Goal: Task Accomplishment & Management: Complete application form

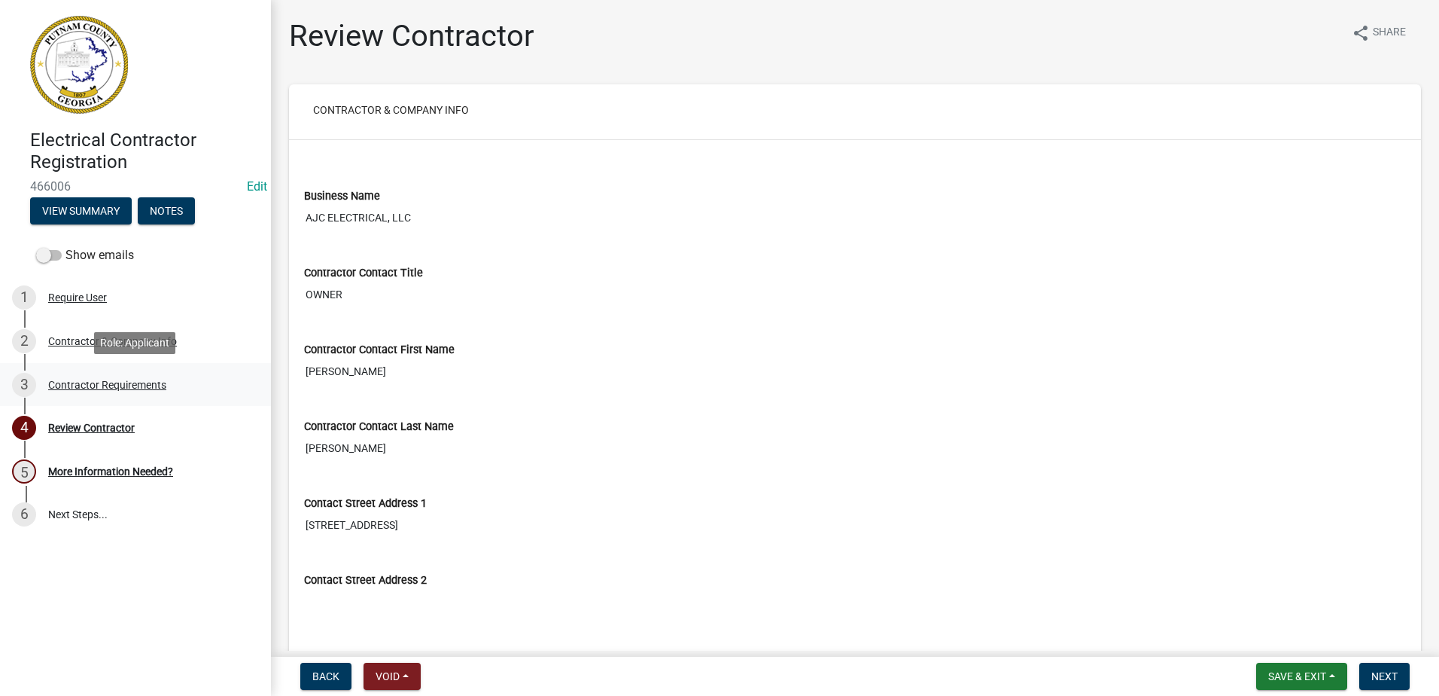
click at [96, 365] on link "3 Contractor Requirements" at bounding box center [135, 385] width 271 height 44
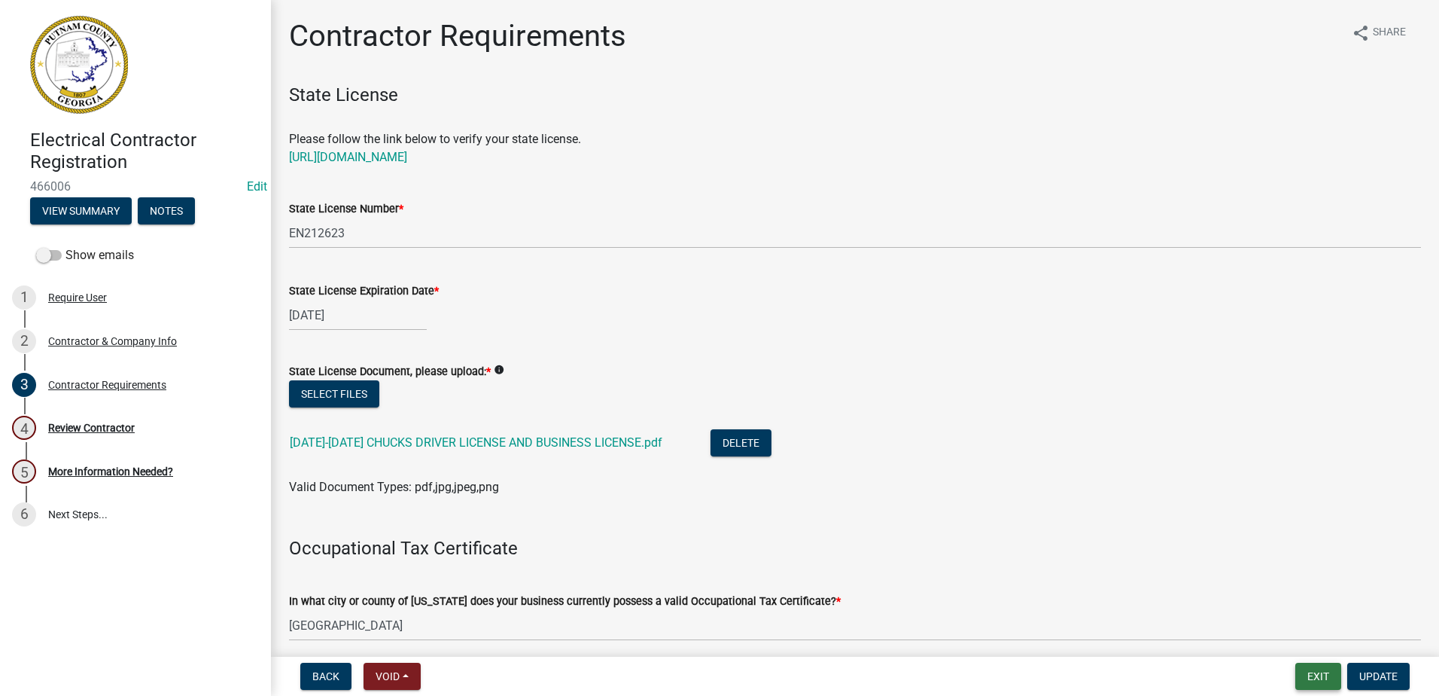
click at [1309, 675] on button "Exit" at bounding box center [1319, 675] width 46 height 27
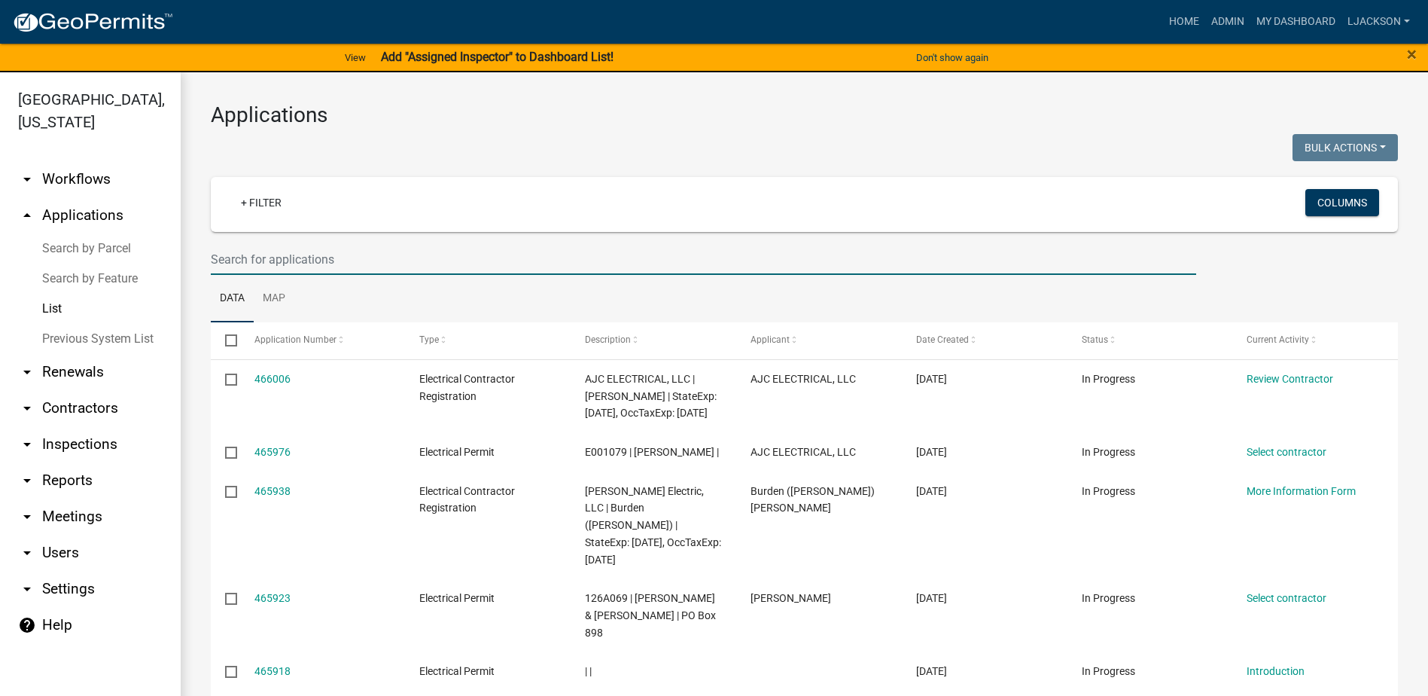
click at [234, 254] on input "text" at bounding box center [703, 259] width 985 height 31
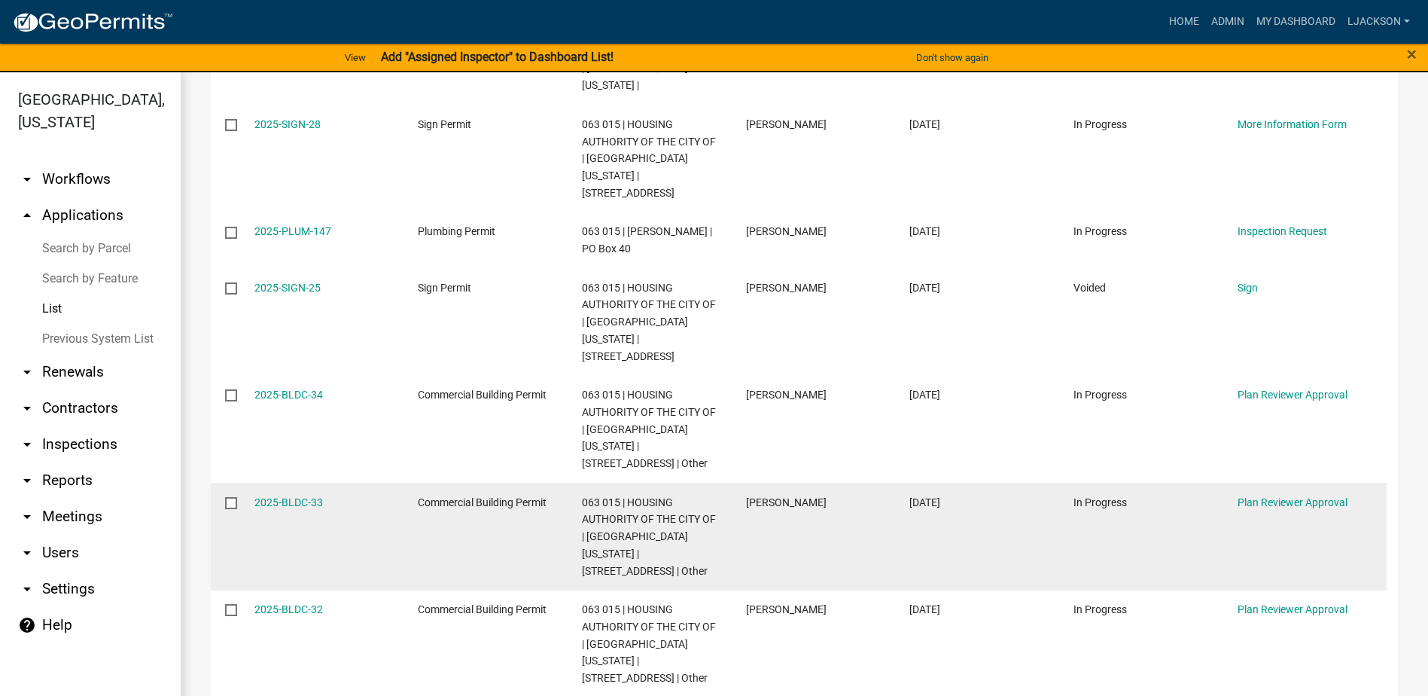
scroll to position [381, 0]
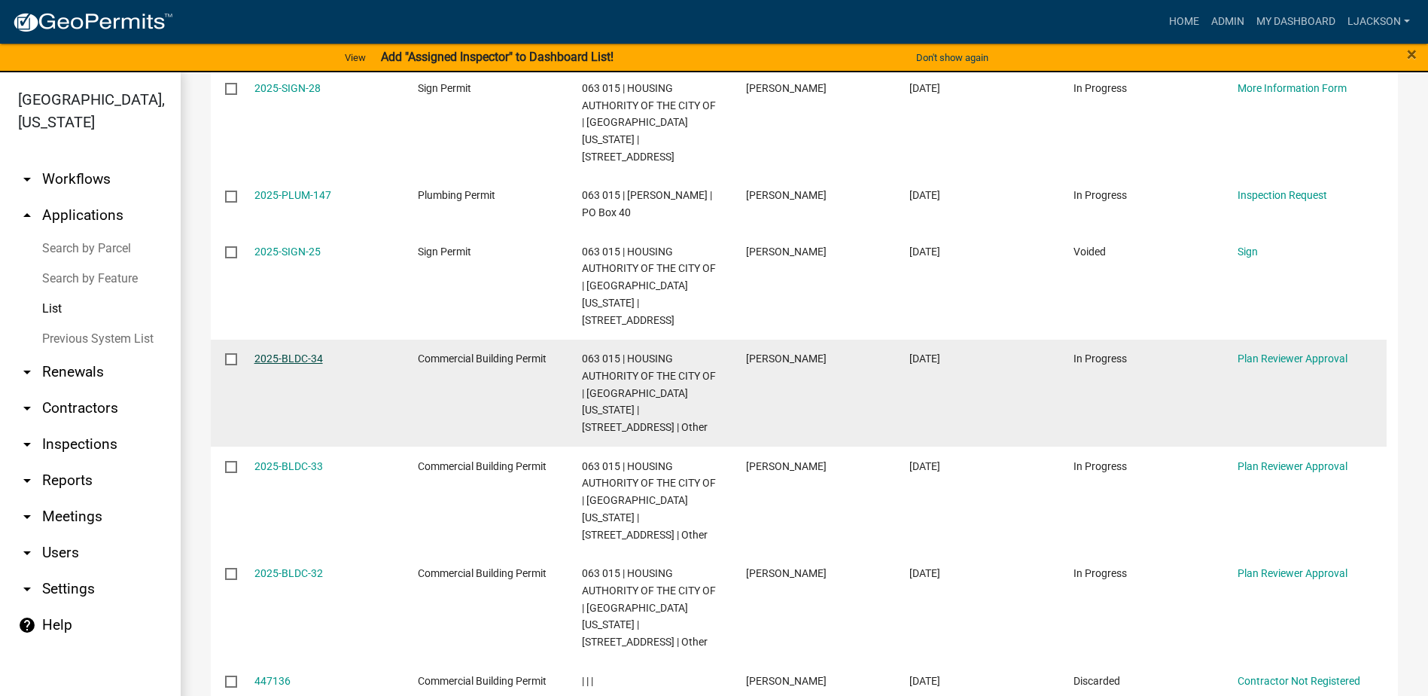
type input "hillside"
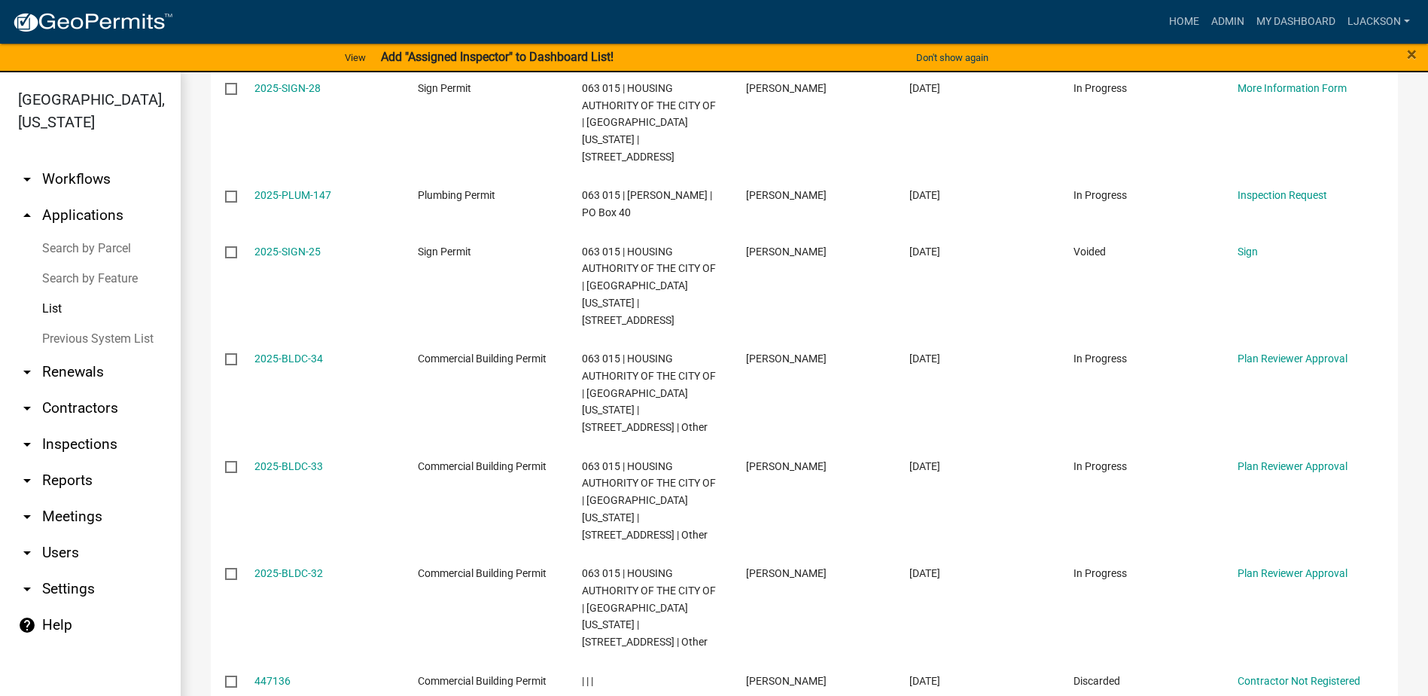
drag, startPoint x: 291, startPoint y: 480, endPoint x: 315, endPoint y: 24, distance: 456.0
click at [315, 24] on div "Home Admin My Dashboard ljackson Admin Account Logout" at bounding box center [800, 22] width 1231 height 29
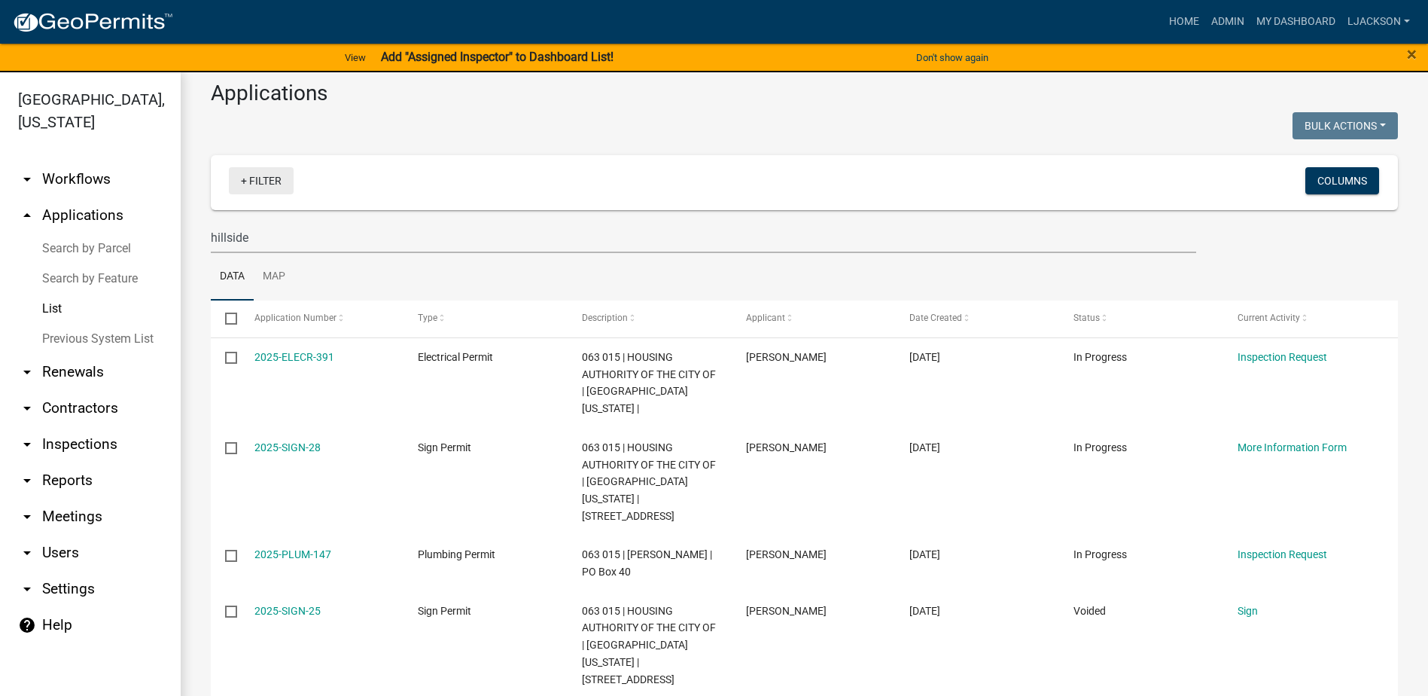
scroll to position [0, 0]
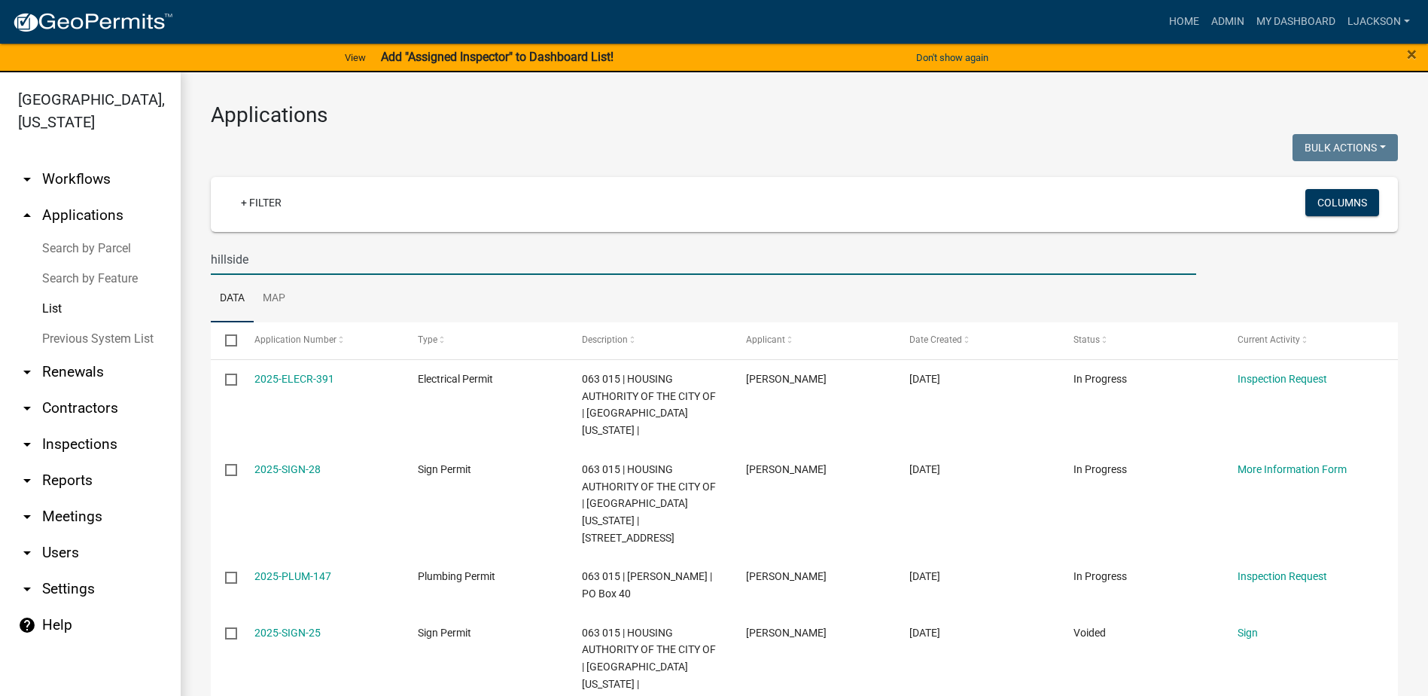
drag, startPoint x: 272, startPoint y: 263, endPoint x: 184, endPoint y: 257, distance: 88.3
click at [282, 257] on input "hillside" at bounding box center [703, 259] width 985 height 31
drag, startPoint x: 279, startPoint y: 258, endPoint x: 203, endPoint y: 251, distance: 77.1
click at [203, 251] on div "hillside" at bounding box center [703, 259] width 1008 height 31
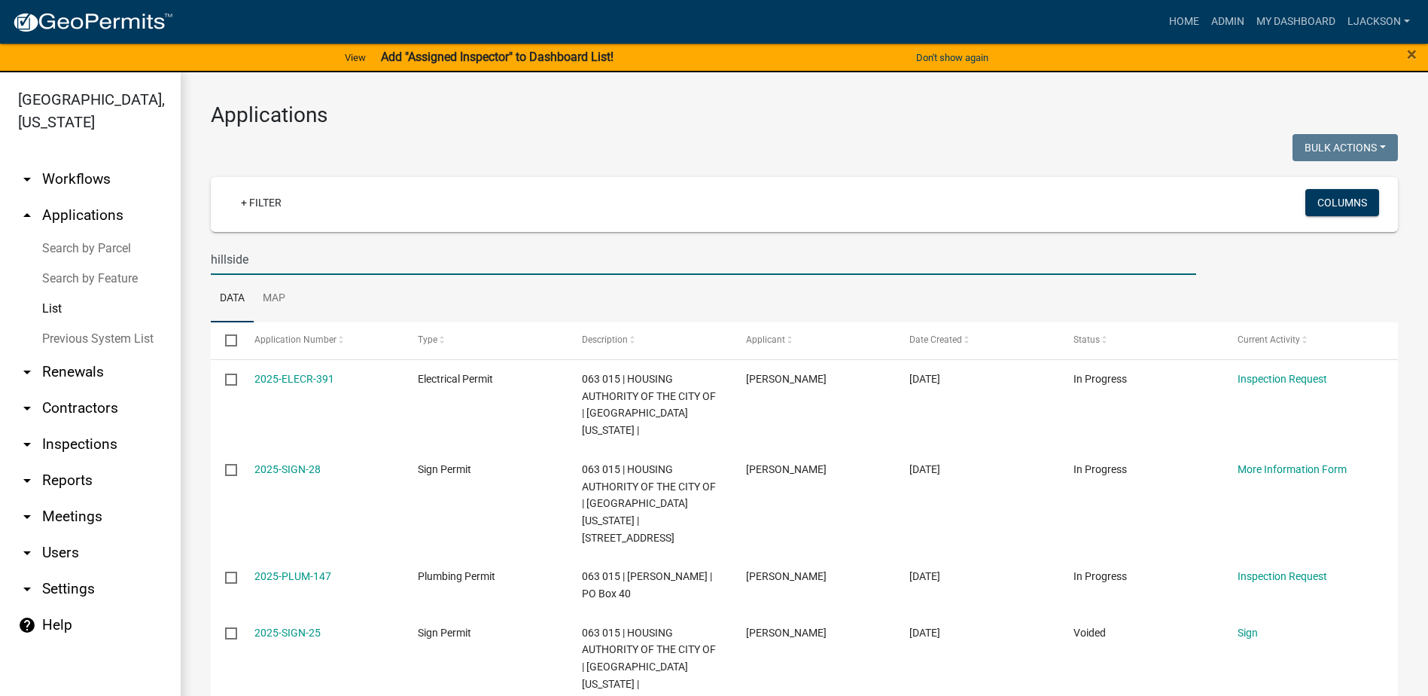
click at [224, 259] on input "hillside" at bounding box center [703, 259] width 985 height 31
click at [224, 257] on input "hillside" at bounding box center [703, 259] width 985 height 31
click at [222, 257] on input "hillside" at bounding box center [703, 259] width 985 height 31
click at [309, 260] on input "hillside" at bounding box center [703, 259] width 985 height 31
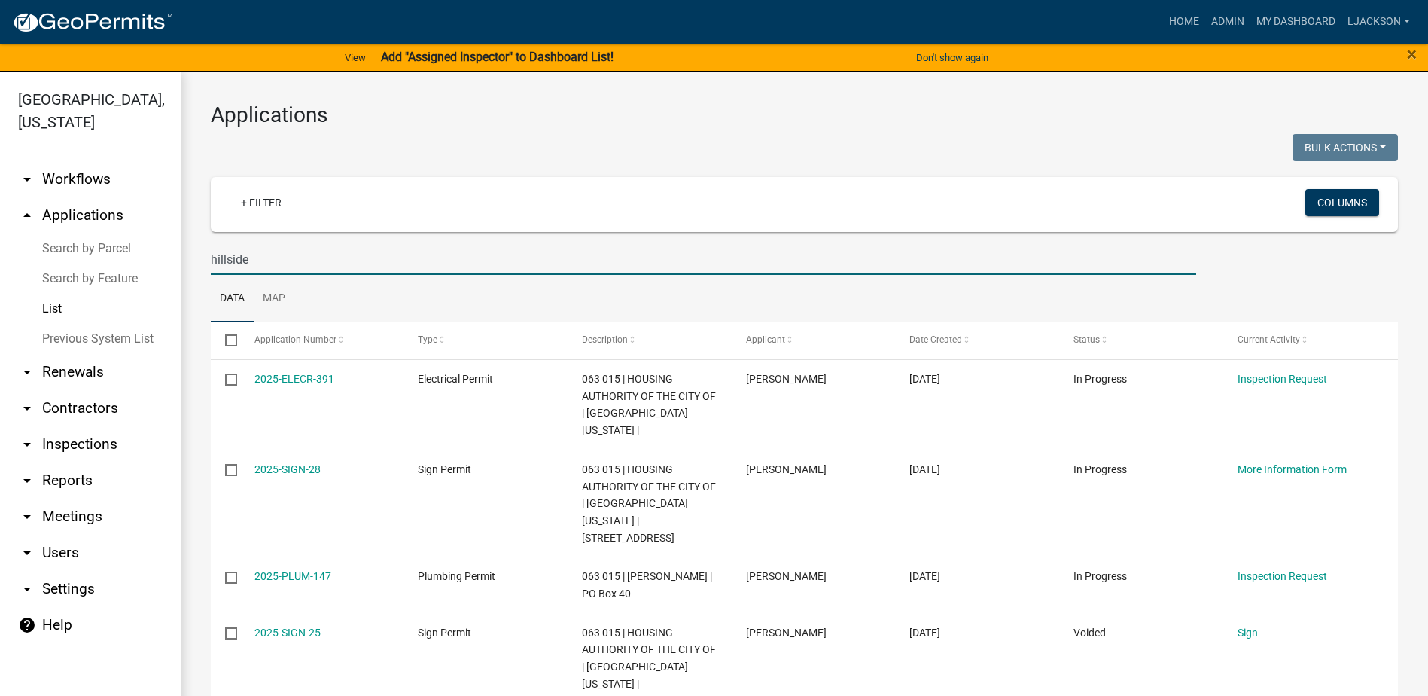
click at [311, 263] on input "hillside" at bounding box center [703, 259] width 985 height 31
drag, startPoint x: 266, startPoint y: 266, endPoint x: 145, endPoint y: 258, distance: 121.4
click at [156, 256] on div "Putnam County, Georgia arrow_drop_down Workflows List arrow_drop_up Application…" at bounding box center [714, 392] width 1428 height 641
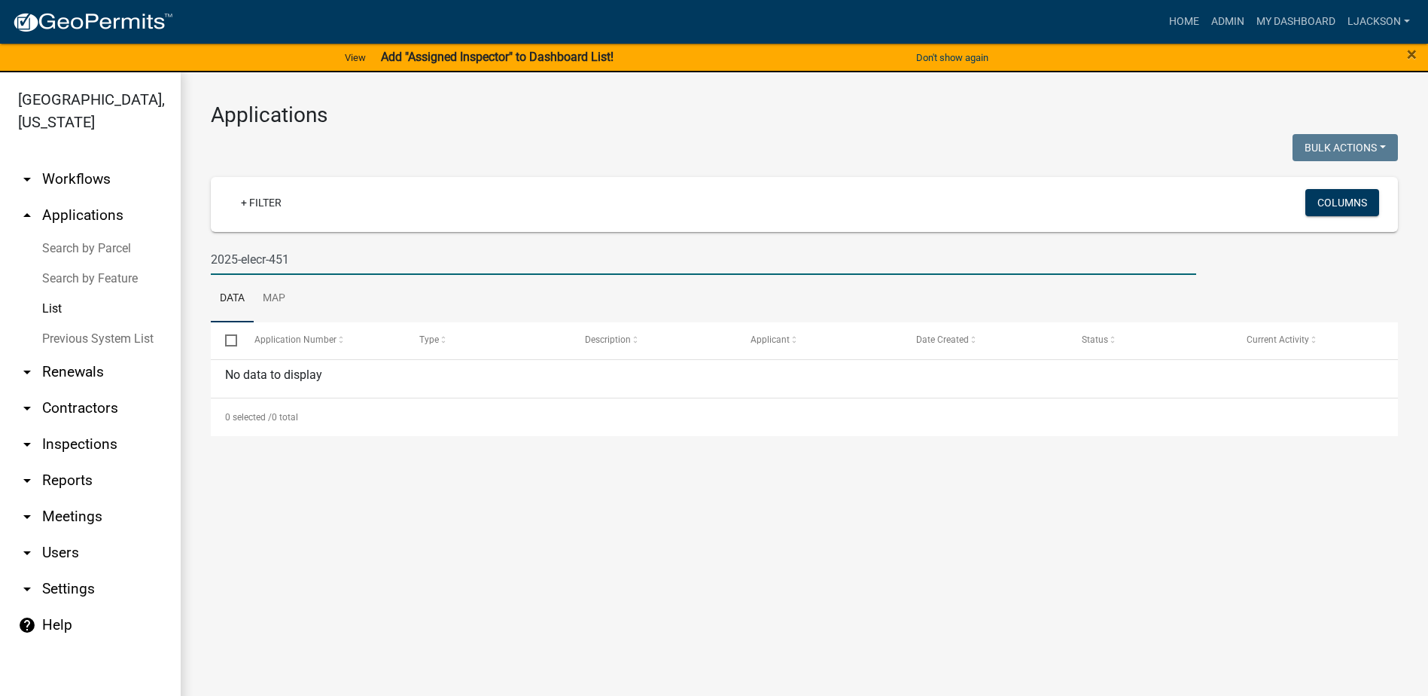
click at [316, 257] on input "2025-elecr-451" at bounding box center [703, 259] width 985 height 31
click at [288, 260] on input "2025-elecr-451" at bounding box center [703, 259] width 985 height 31
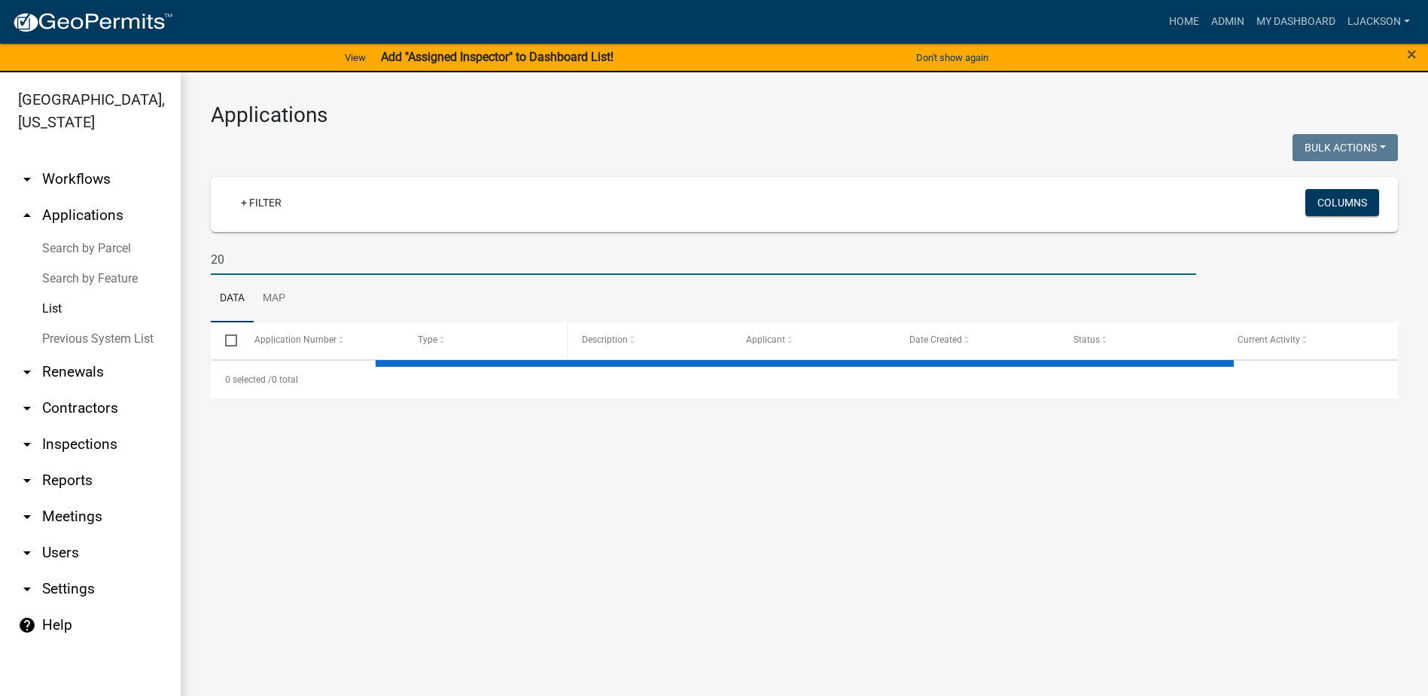
type input "2"
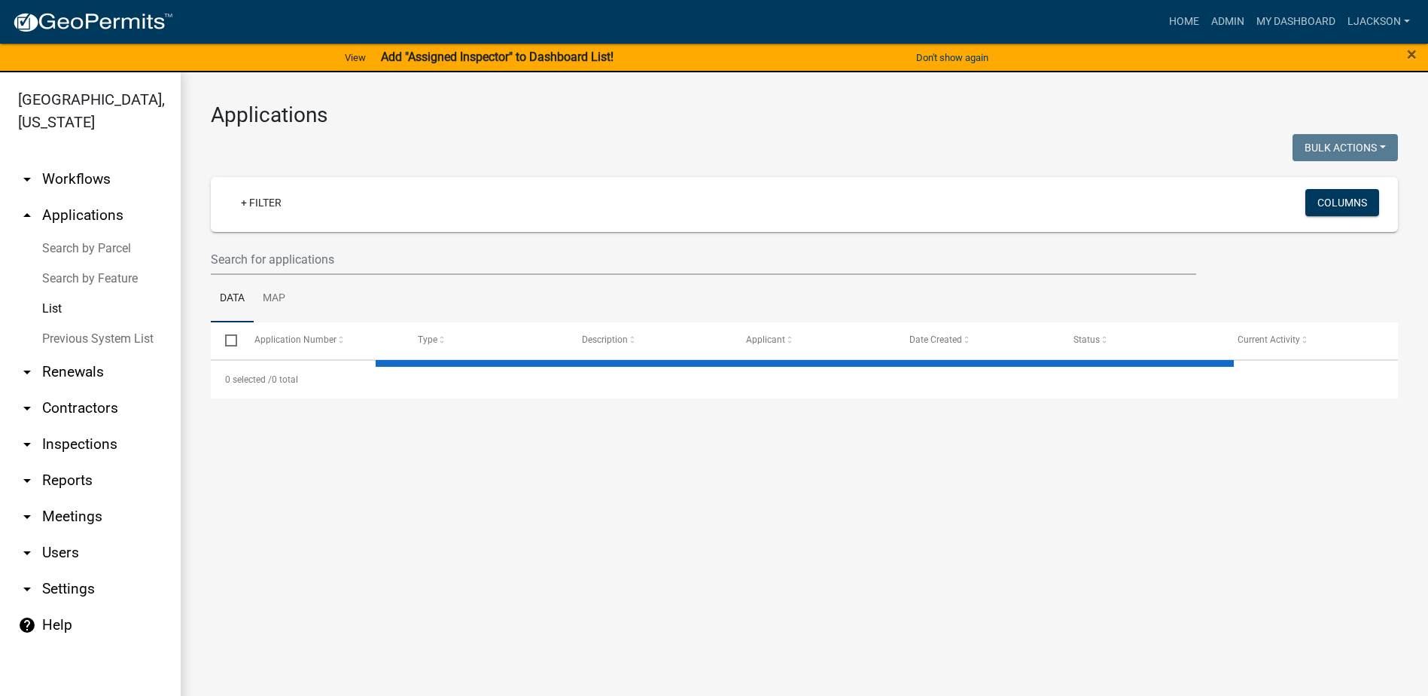
click at [55, 309] on link "List" at bounding box center [90, 309] width 181 height 30
click at [85, 251] on link "Search by Parcel" at bounding box center [90, 248] width 181 height 30
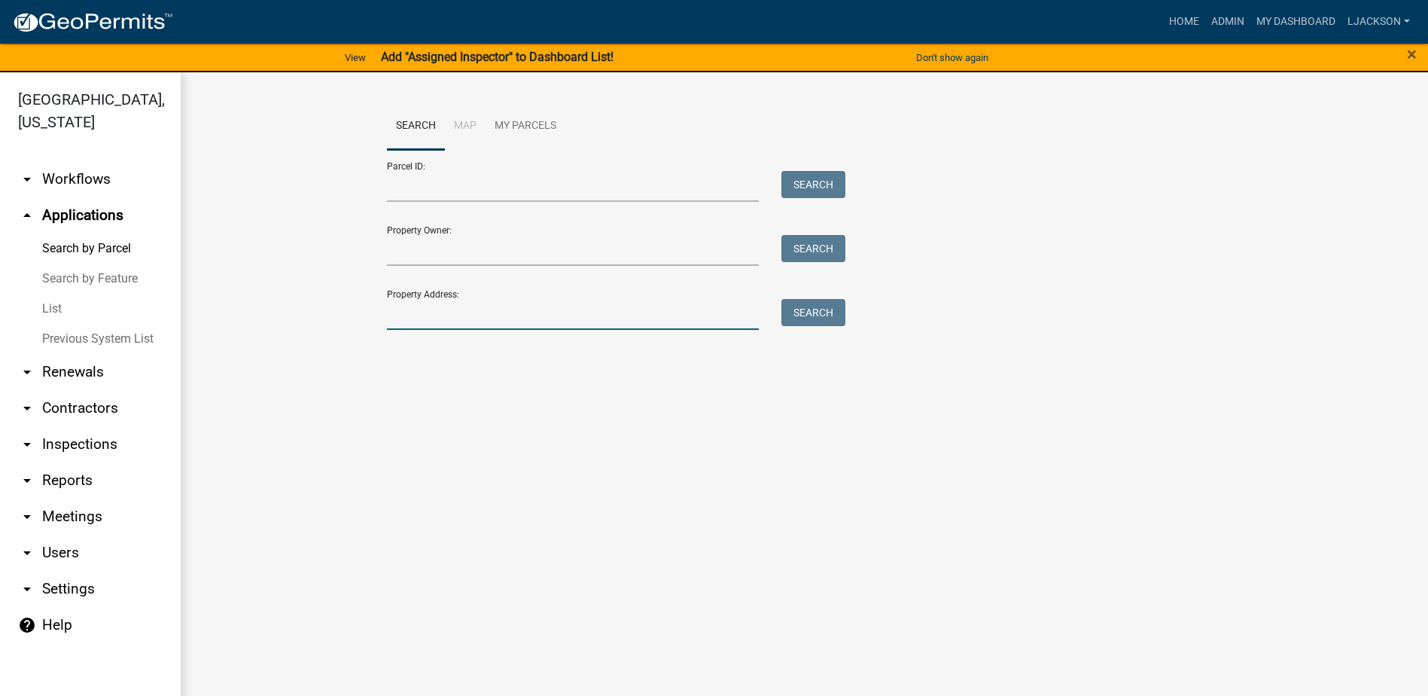
click at [484, 301] on input "Property Address:" at bounding box center [573, 314] width 373 height 31
click at [476, 215] on div "Property Owner: Search" at bounding box center [613, 240] width 452 height 52
click at [470, 195] on input "Parcel ID:" at bounding box center [573, 186] width 373 height 31
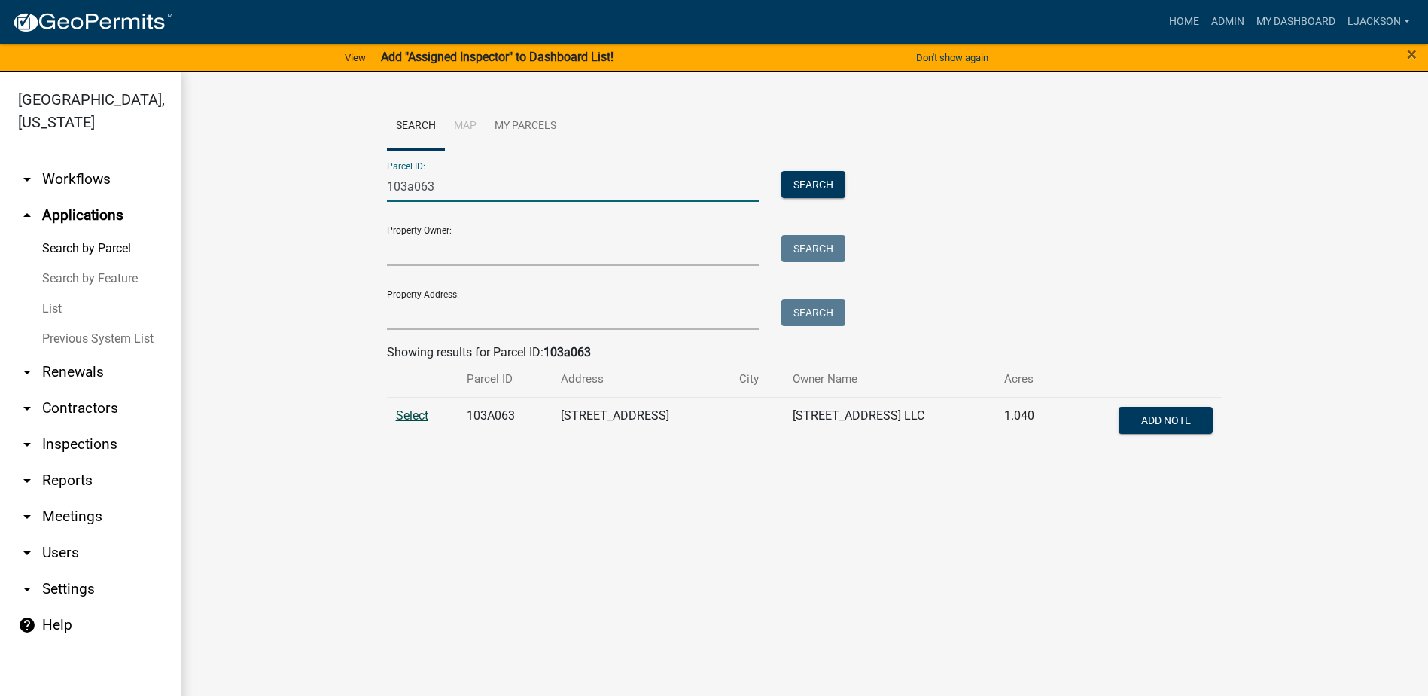
type input "103a063"
click at [406, 413] on span "Select" at bounding box center [412, 415] width 32 height 14
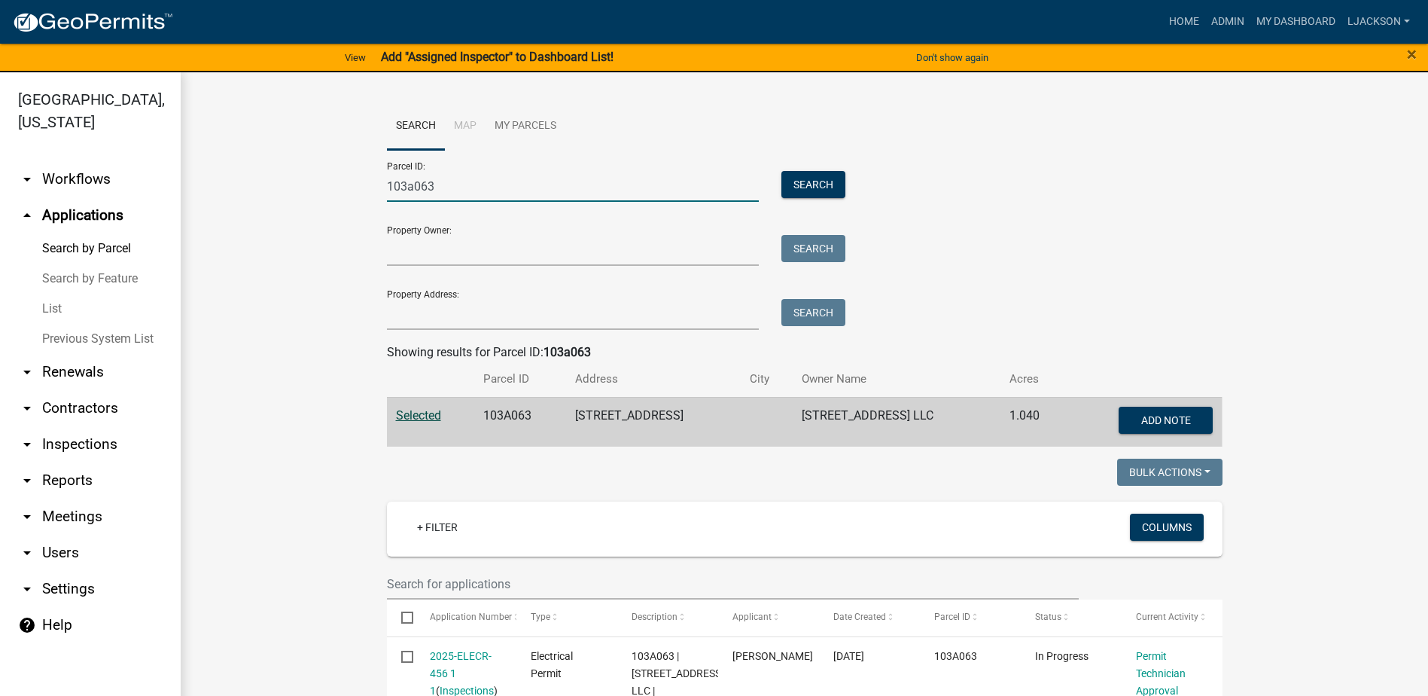
click at [446, 187] on input "103a063" at bounding box center [573, 186] width 373 height 31
drag, startPoint x: 437, startPoint y: 189, endPoint x: 343, endPoint y: 184, distance: 95.0
click at [79, 210] on link "arrow_drop_up Applications" at bounding box center [90, 215] width 181 height 36
click at [103, 214] on link "arrow_drop_up Applications" at bounding box center [90, 215] width 181 height 36
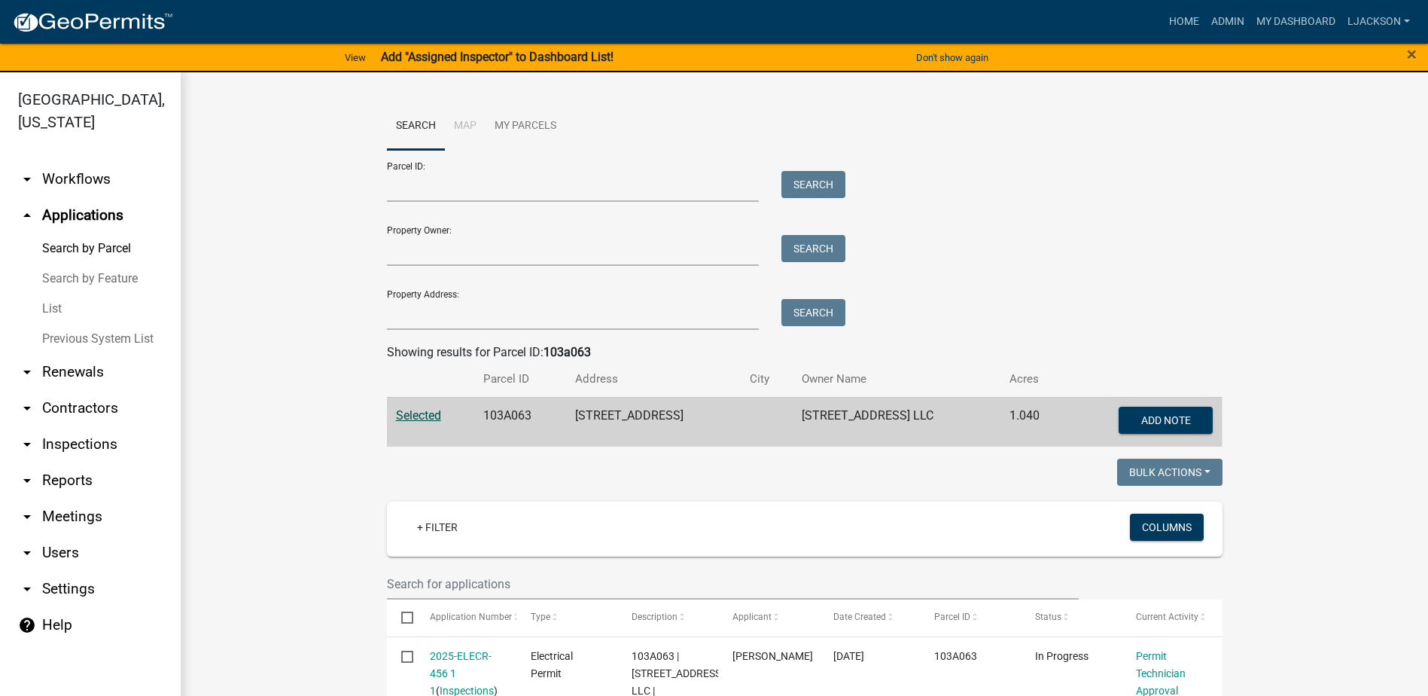
click at [117, 218] on link "arrow_drop_up Applications" at bounding box center [90, 215] width 181 height 36
click at [99, 248] on link "Search by Parcel" at bounding box center [90, 248] width 181 height 30
click at [81, 245] on link "Search by Parcel" at bounding box center [90, 248] width 181 height 30
click at [81, 271] on link "Search by Feature" at bounding box center [90, 278] width 181 height 30
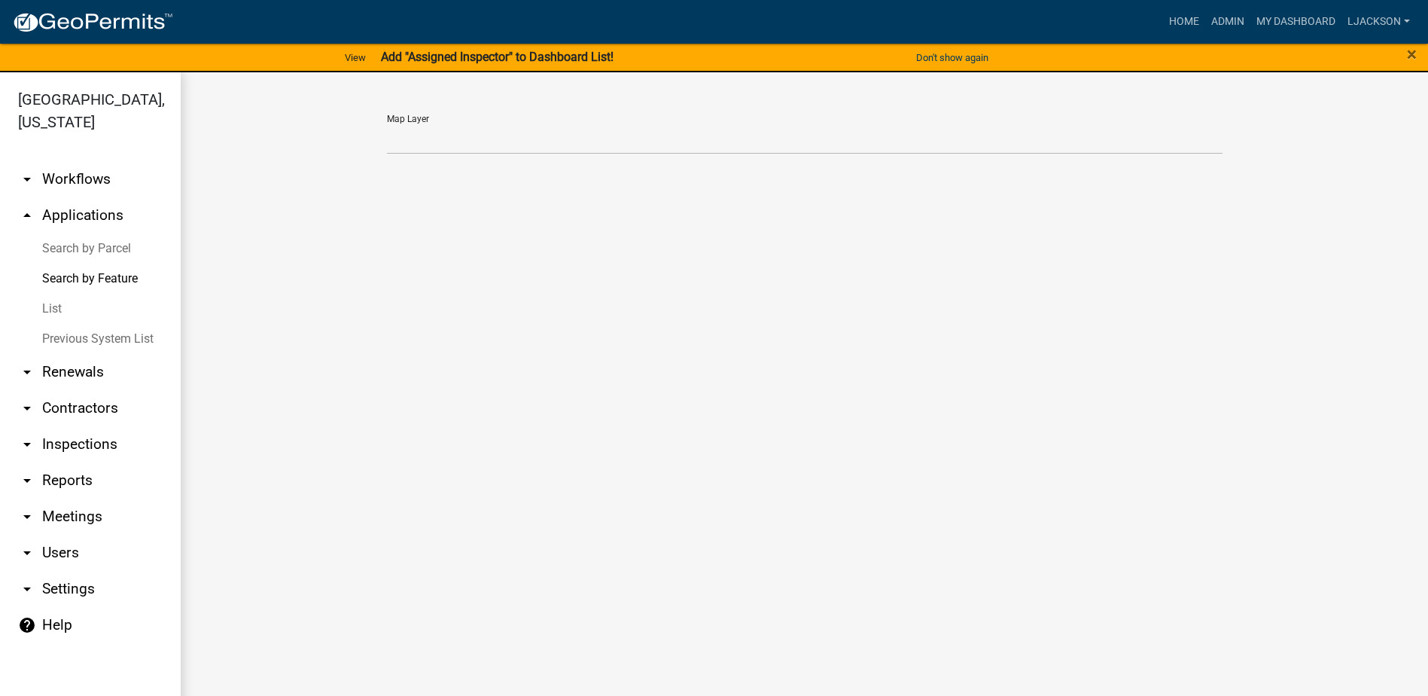
click at [57, 301] on link "List" at bounding box center [90, 309] width 181 height 30
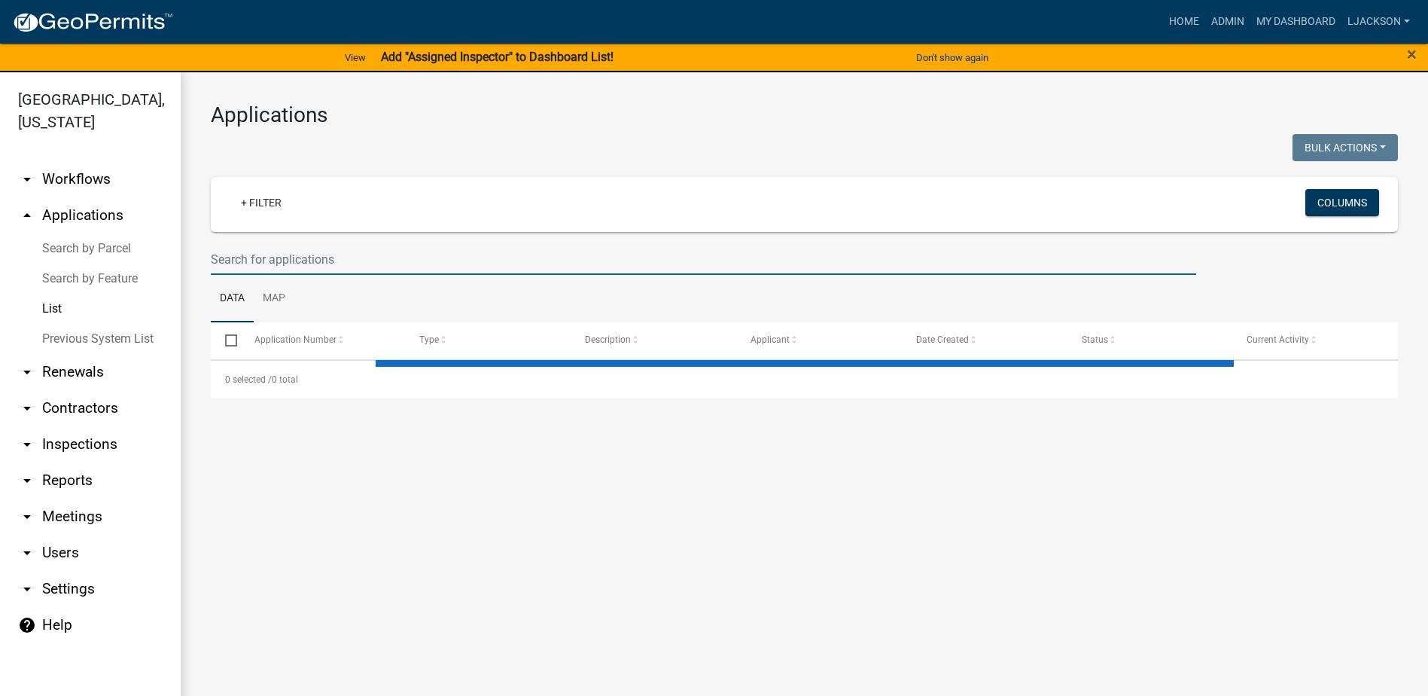
click at [311, 258] on input "text" at bounding box center [703, 259] width 985 height 31
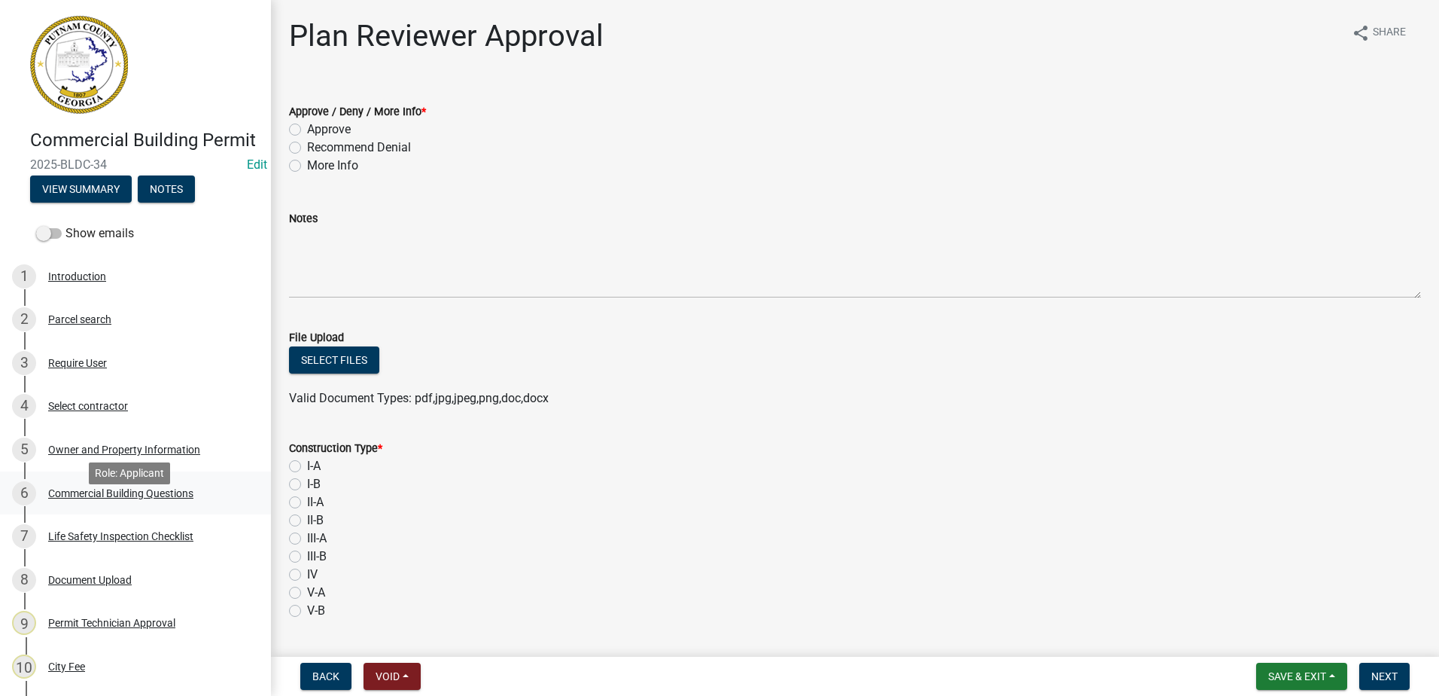
click at [116, 498] on div "Commercial Building Questions" at bounding box center [120, 493] width 145 height 11
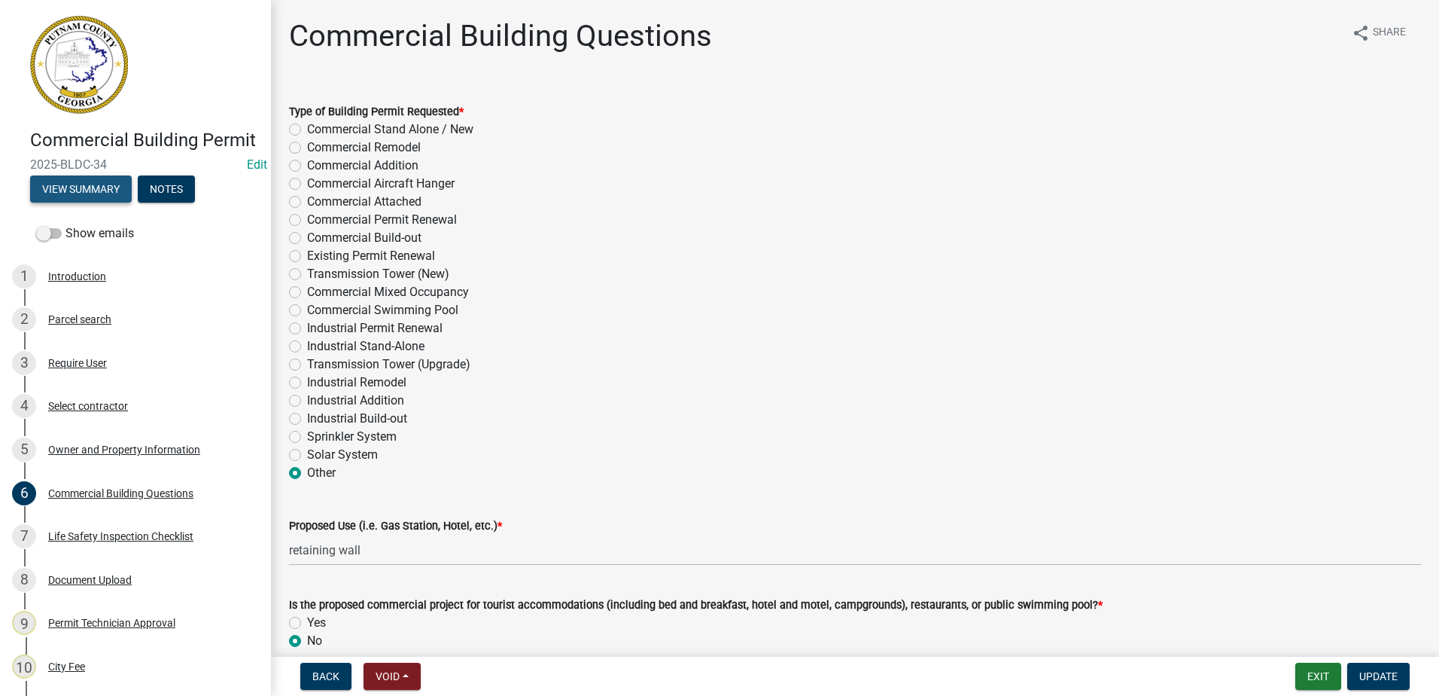
click at [72, 203] on button "View Summary" at bounding box center [81, 188] width 102 height 27
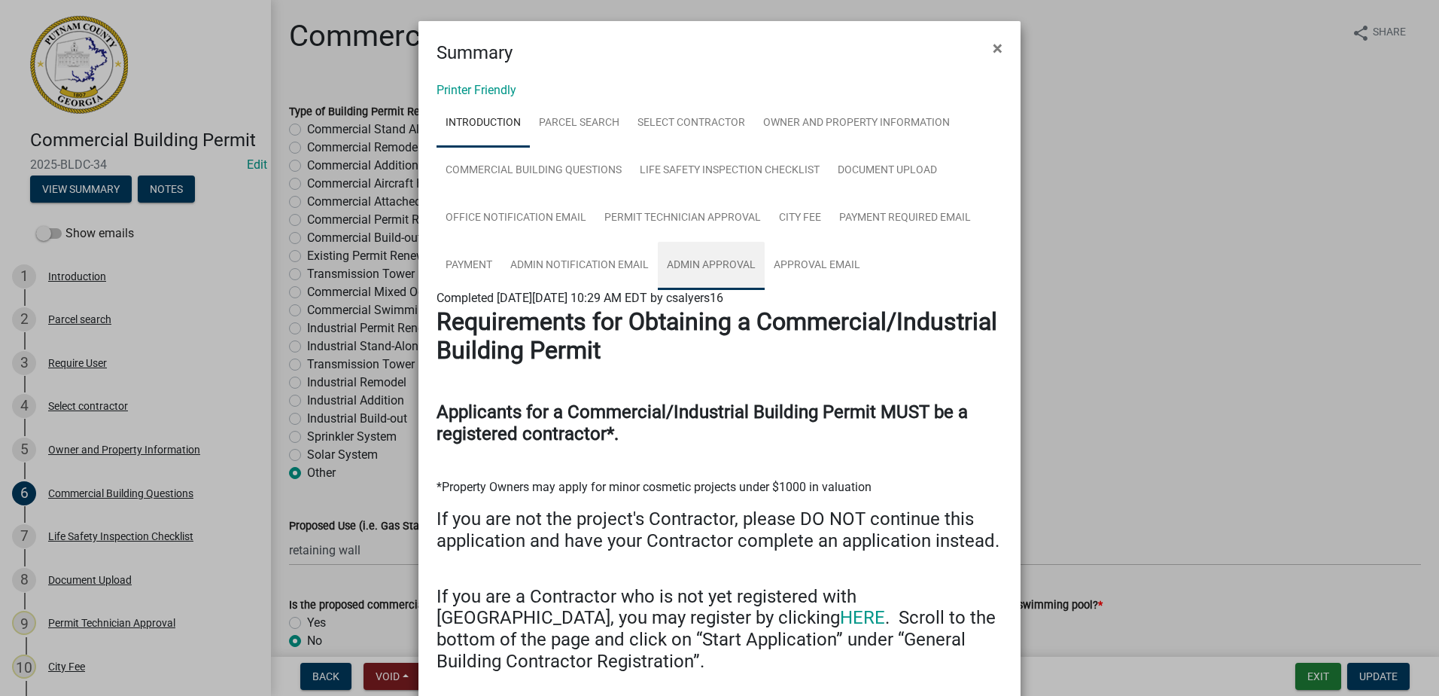
click at [715, 270] on link "Admin Approval" at bounding box center [711, 266] width 107 height 48
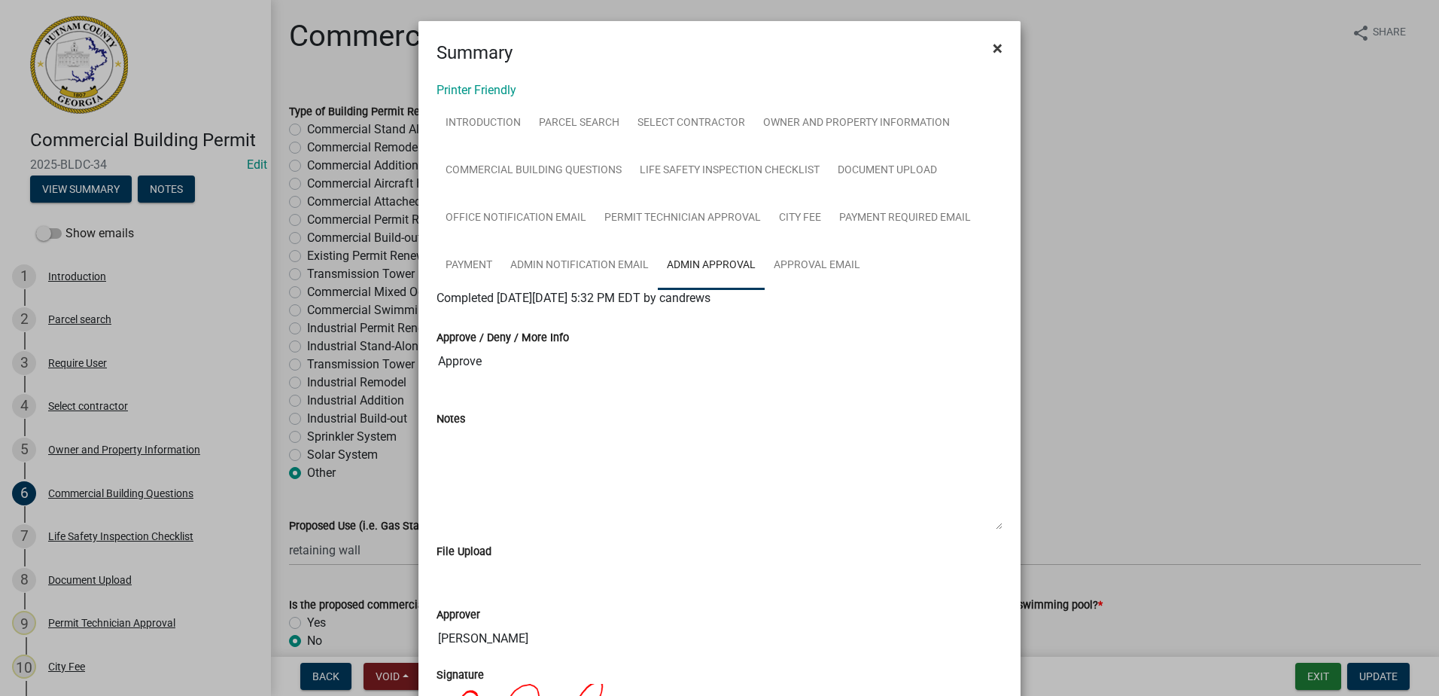
click at [993, 46] on span "×" at bounding box center [998, 48] width 10 height 21
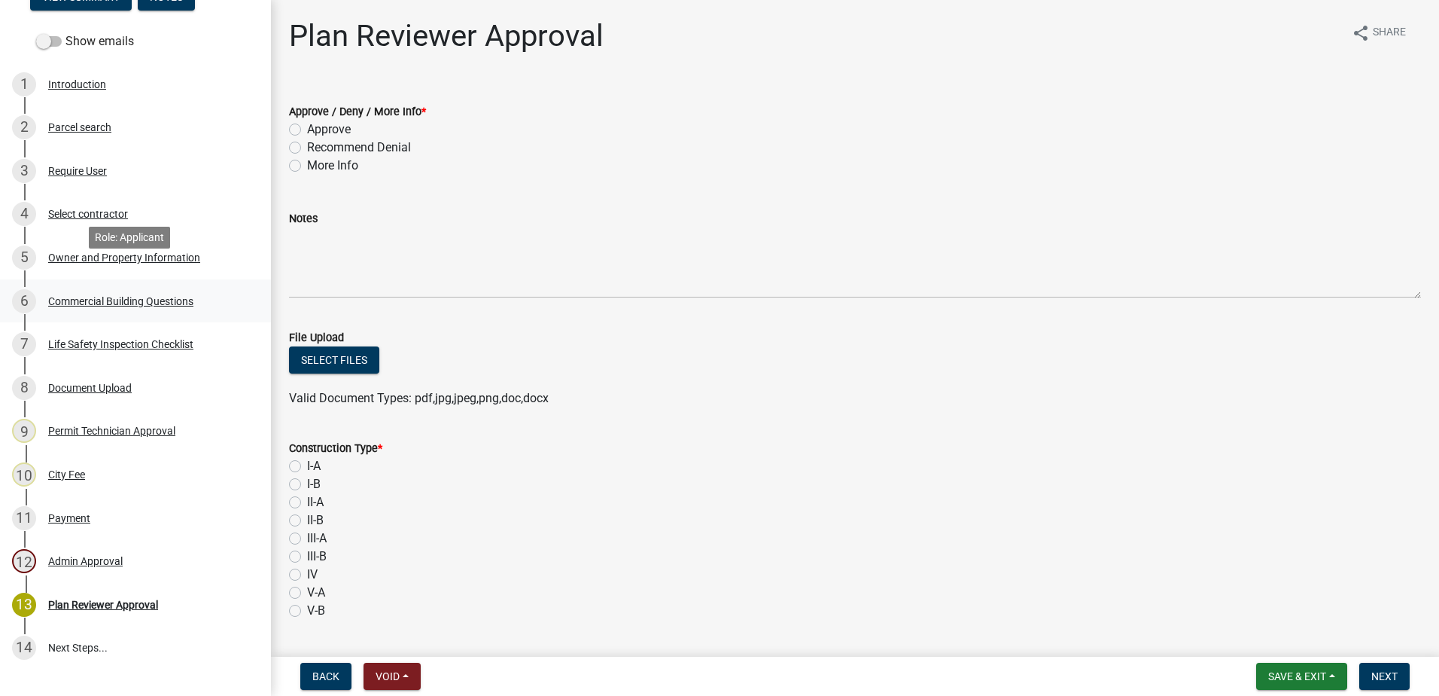
scroll to position [226, 0]
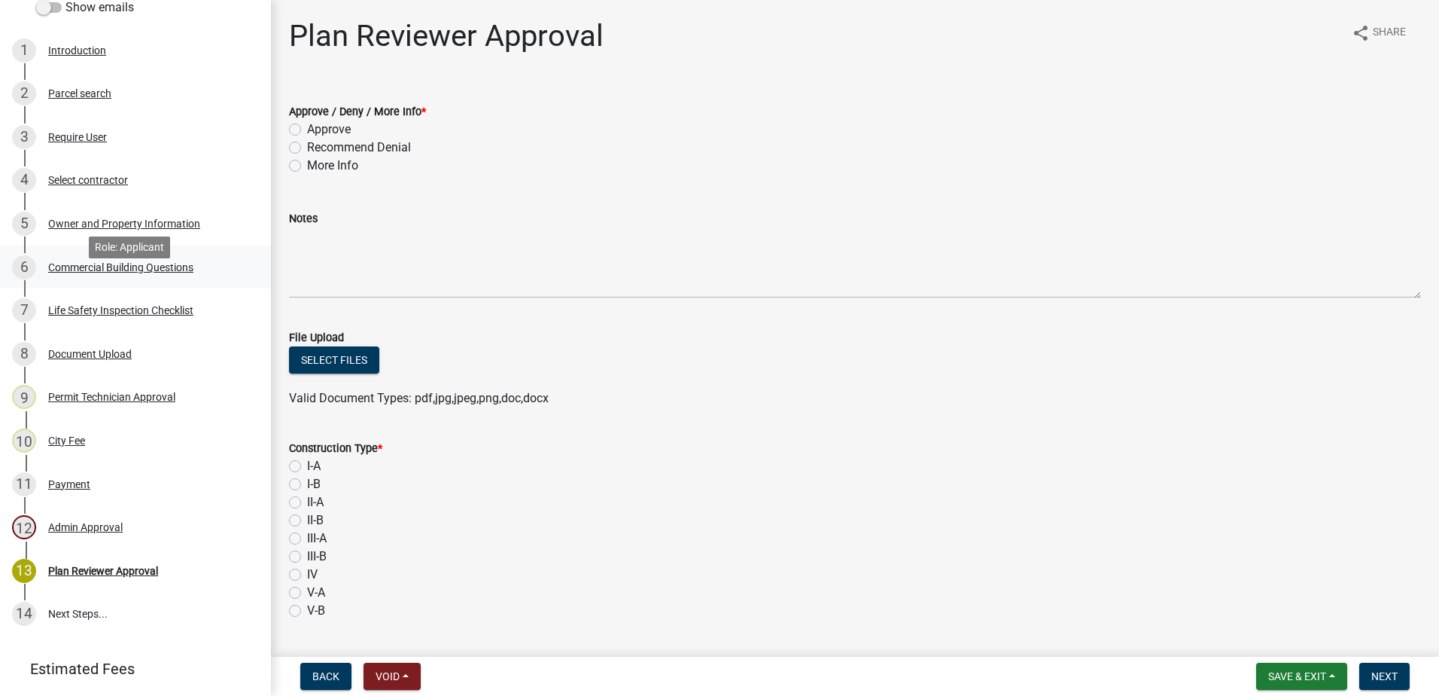
click at [99, 273] on div "Commercial Building Questions" at bounding box center [120, 267] width 145 height 11
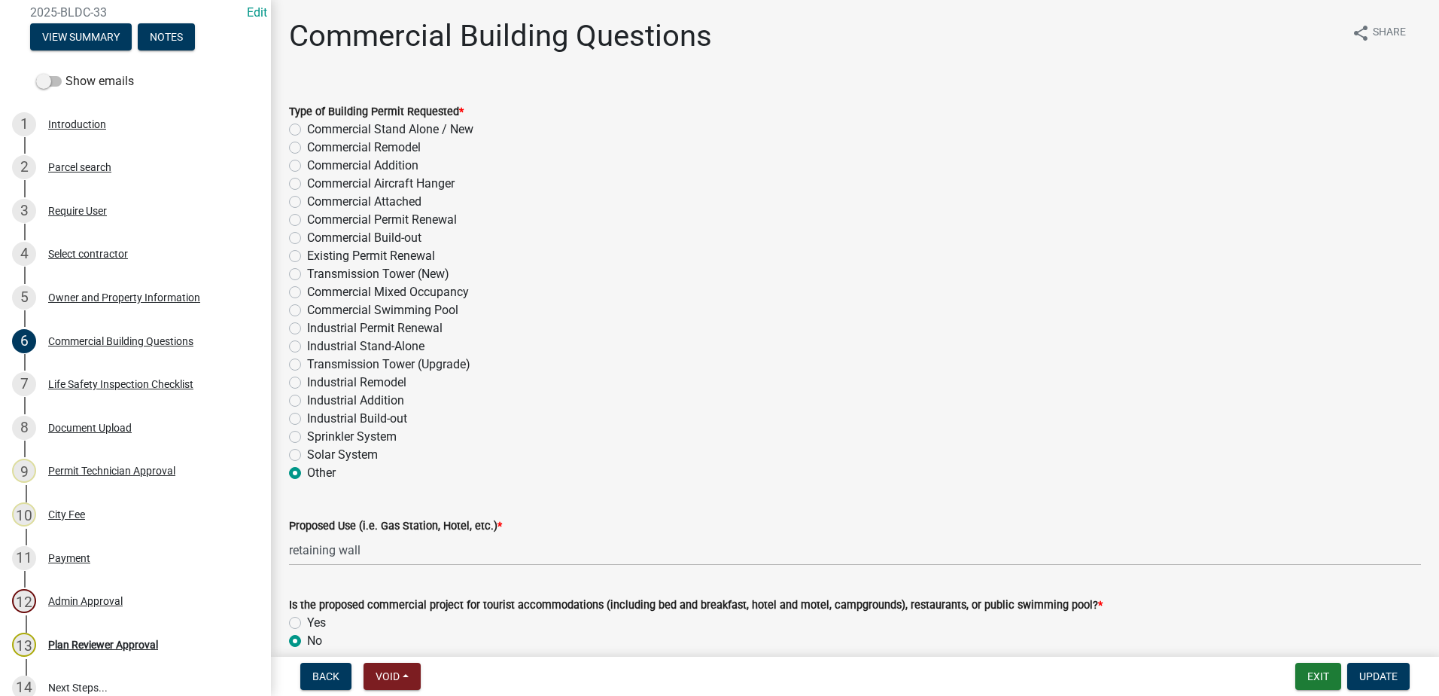
scroll to position [0, 0]
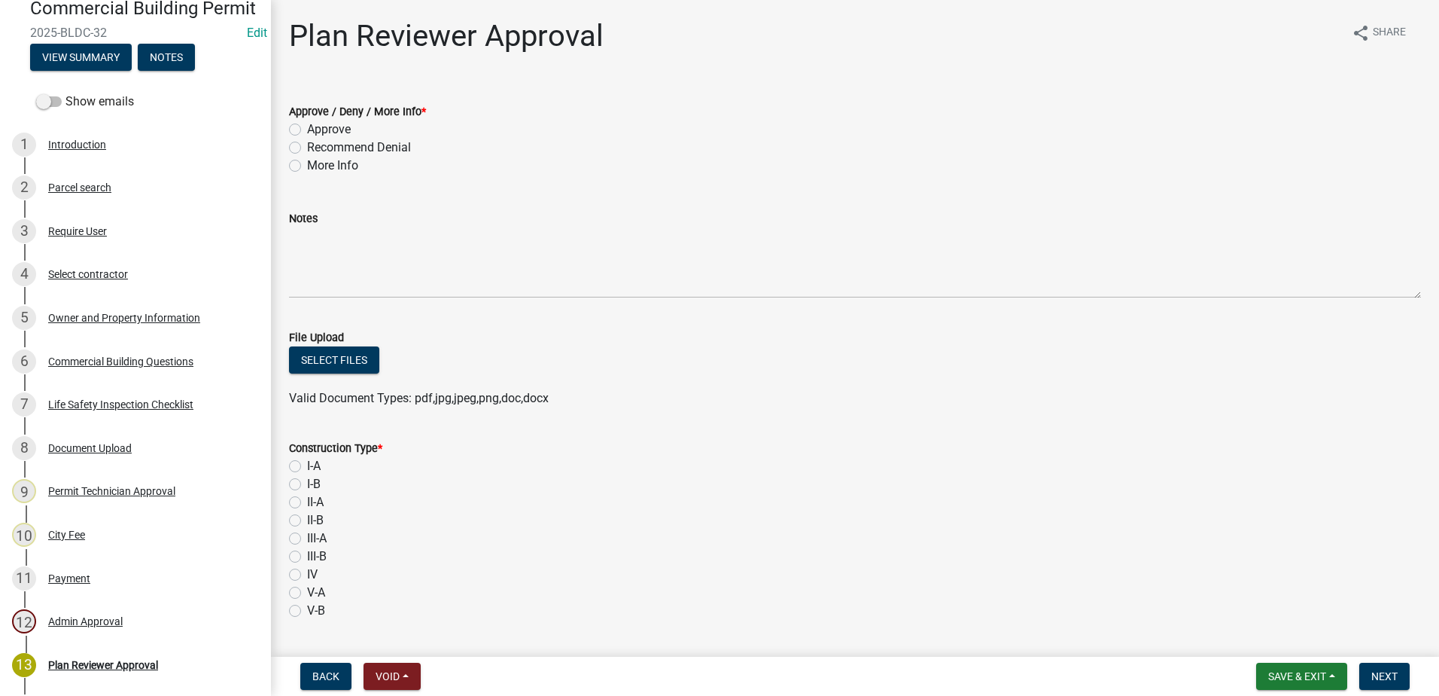
scroll to position [151, 0]
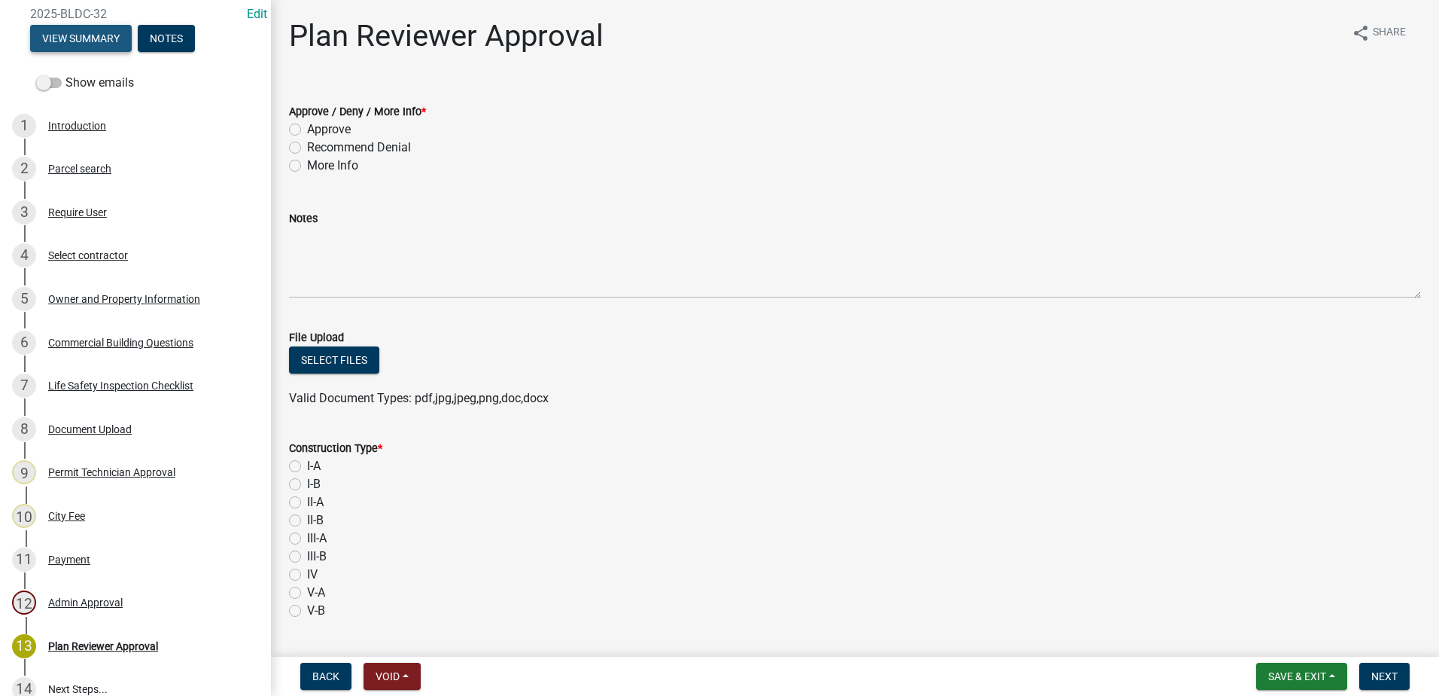
click at [96, 52] on button "View Summary" at bounding box center [81, 38] width 102 height 27
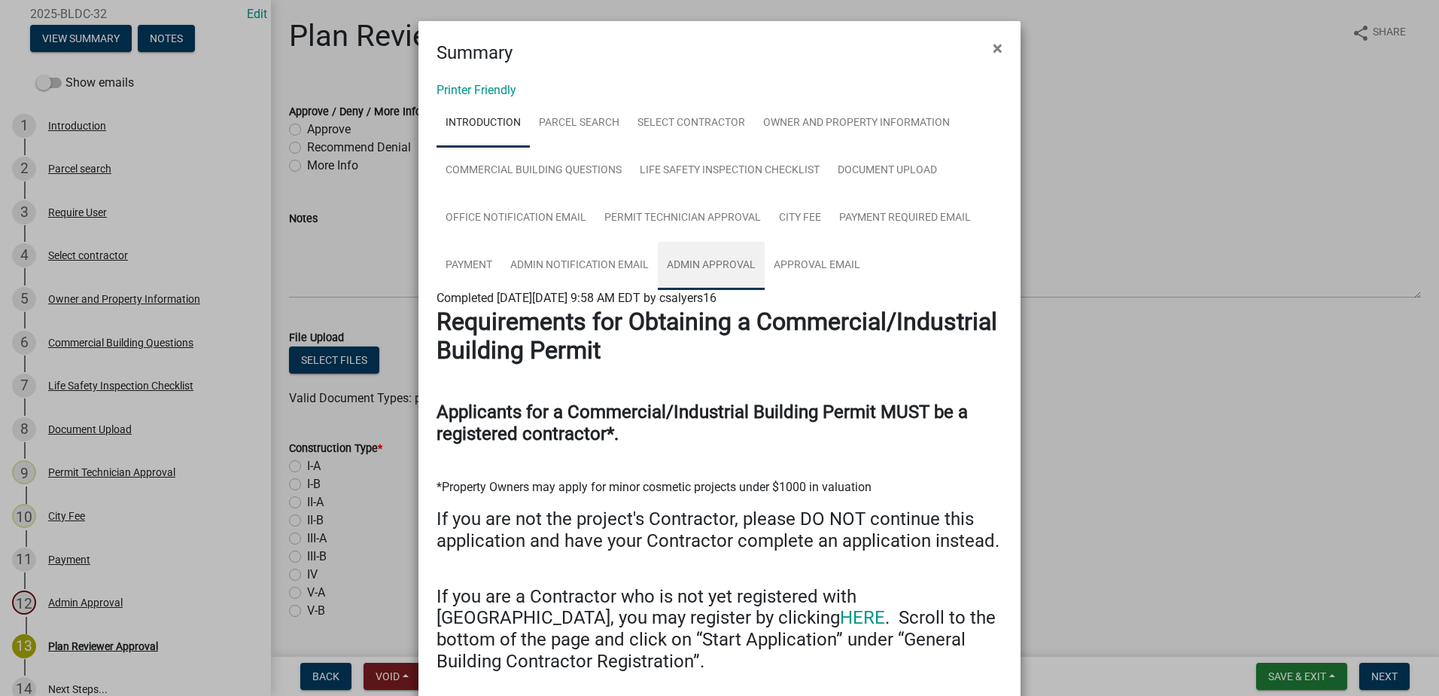
click at [687, 264] on link "Admin Approval" at bounding box center [711, 266] width 107 height 48
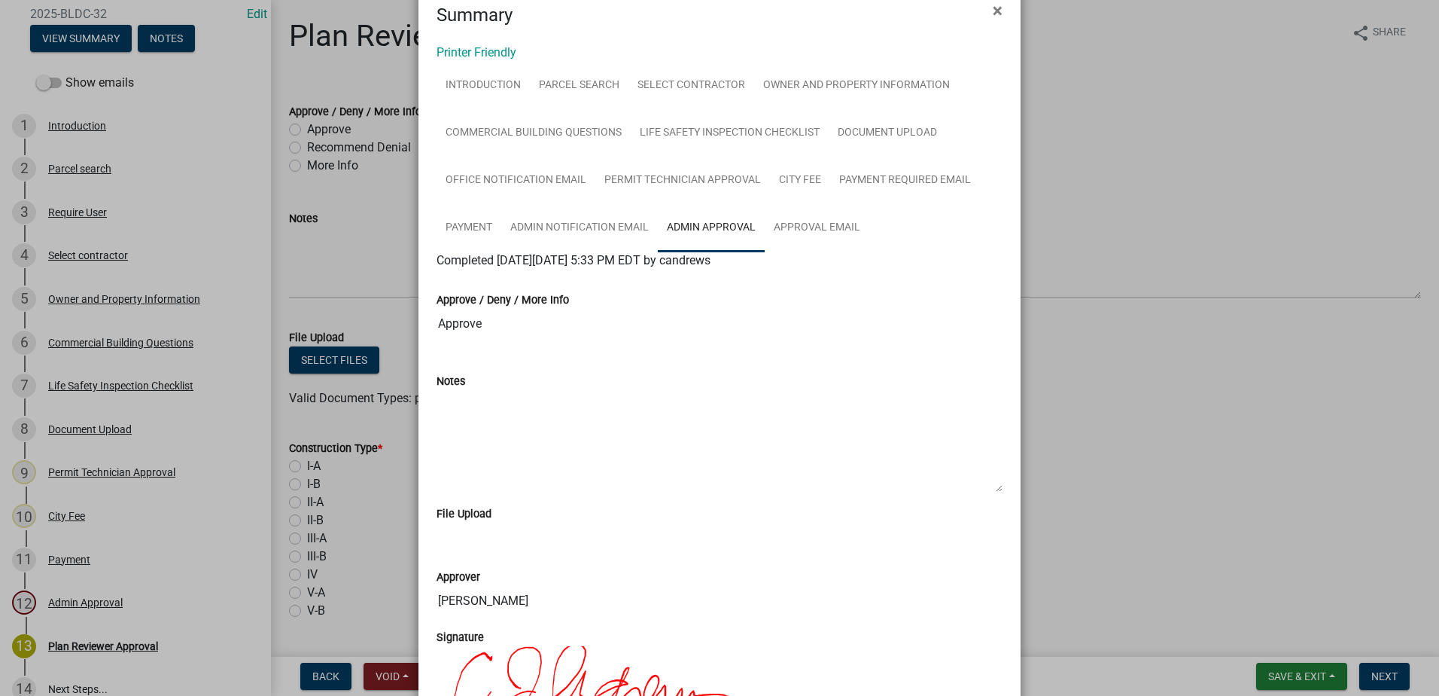
scroll to position [0, 0]
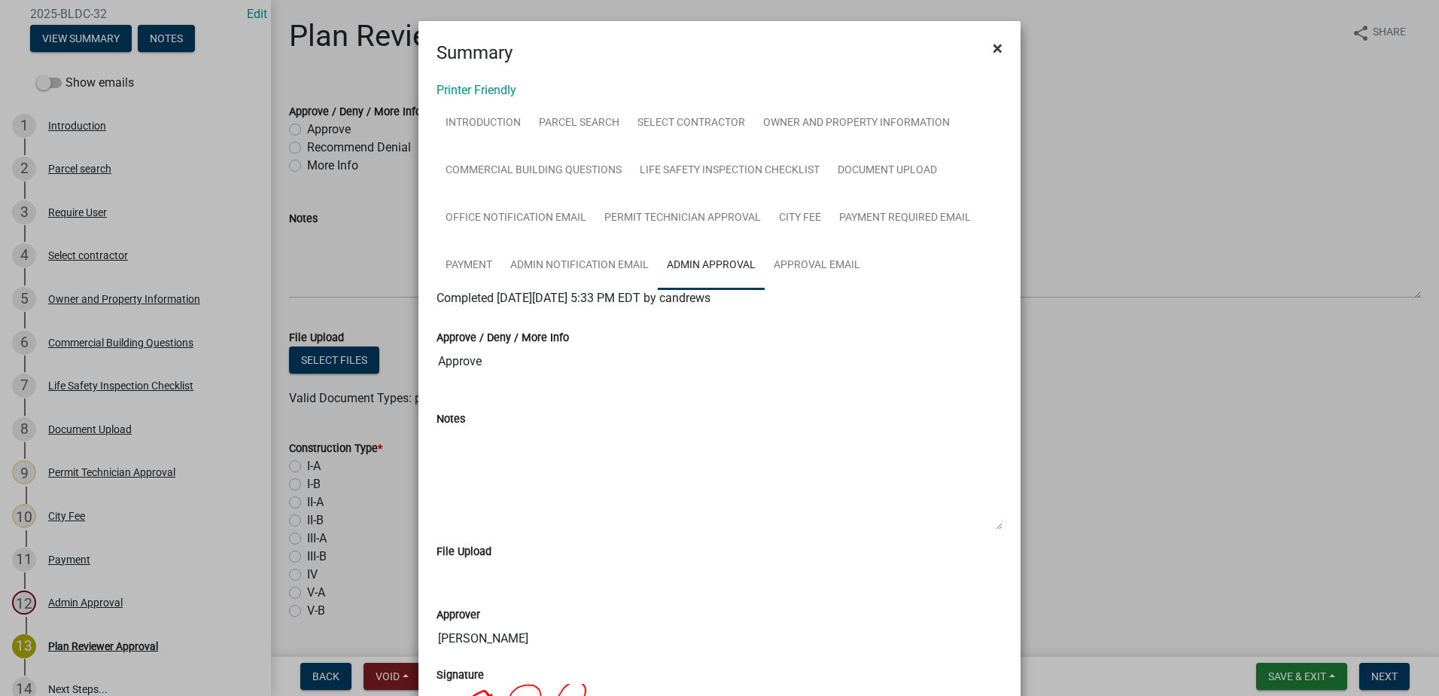
click at [993, 48] on span "×" at bounding box center [998, 48] width 10 height 21
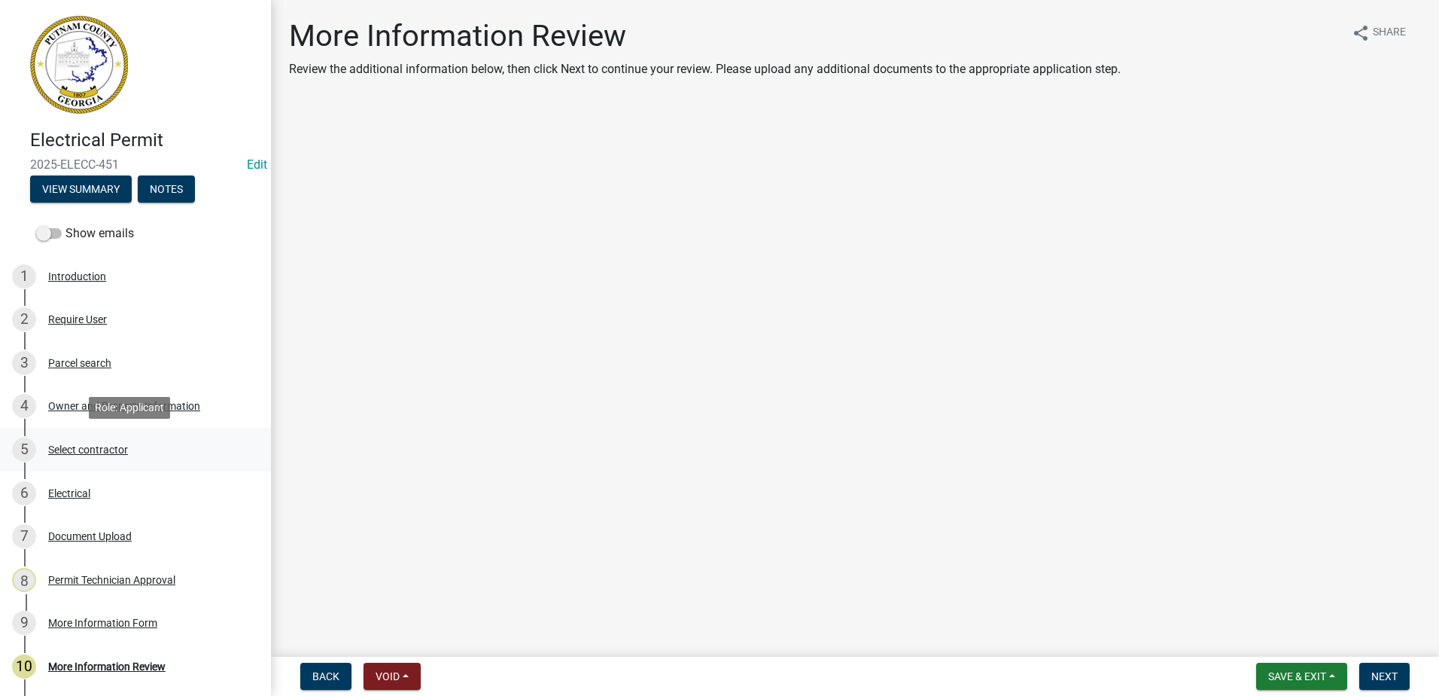
click at [90, 446] on div "Select contractor" at bounding box center [88, 449] width 80 height 11
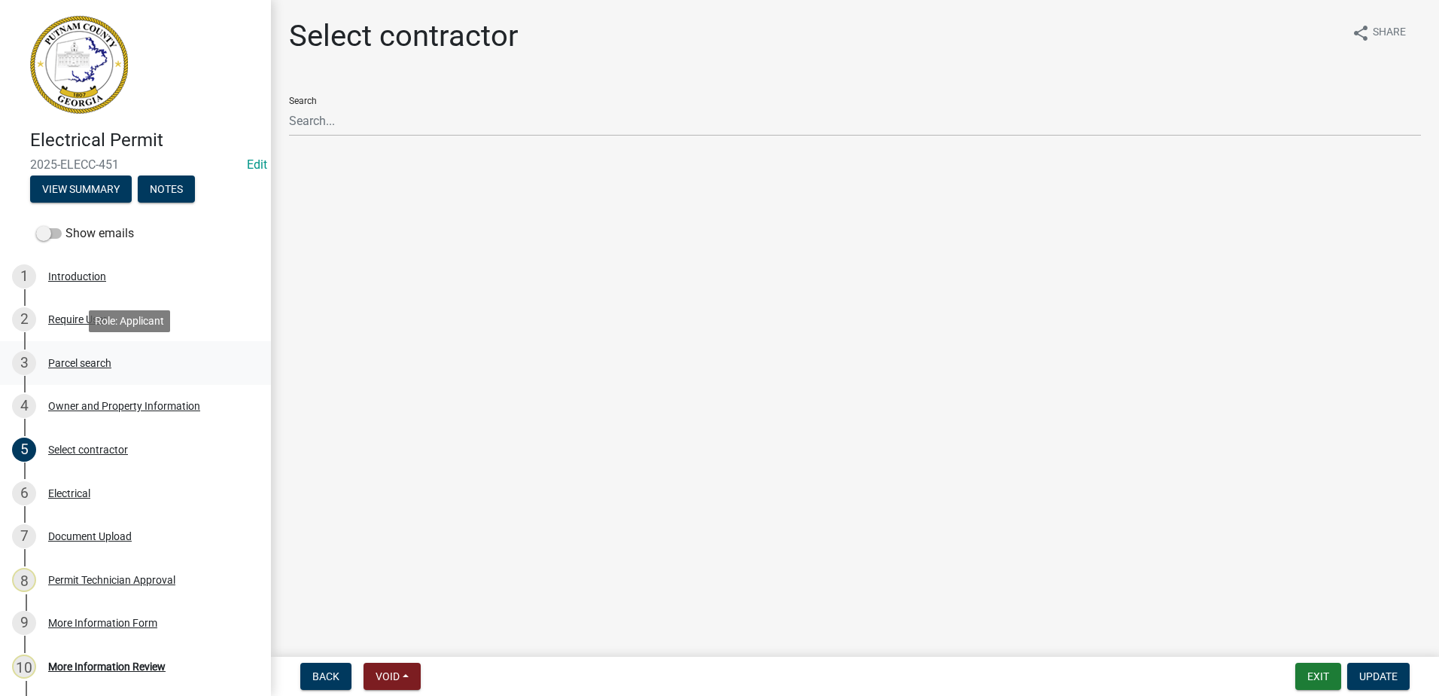
click at [84, 361] on div "Parcel search" at bounding box center [79, 363] width 63 height 11
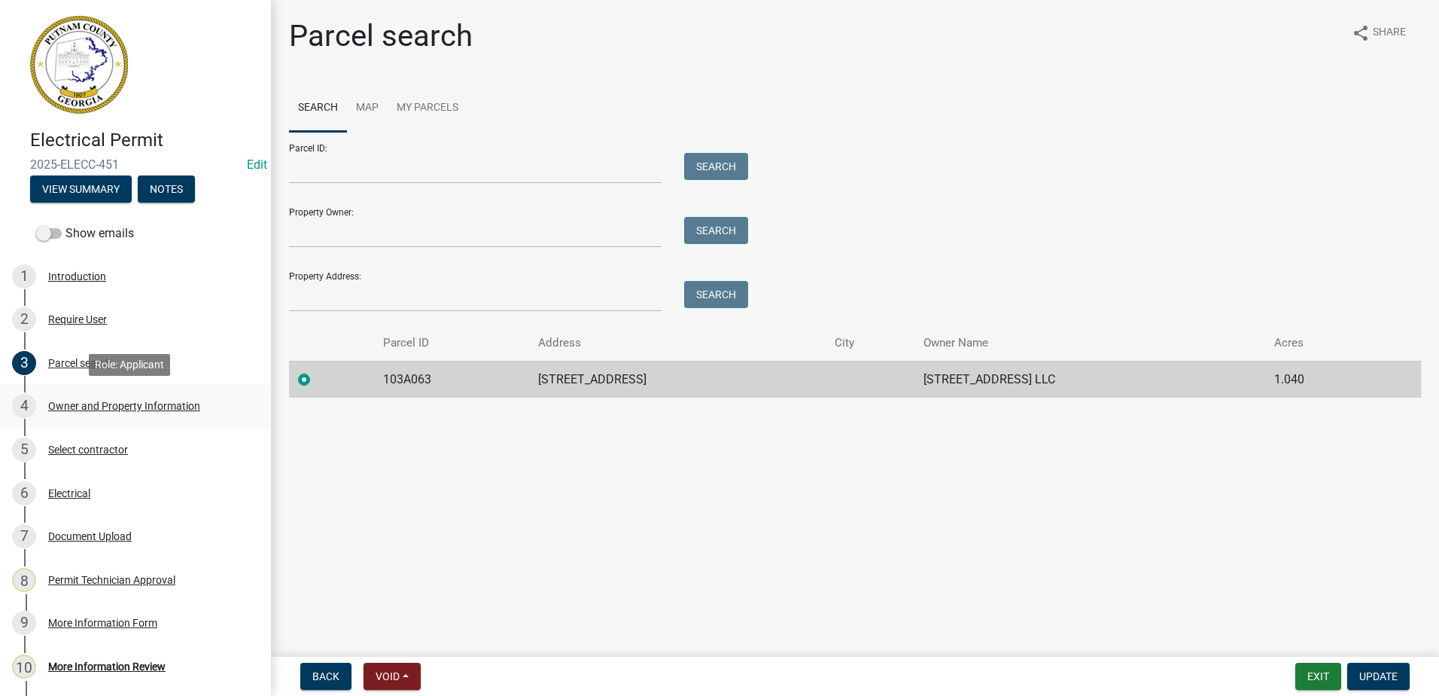
click at [94, 405] on div "Owner and Property Information" at bounding box center [124, 405] width 152 height 11
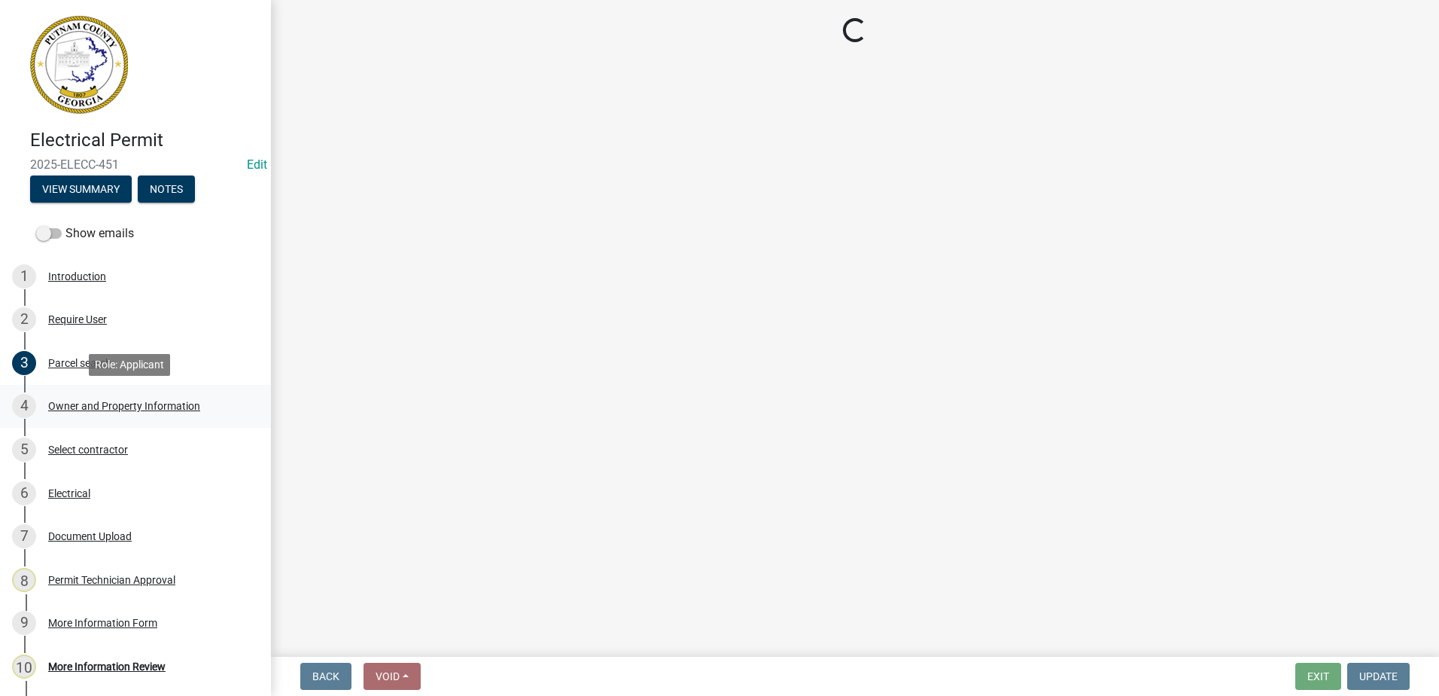
select select "a11fa51f-b34d-496b-ab35-5fd1b53a4648"
select select "83394b22-4a11-496c-8e5c-75ade2e72faf"
select select "469c5908-2854-42d5-89ed-bee7fc26529e"
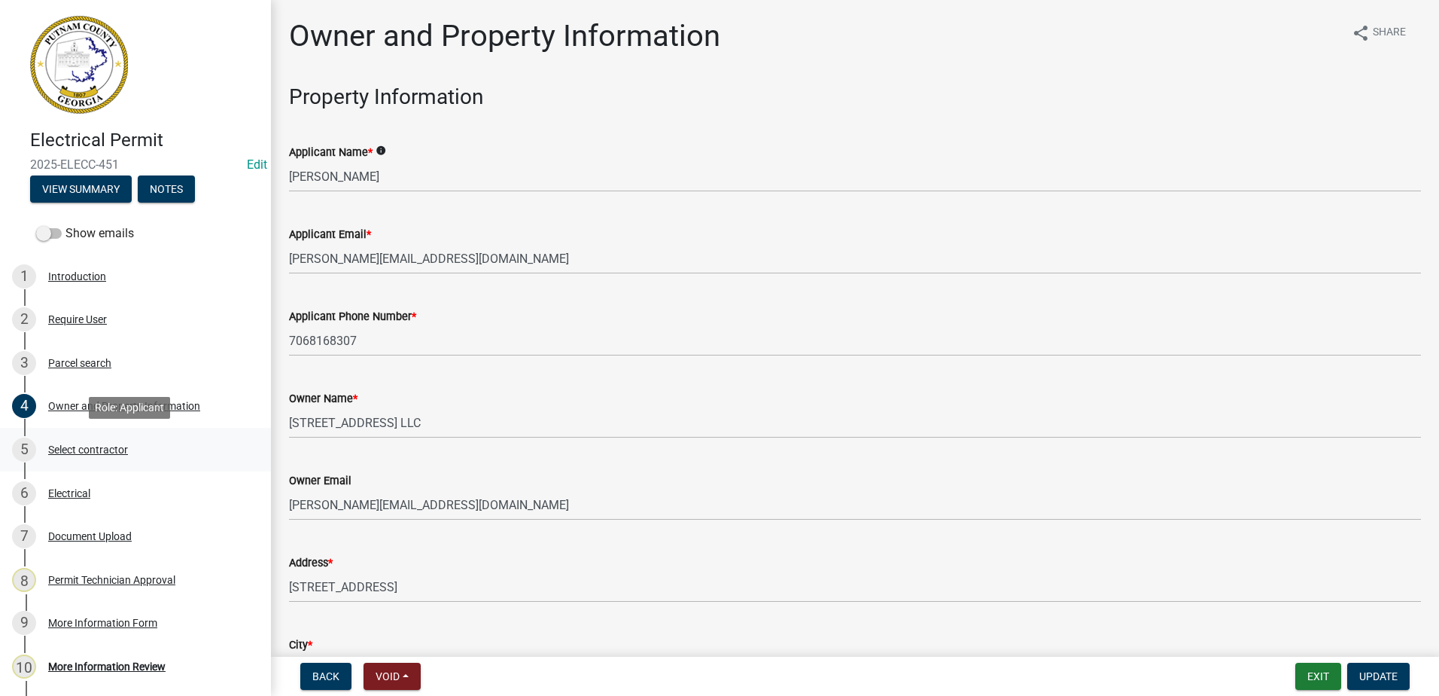
click at [94, 449] on div "Select contractor" at bounding box center [88, 449] width 80 height 11
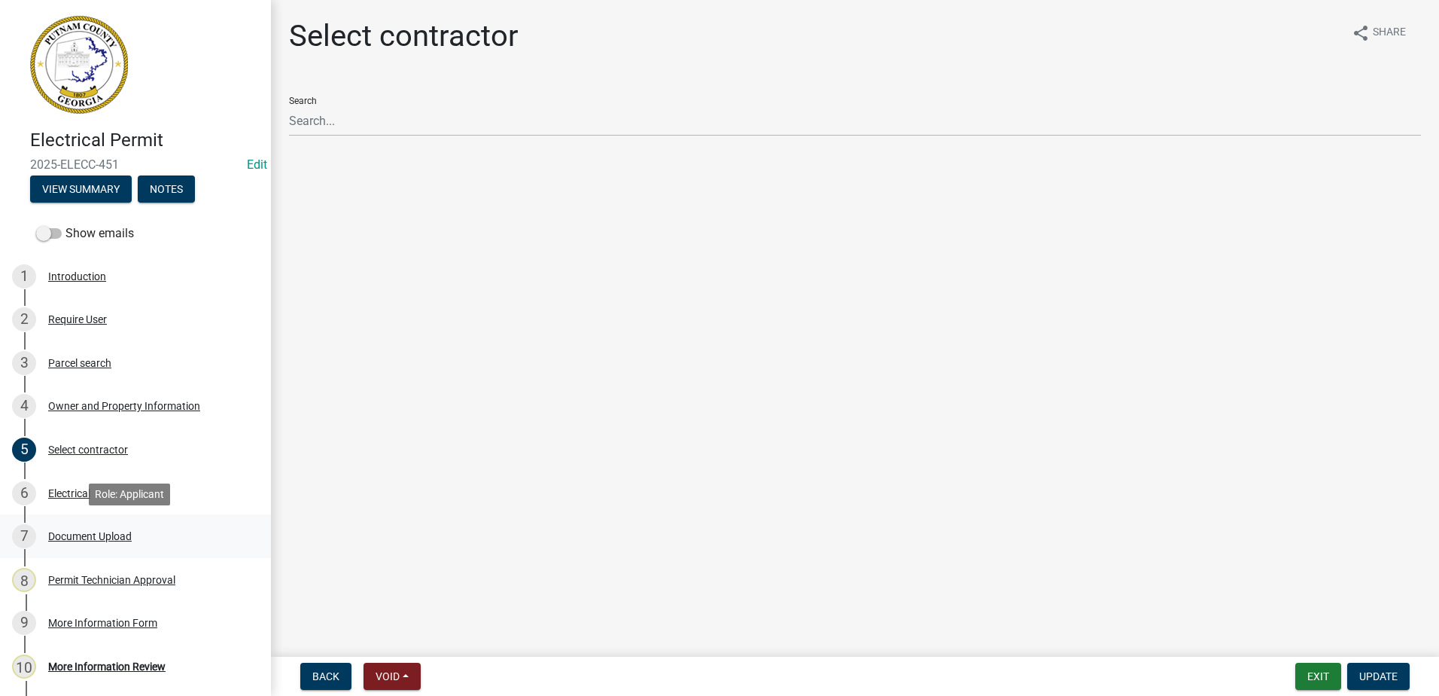
click at [82, 540] on div "Document Upload" at bounding box center [90, 536] width 84 height 11
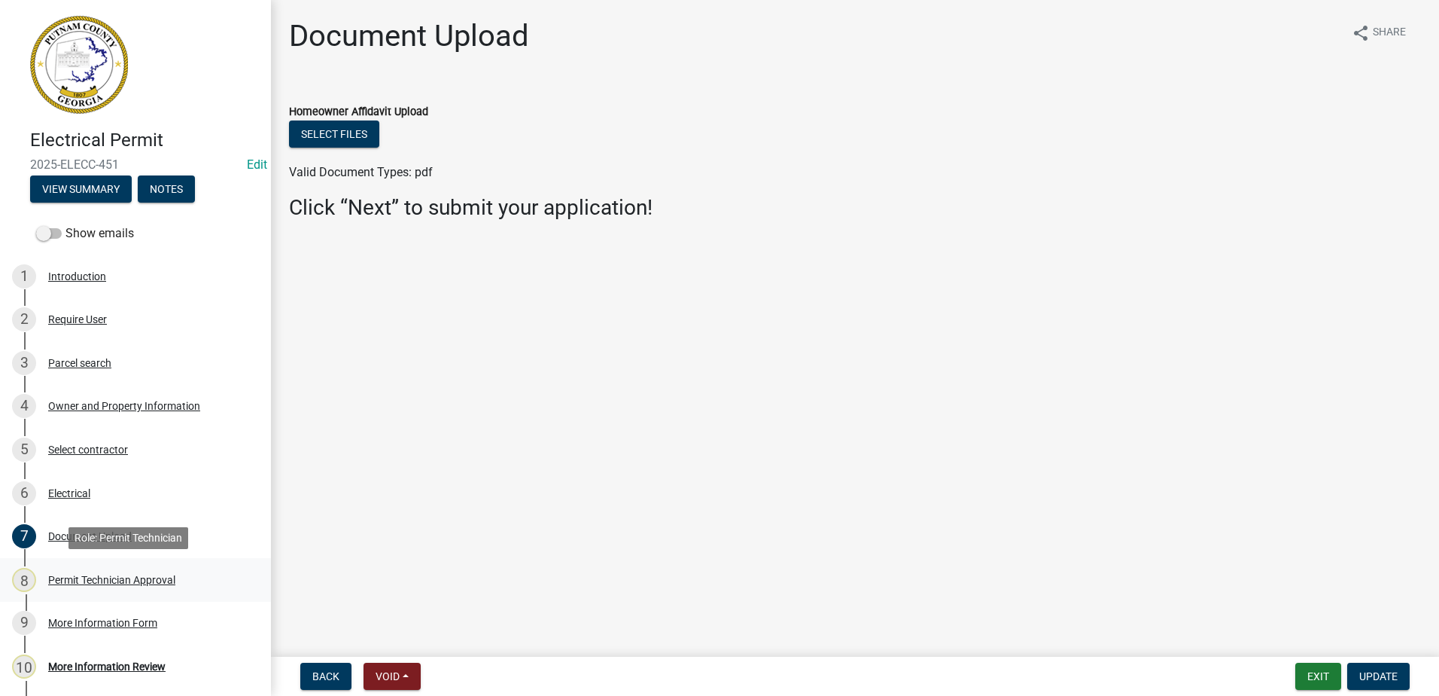
click at [93, 579] on div "Permit Technician Approval" at bounding box center [111, 579] width 127 height 11
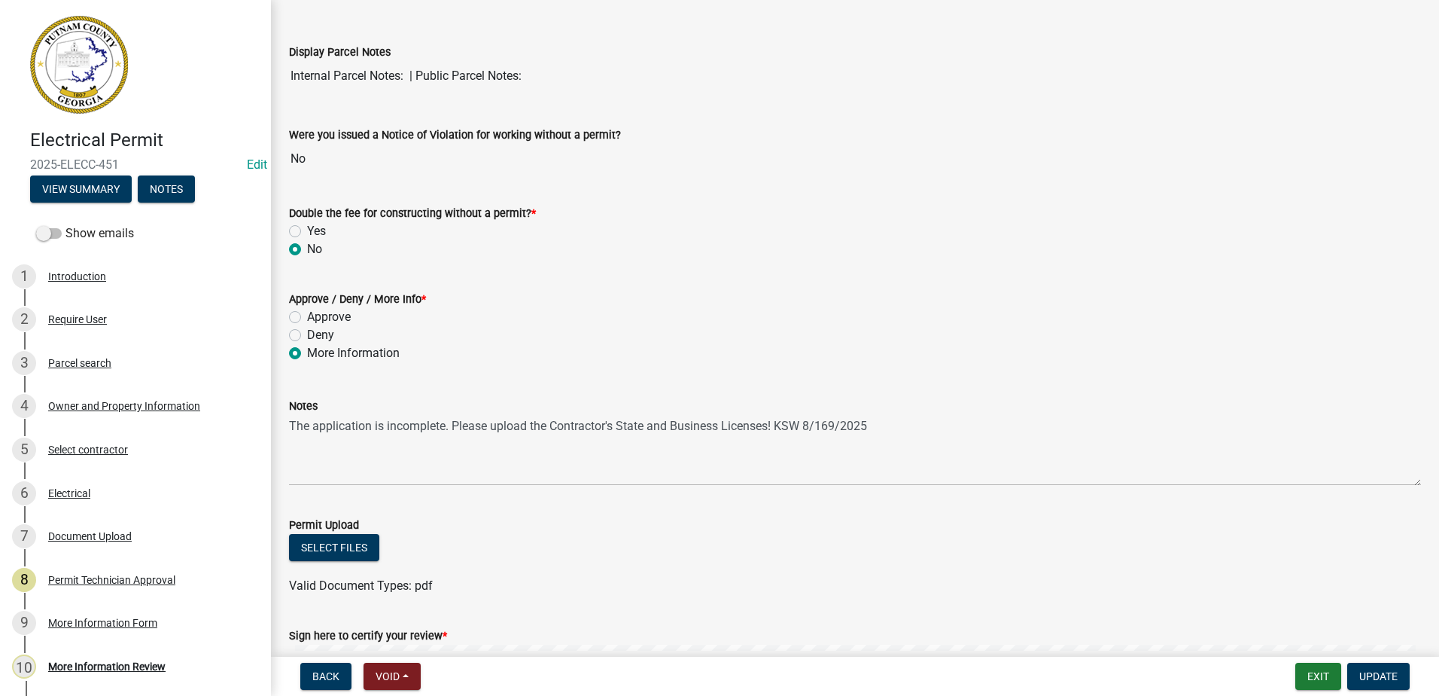
scroll to position [46, 0]
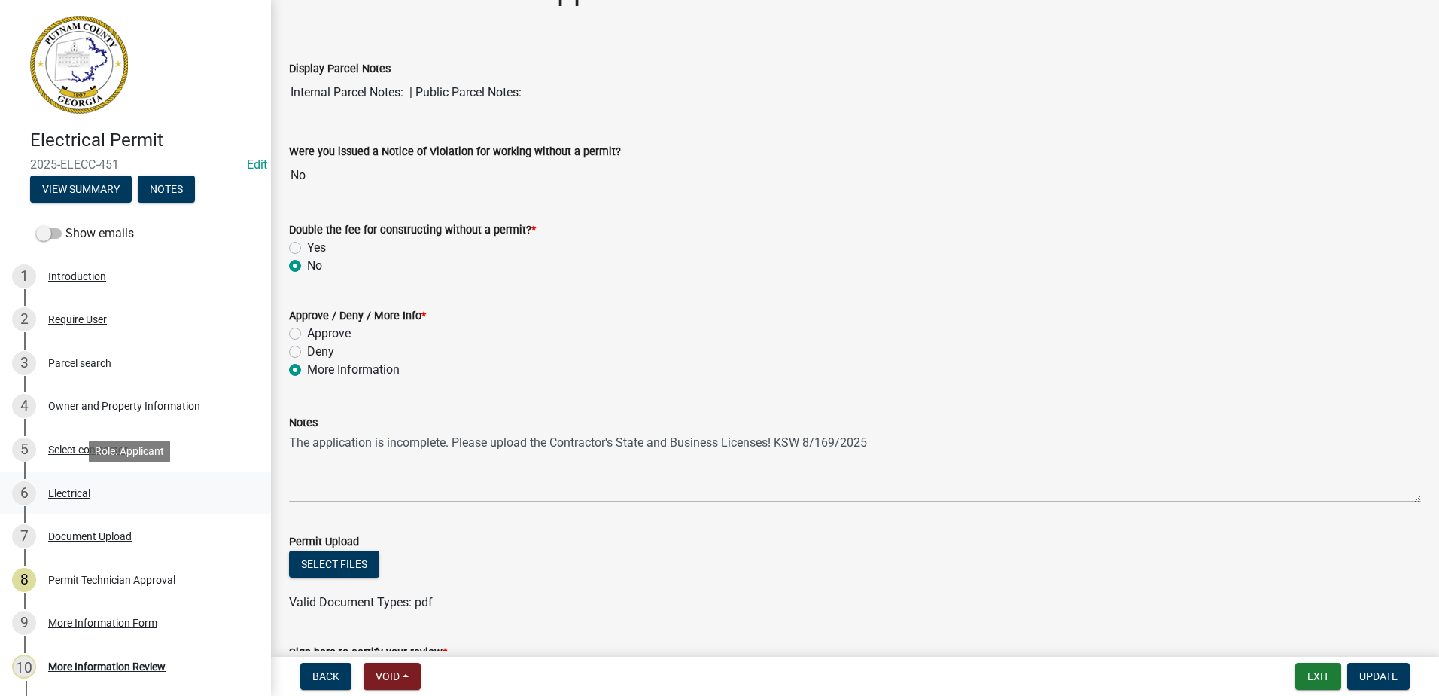
click at [80, 495] on div "Electrical" at bounding box center [69, 493] width 42 height 11
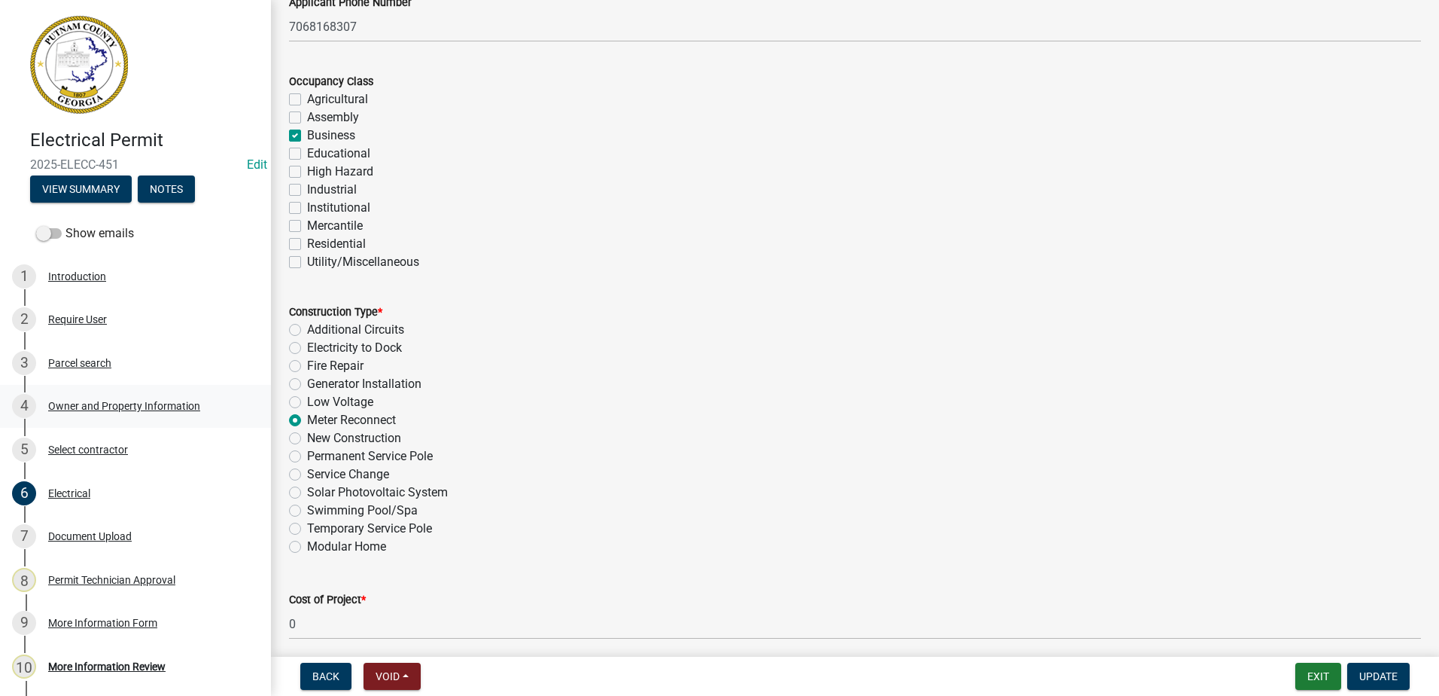
scroll to position [75, 0]
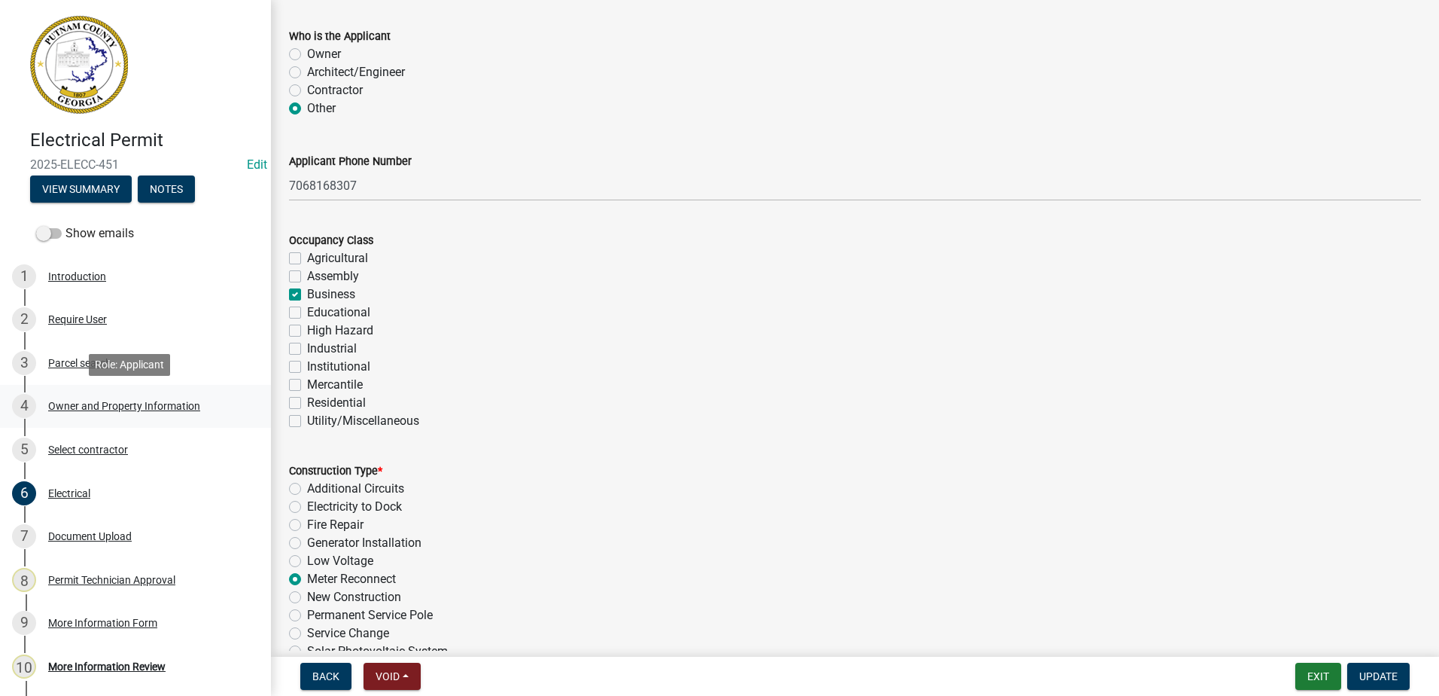
click at [79, 407] on div "Owner and Property Information" at bounding box center [124, 405] width 152 height 11
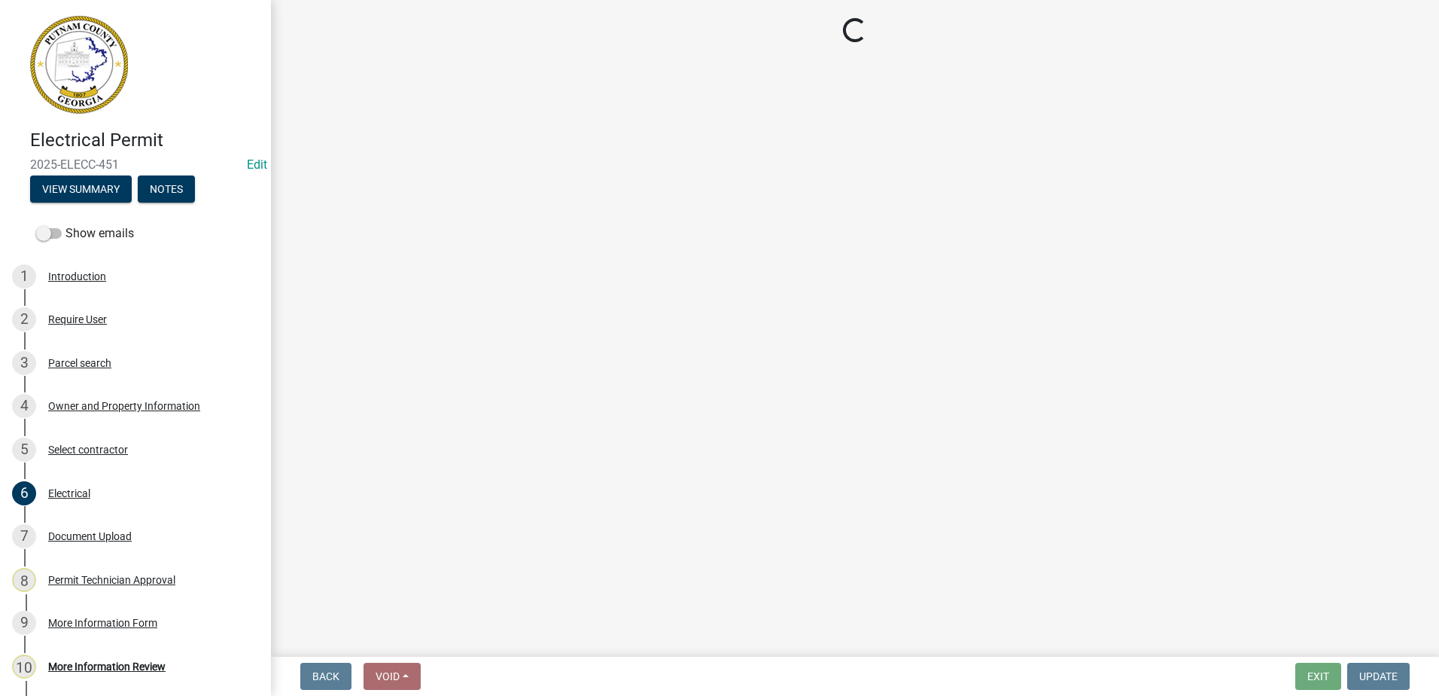
select select "a11fa51f-b34d-496b-ab35-5fd1b53a4648"
select select "83394b22-4a11-496c-8e5c-75ade2e72faf"
select select "469c5908-2854-42d5-89ed-bee7fc26529e"
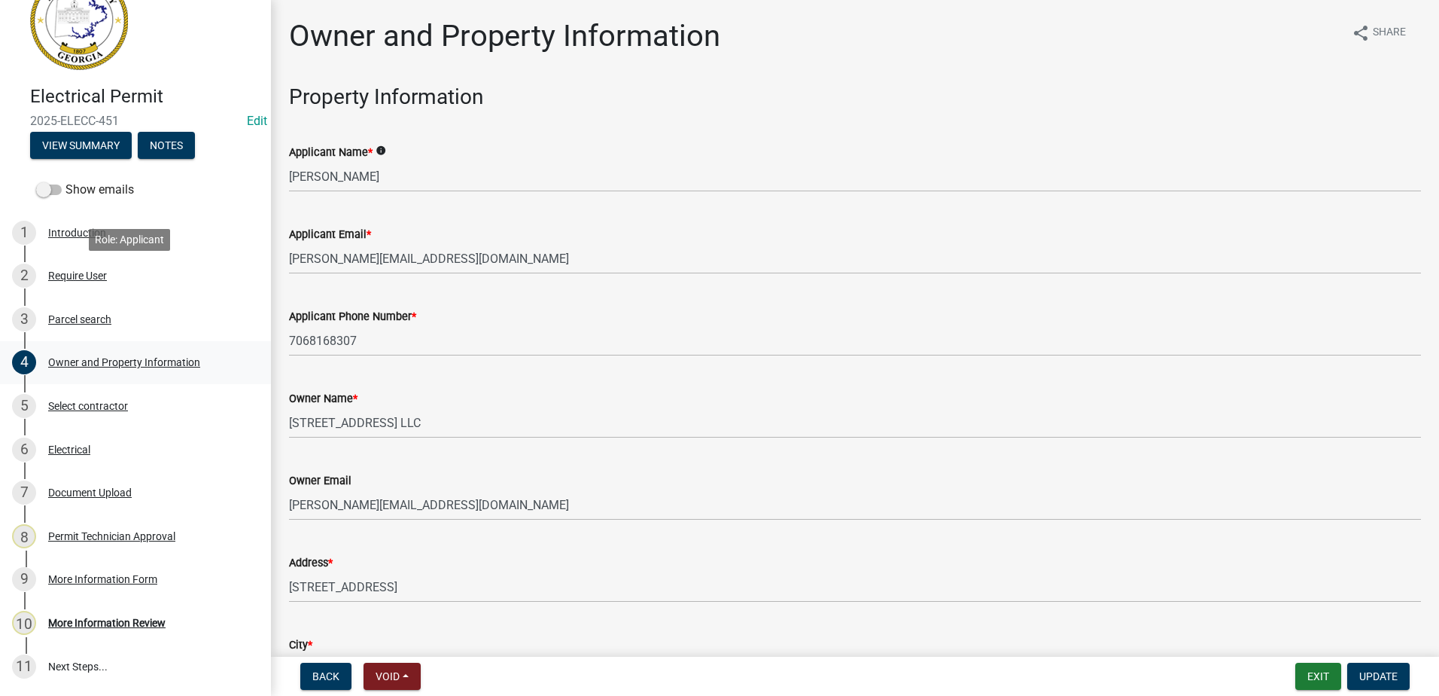
scroll to position [142, 0]
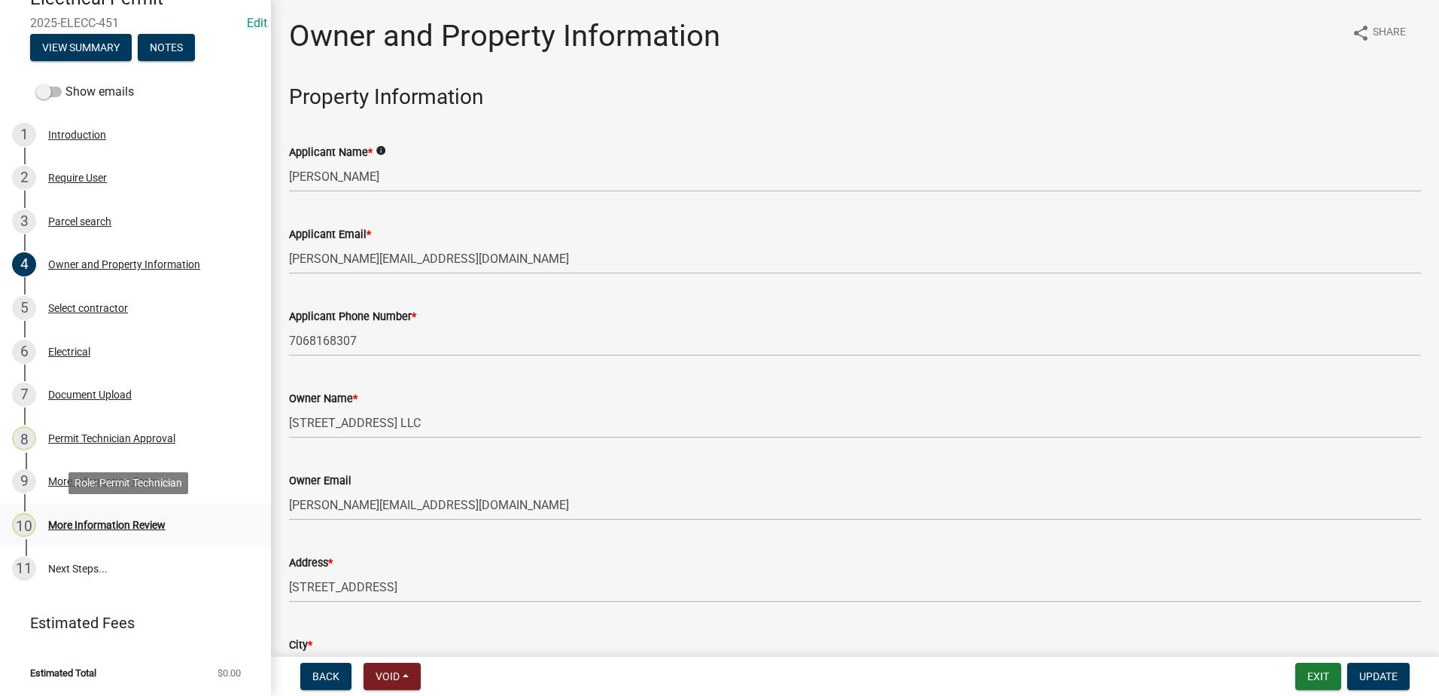
click at [110, 521] on div "More Information Review" at bounding box center [106, 524] width 117 height 11
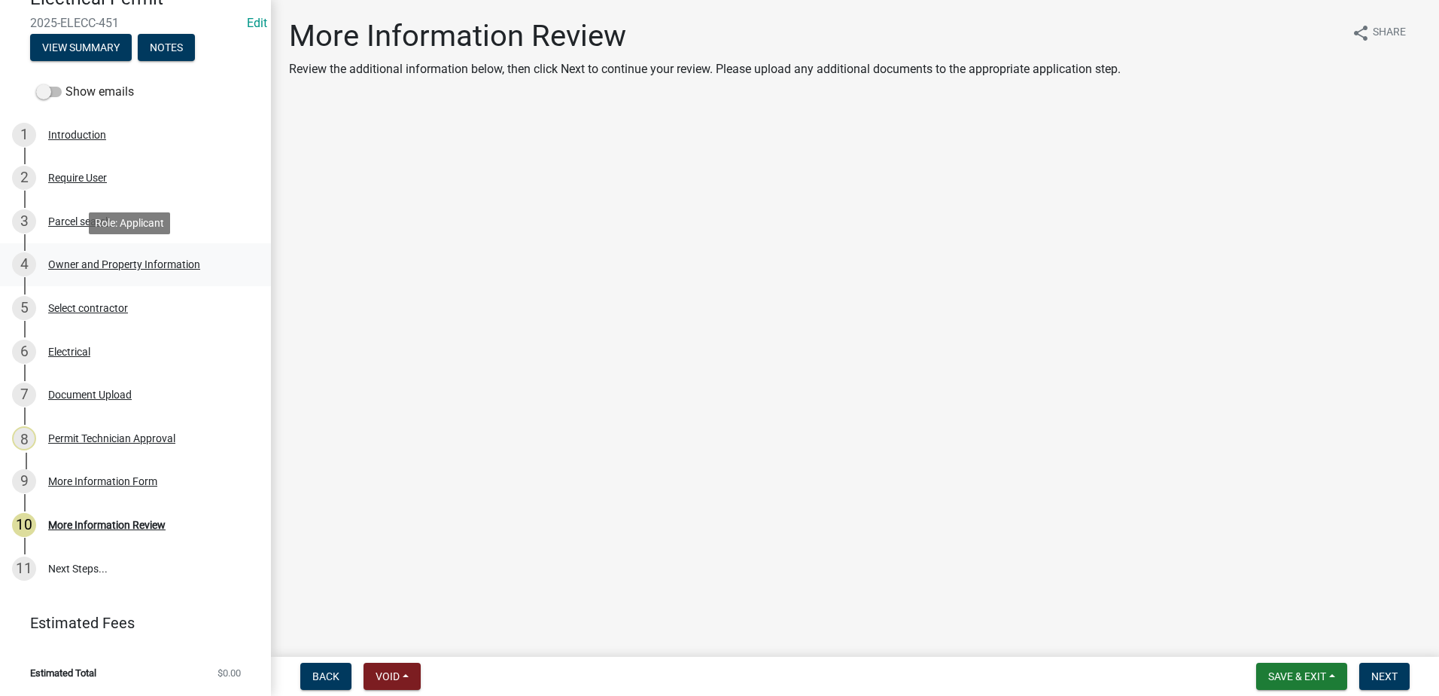
click at [73, 267] on div "Owner and Property Information" at bounding box center [124, 264] width 152 height 11
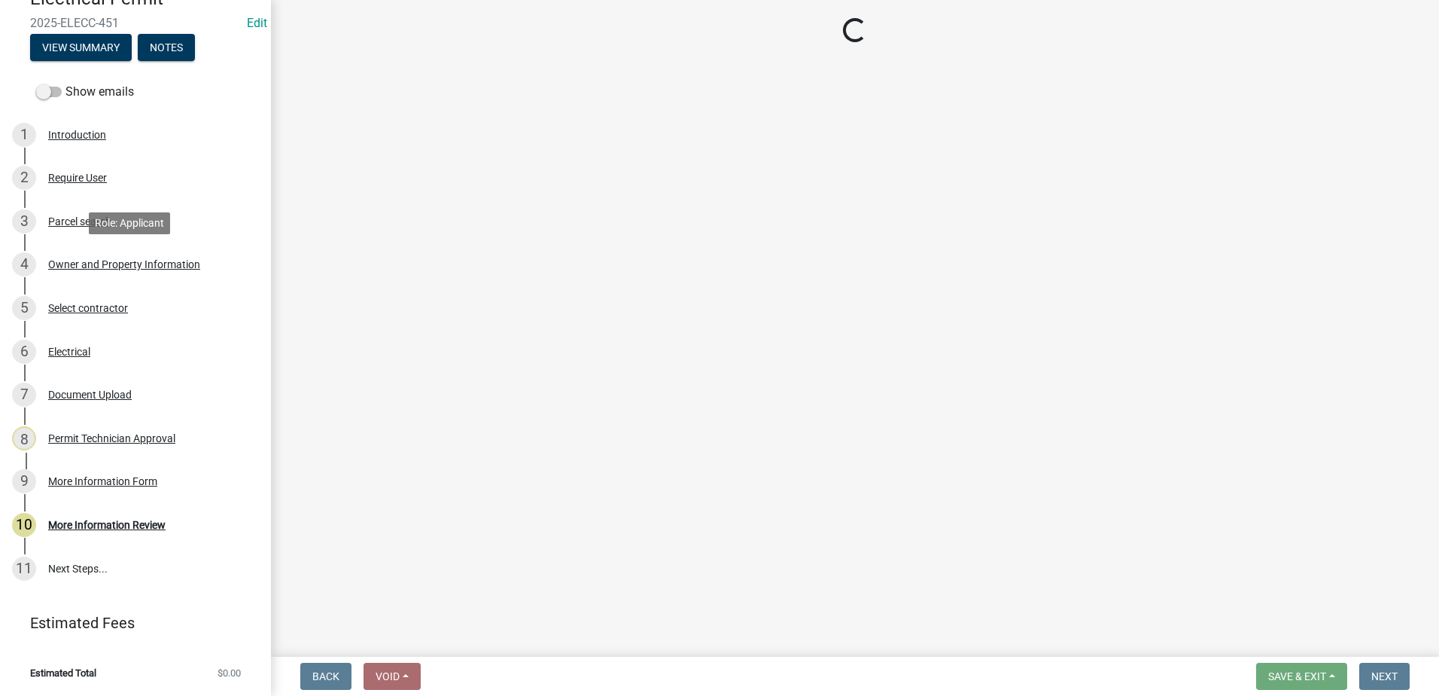
select select "a11fa51f-b34d-496b-ab35-5fd1b53a4648"
select select "83394b22-4a11-496c-8e5c-75ade2e72faf"
select select "469c5908-2854-42d5-89ed-bee7fc26529e"
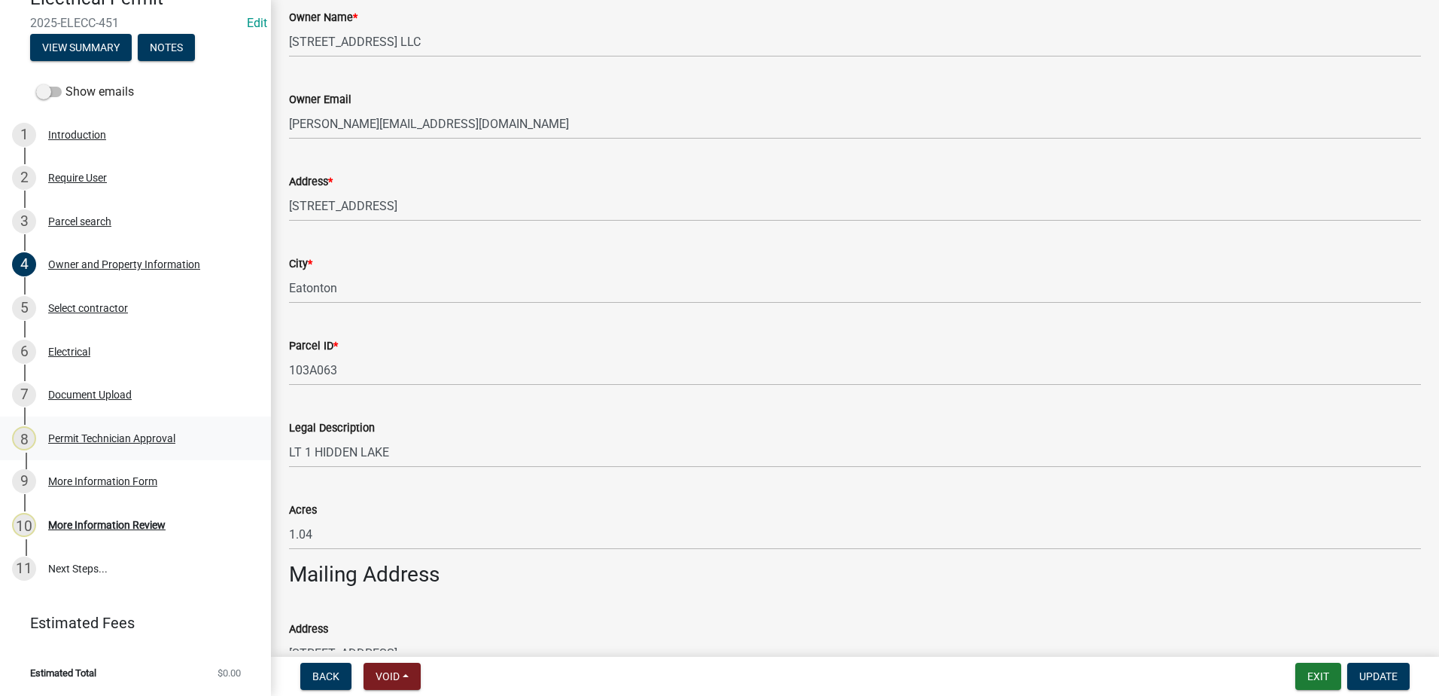
scroll to position [376, 0]
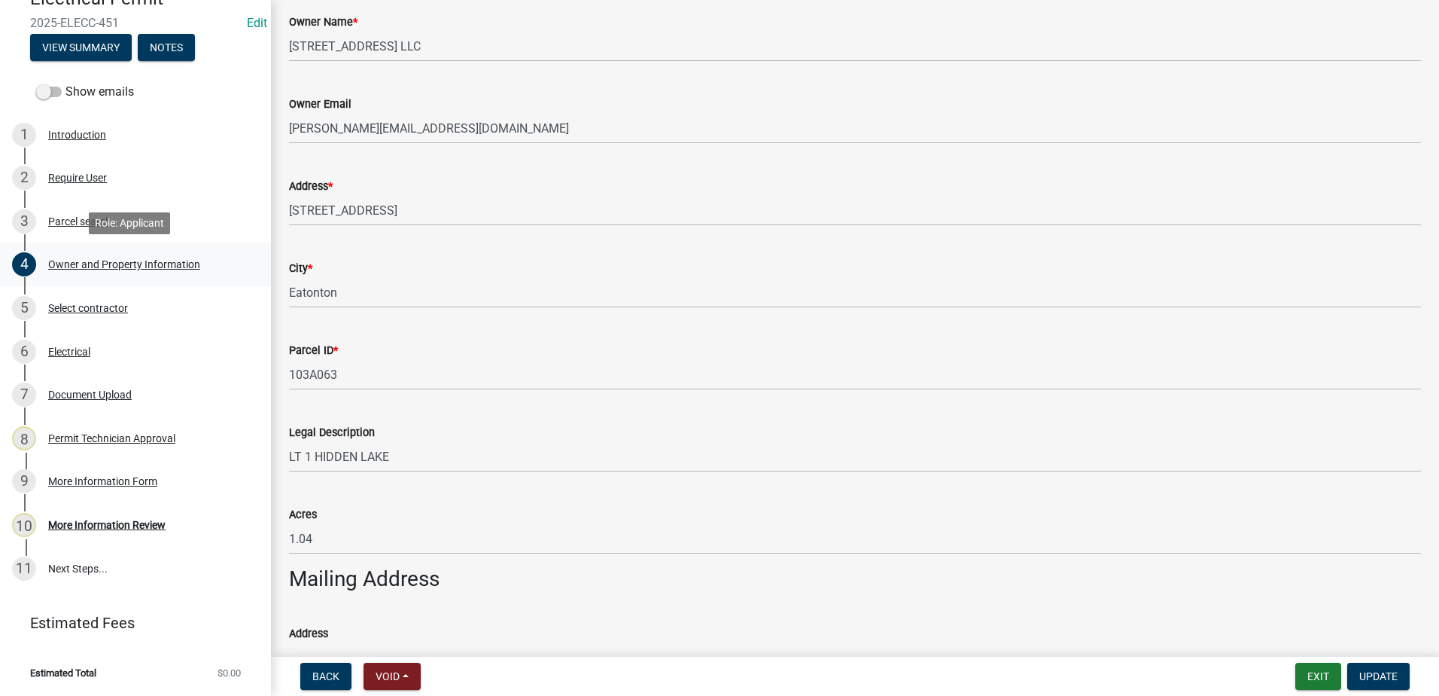
click at [89, 266] on div "Owner and Property Information" at bounding box center [124, 264] width 152 height 11
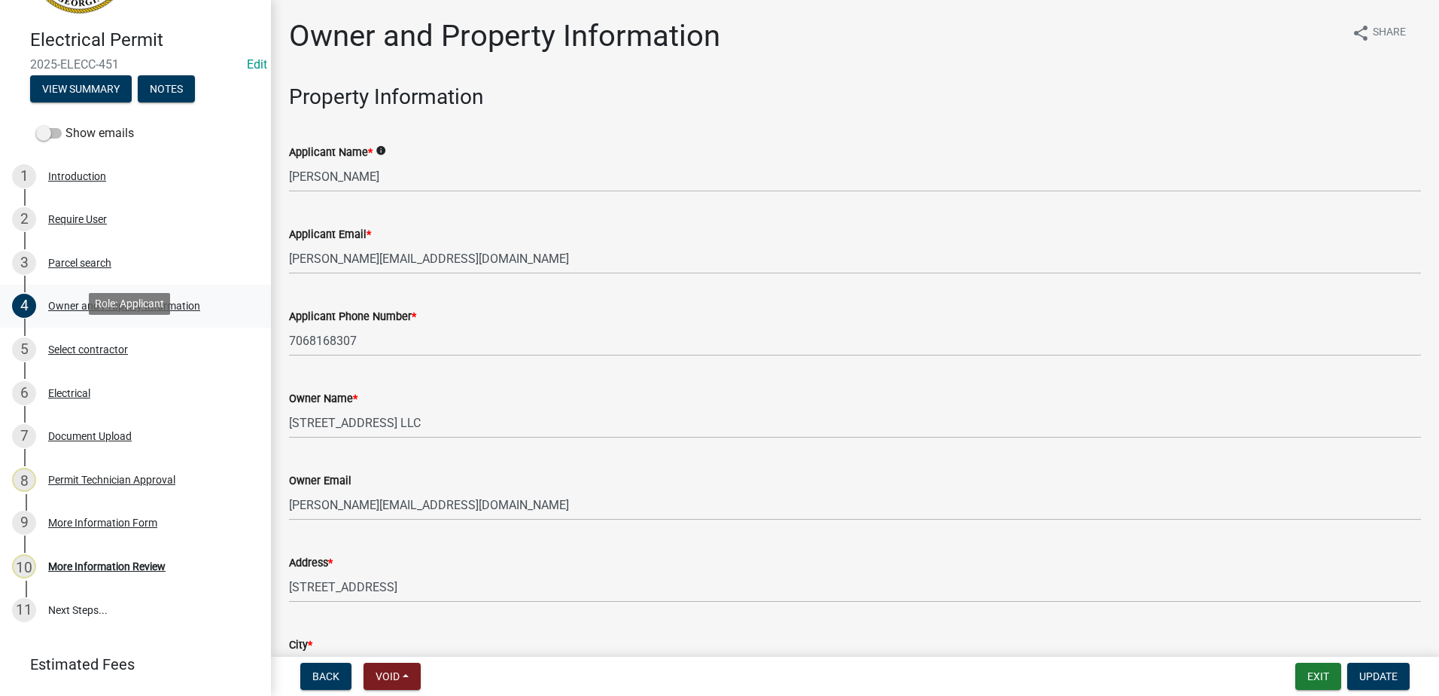
scroll to position [142, 0]
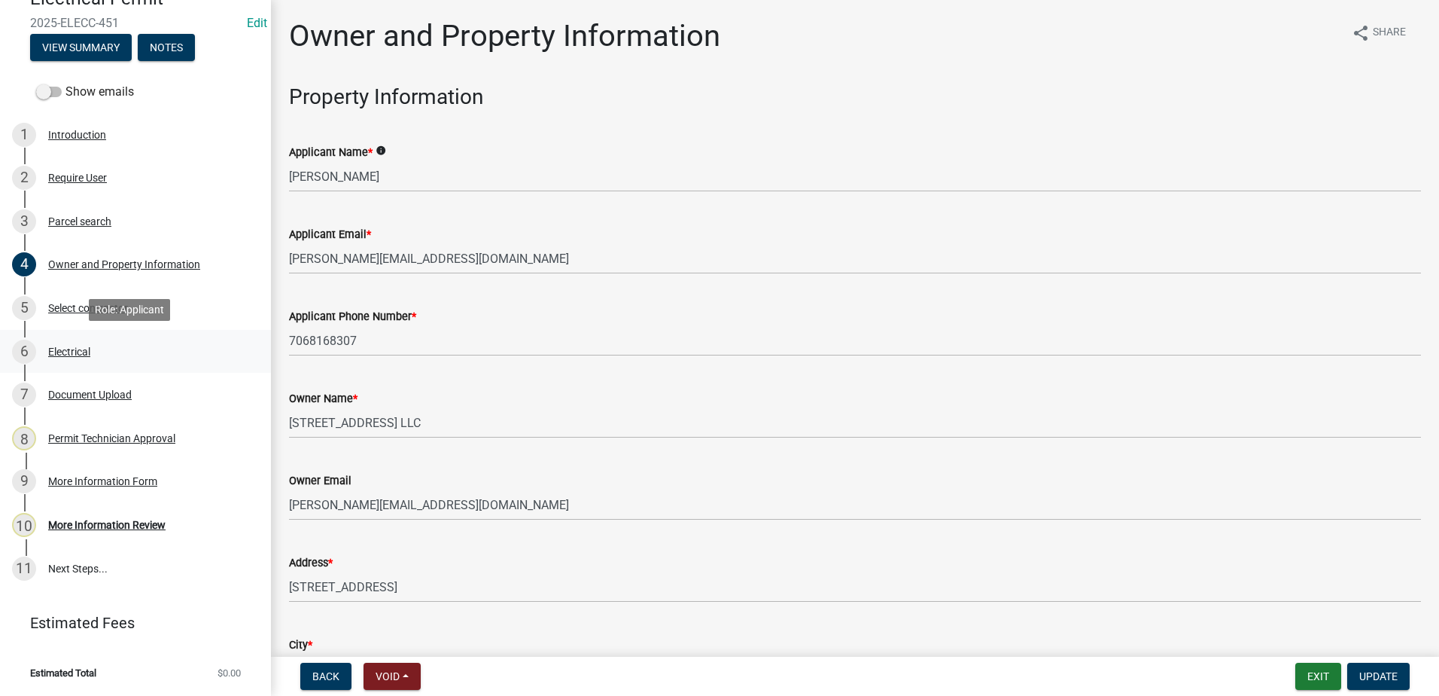
click at [64, 352] on div "Electrical" at bounding box center [69, 351] width 42 height 11
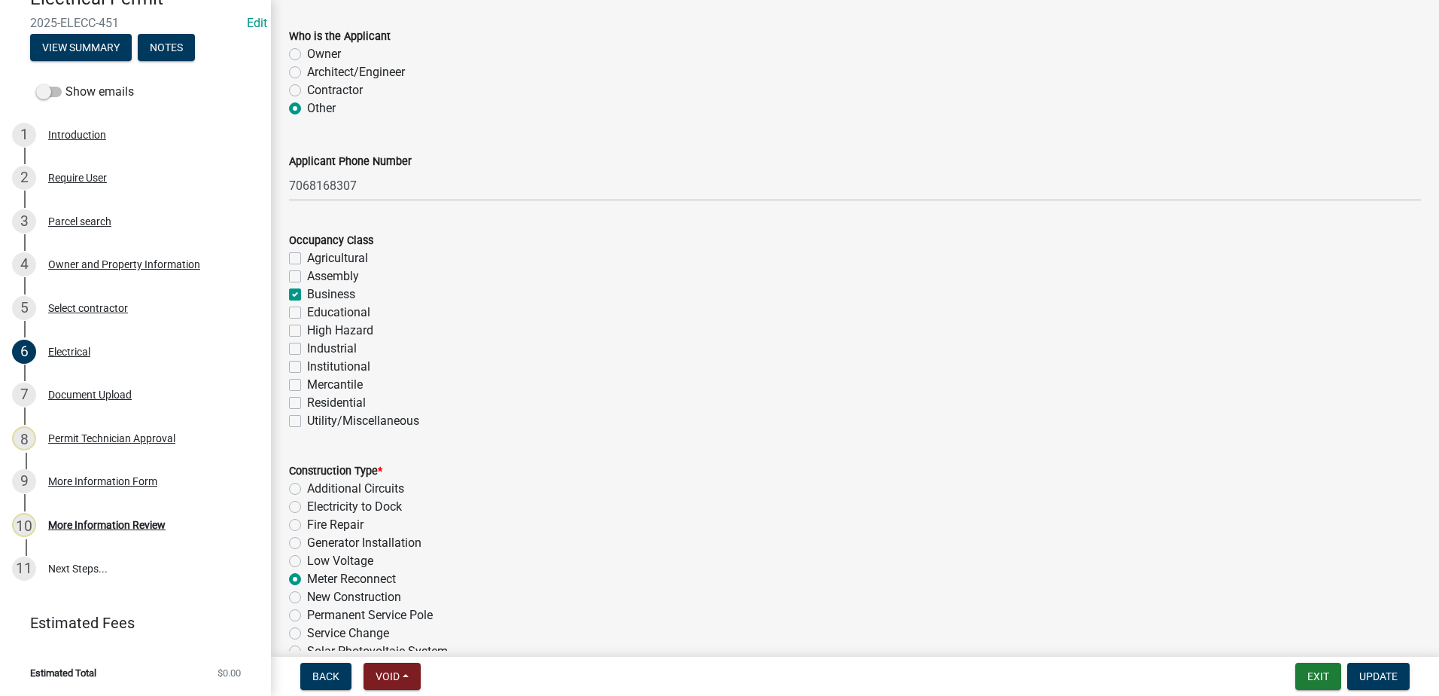
scroll to position [0, 0]
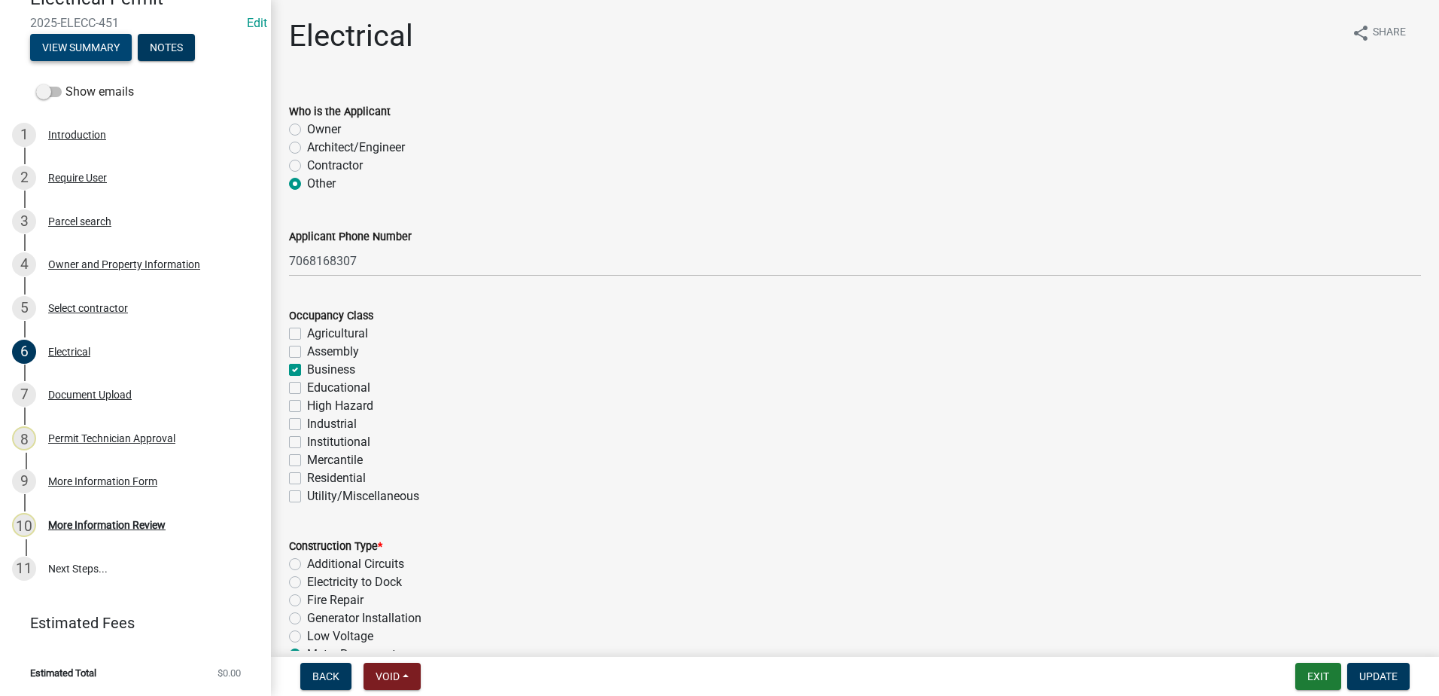
click at [99, 51] on button "View Summary" at bounding box center [81, 47] width 102 height 27
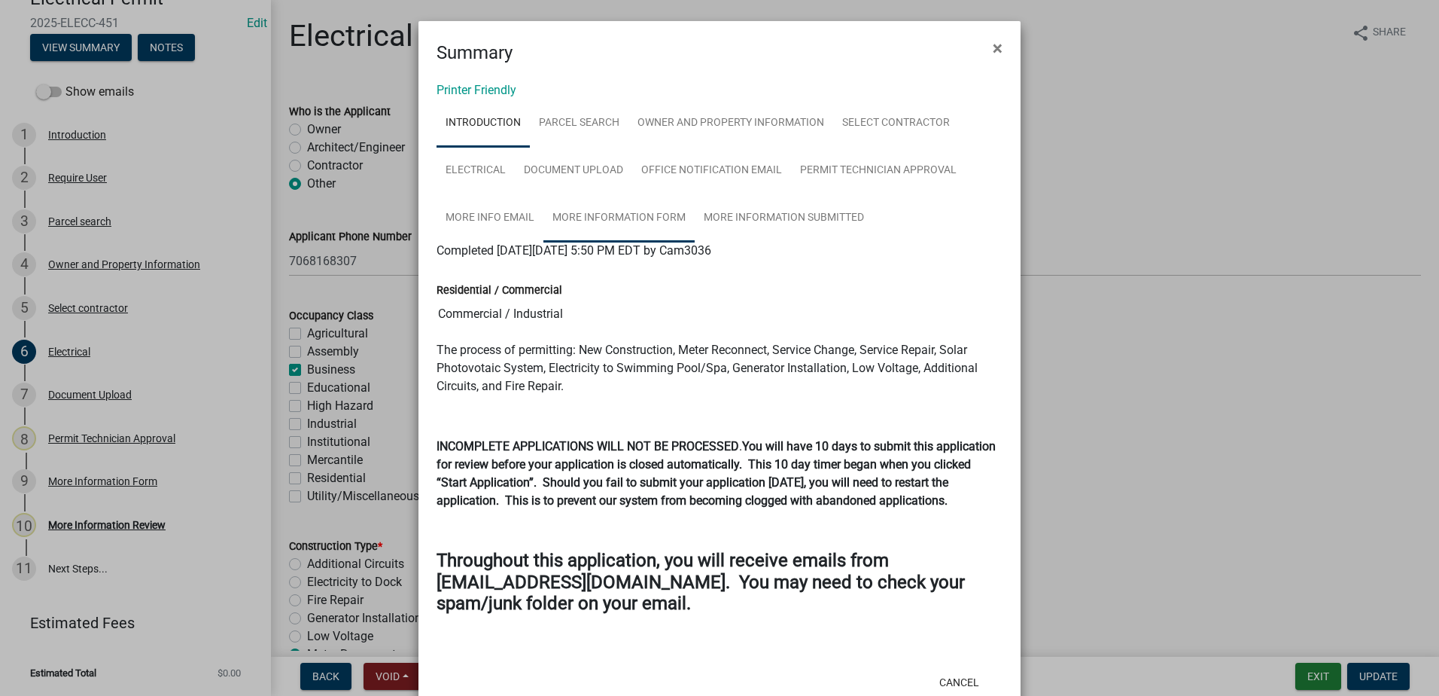
click at [650, 224] on link "More Information Form" at bounding box center [619, 218] width 151 height 48
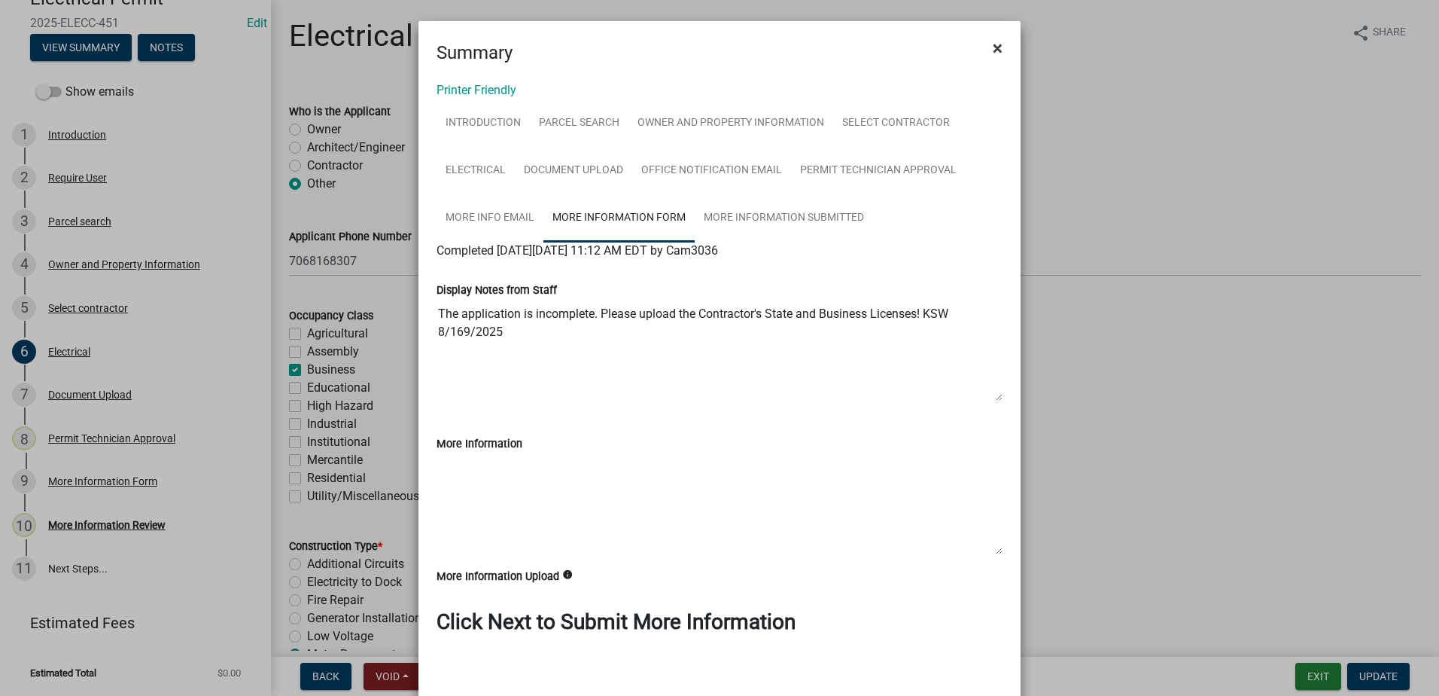
click at [993, 45] on span "×" at bounding box center [998, 48] width 10 height 21
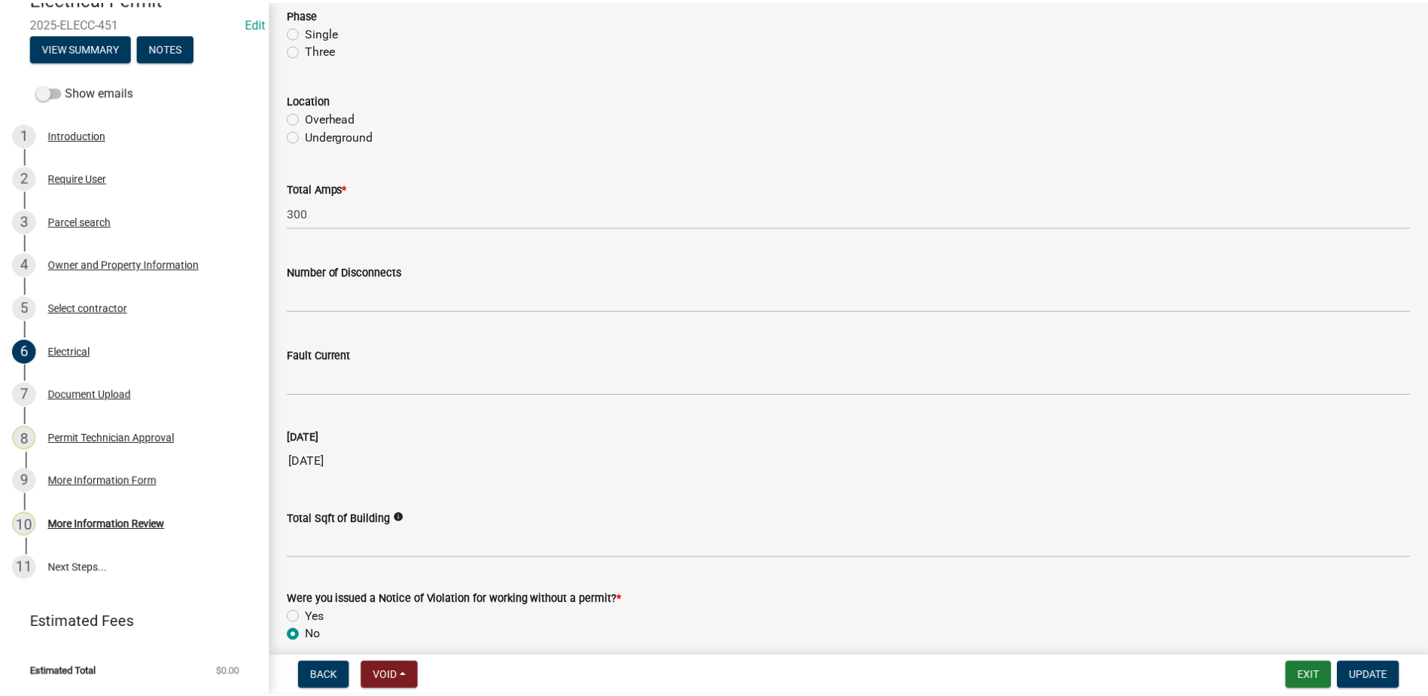
scroll to position [1423, 0]
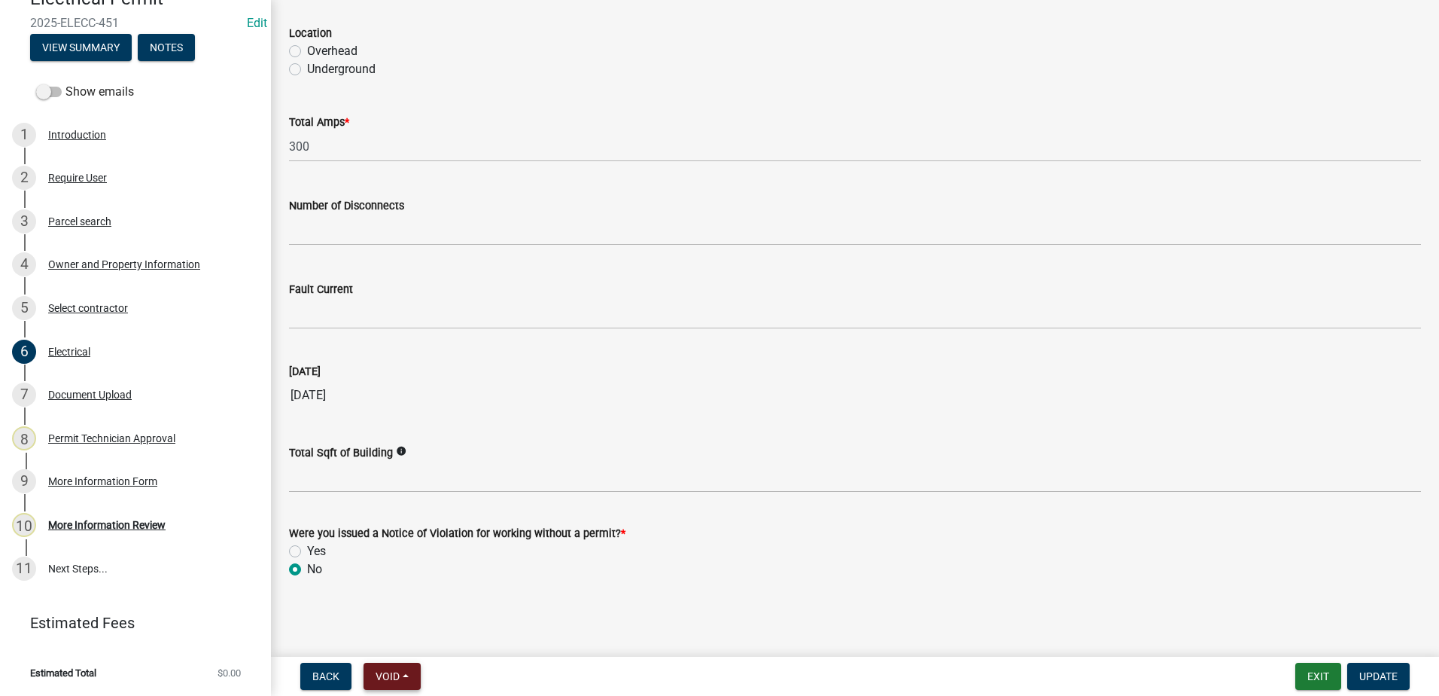
click at [417, 680] on button "Void" at bounding box center [392, 675] width 57 height 27
click at [413, 644] on button "Void" at bounding box center [424, 637] width 120 height 36
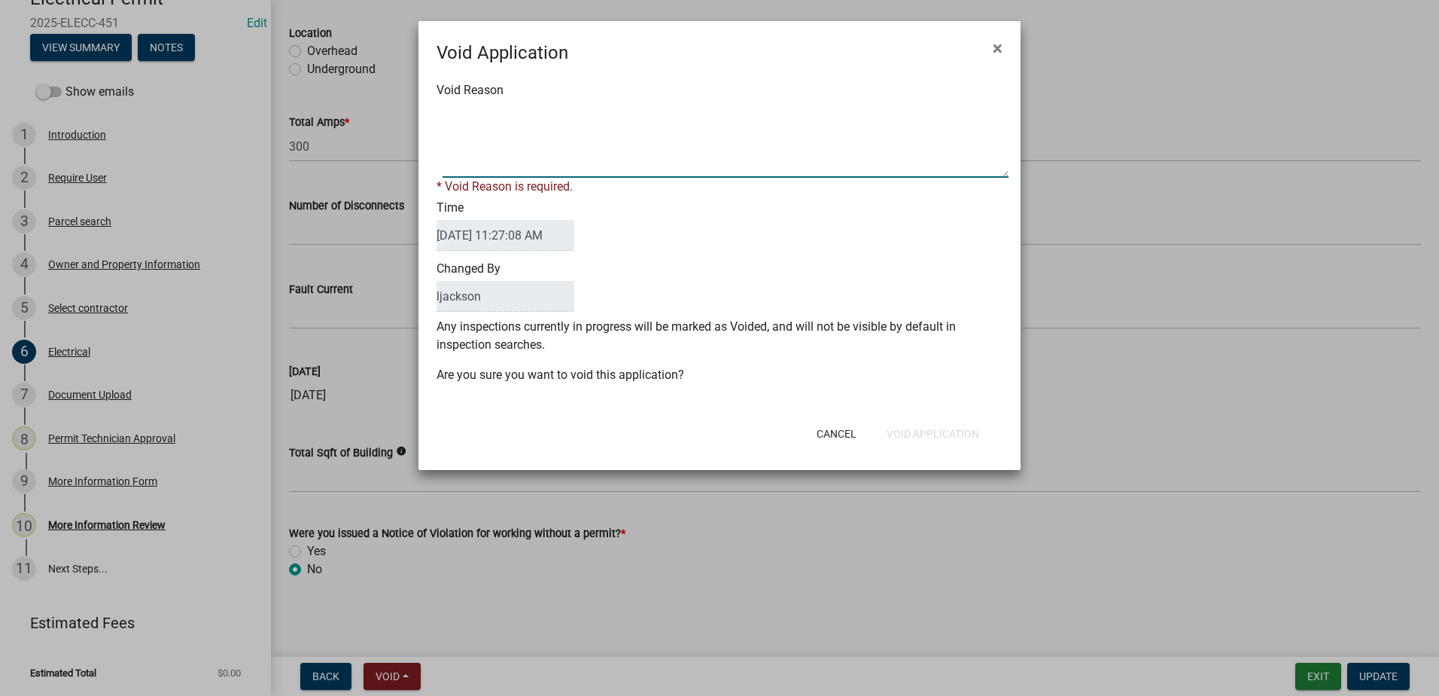
click at [571, 170] on textarea "Void Reason" at bounding box center [726, 139] width 566 height 75
type textarea "x"
click at [646, 113] on textarea "Void Reason" at bounding box center [726, 139] width 566 height 75
type textarea "The contractor applied for the permit #2025-ELECR-456"
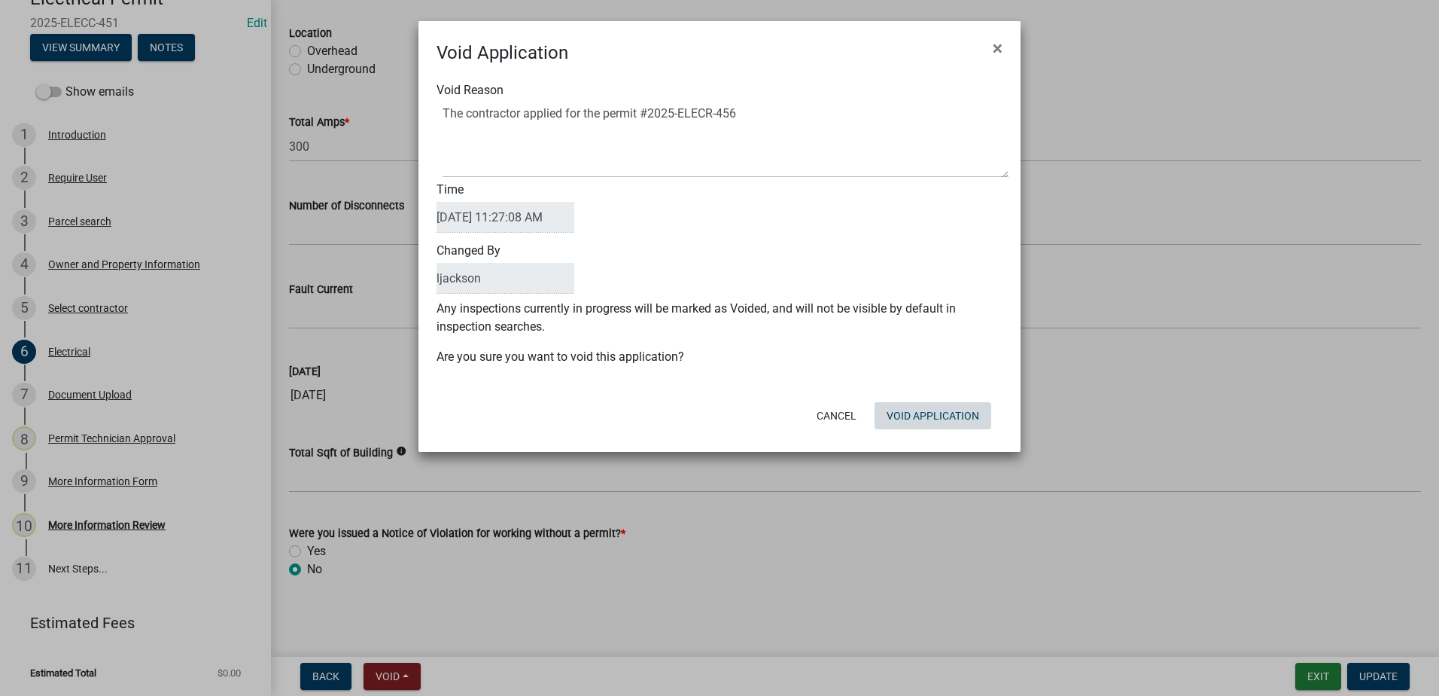
click at [912, 429] on div "Cancel Void Application" at bounding box center [817, 415] width 371 height 39
click at [919, 416] on button "Void Application" at bounding box center [933, 415] width 117 height 27
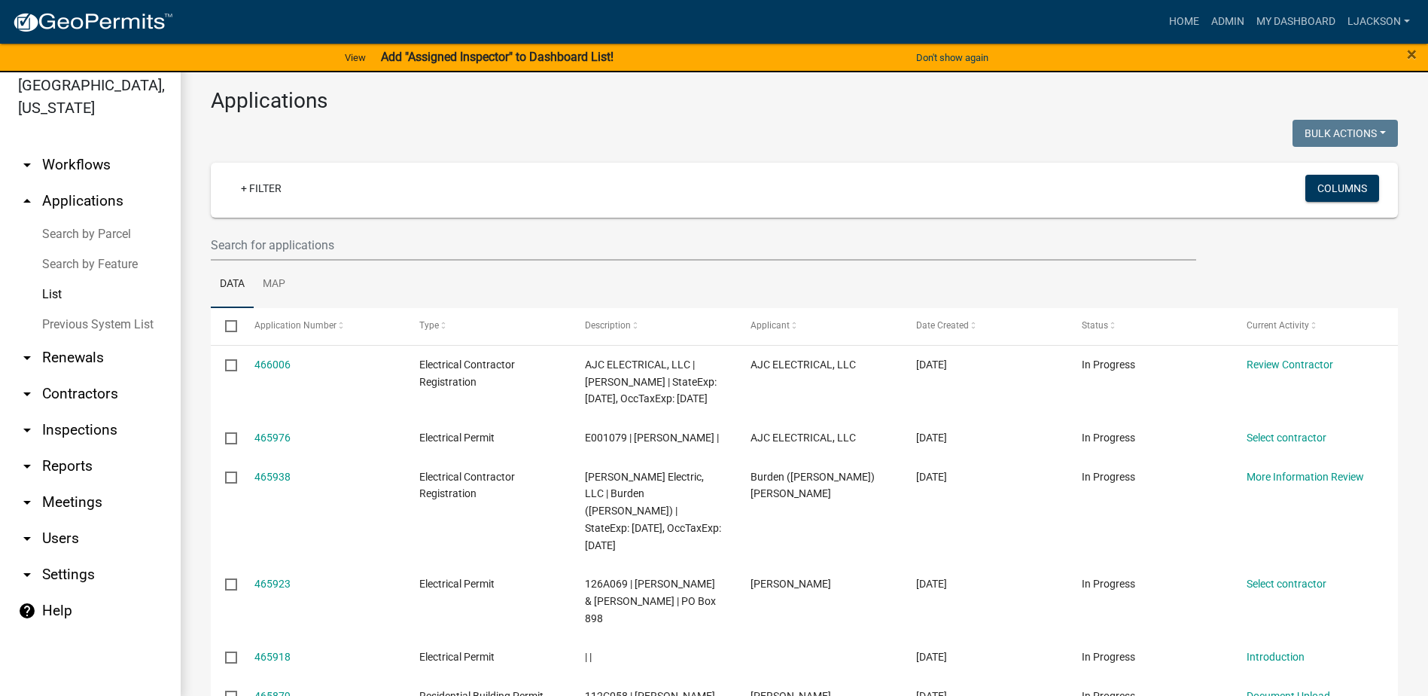
scroll to position [18, 0]
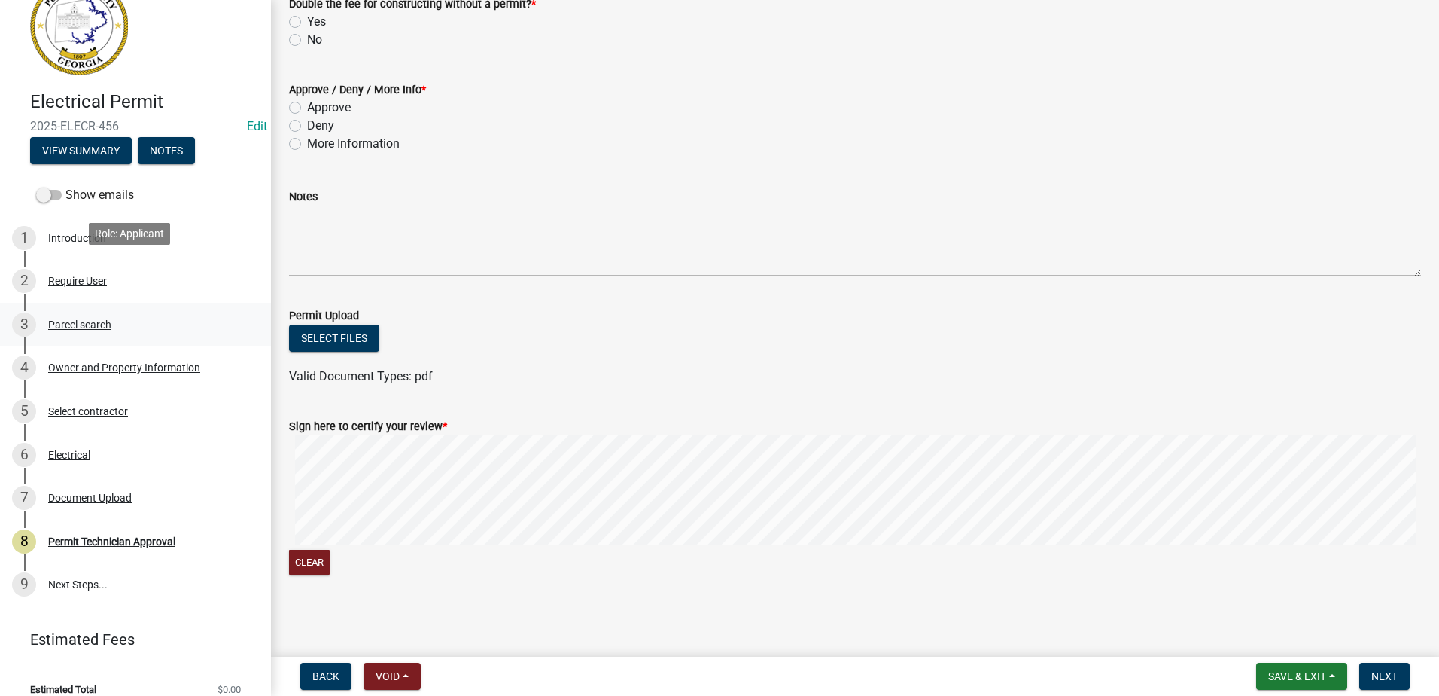
scroll to position [55, 0]
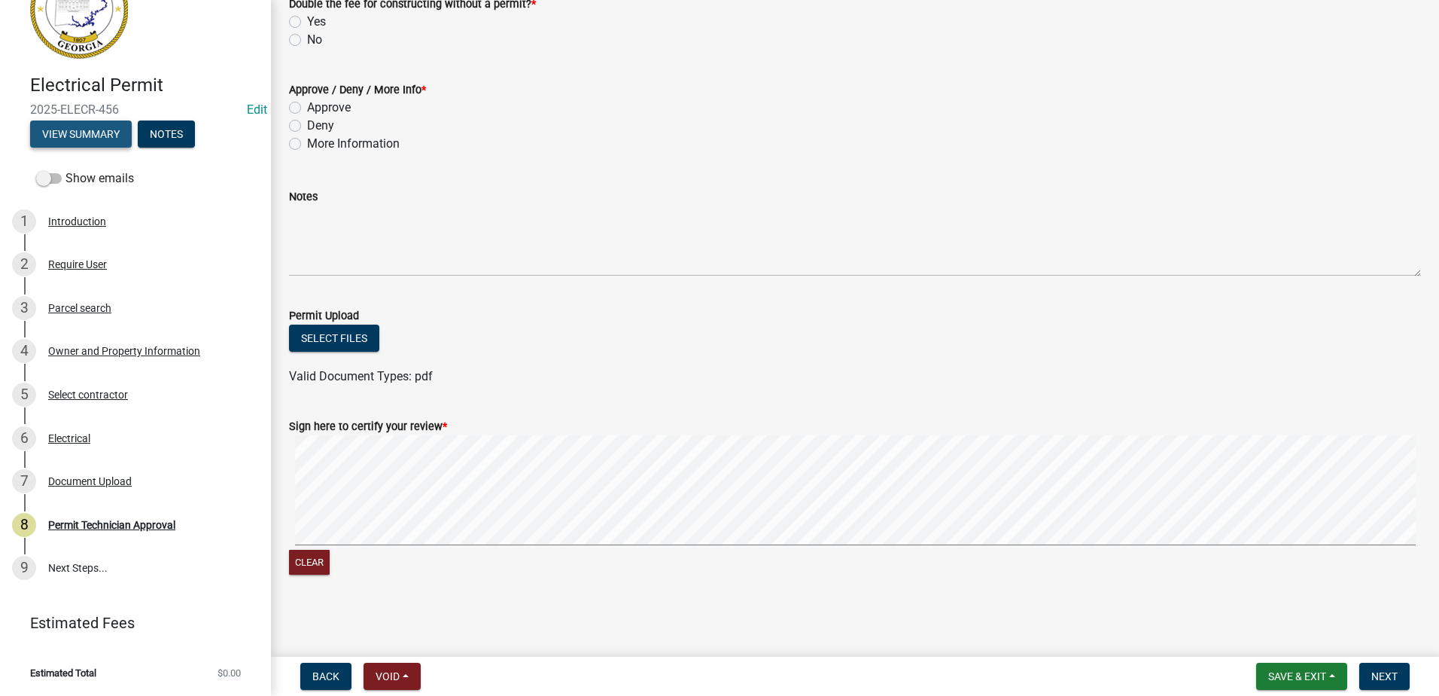
click at [96, 141] on button "View Summary" at bounding box center [81, 133] width 102 height 27
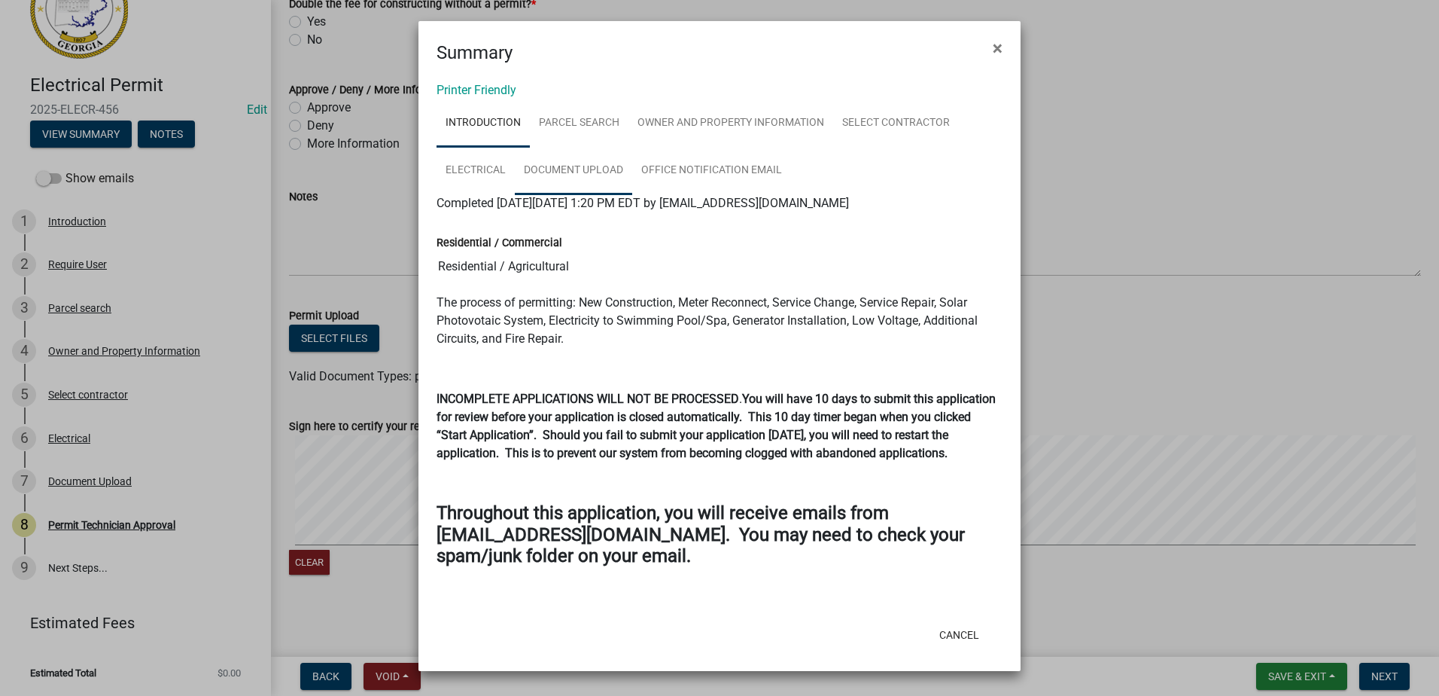
click at [583, 172] on link "Document Upload" at bounding box center [573, 171] width 117 height 48
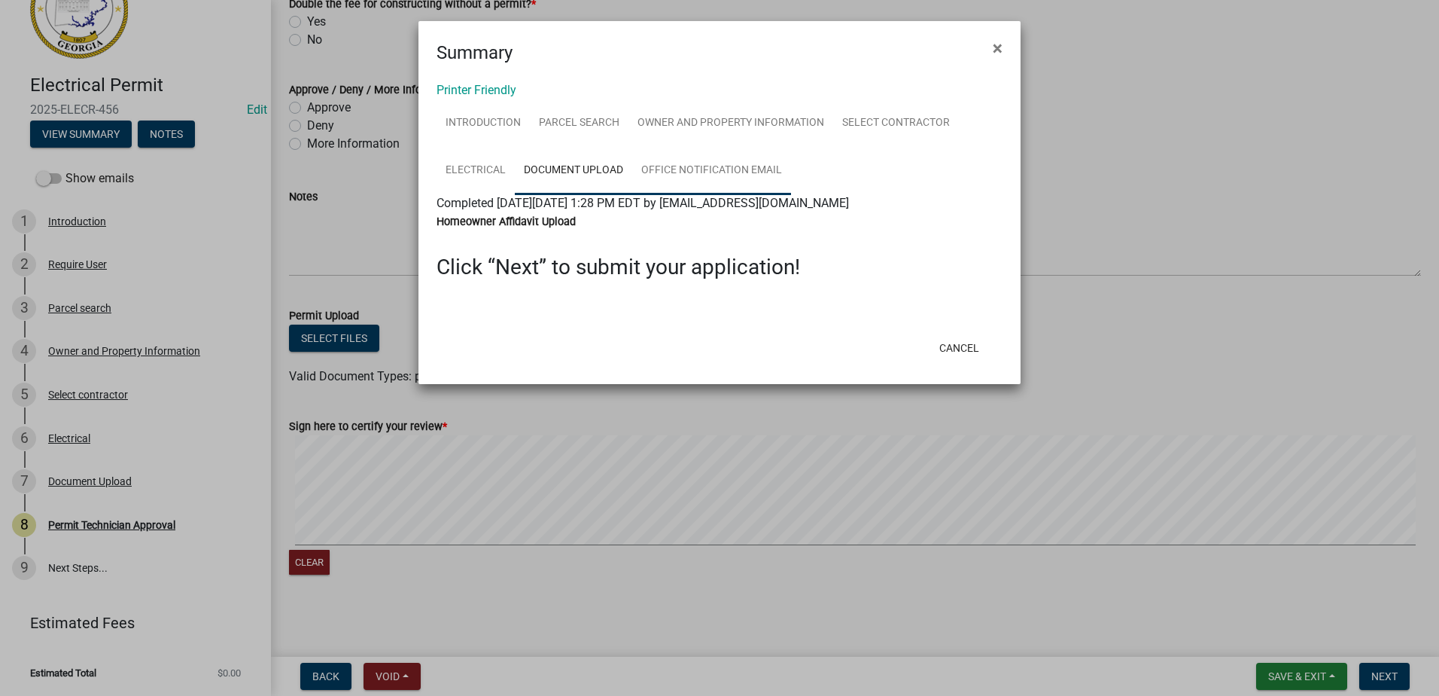
click at [702, 166] on link "Office Notification Email" at bounding box center [711, 171] width 159 height 48
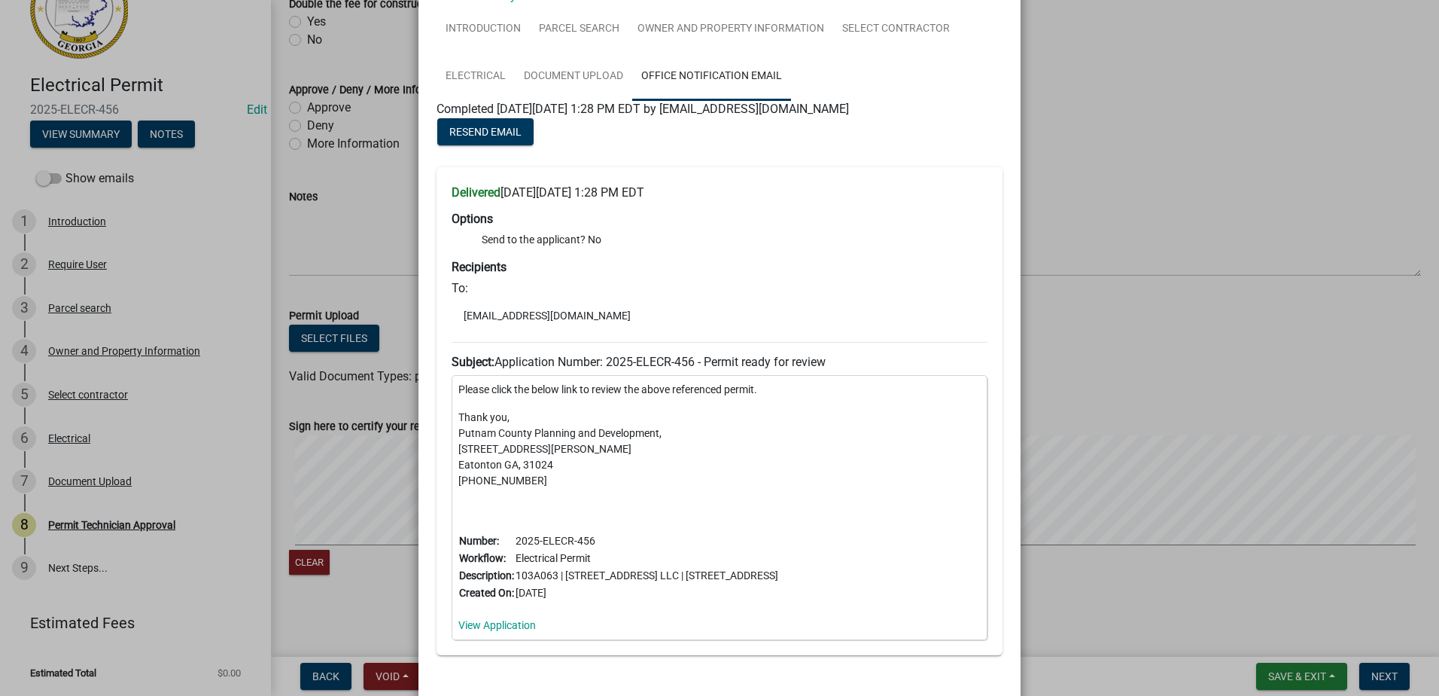
scroll to position [0, 0]
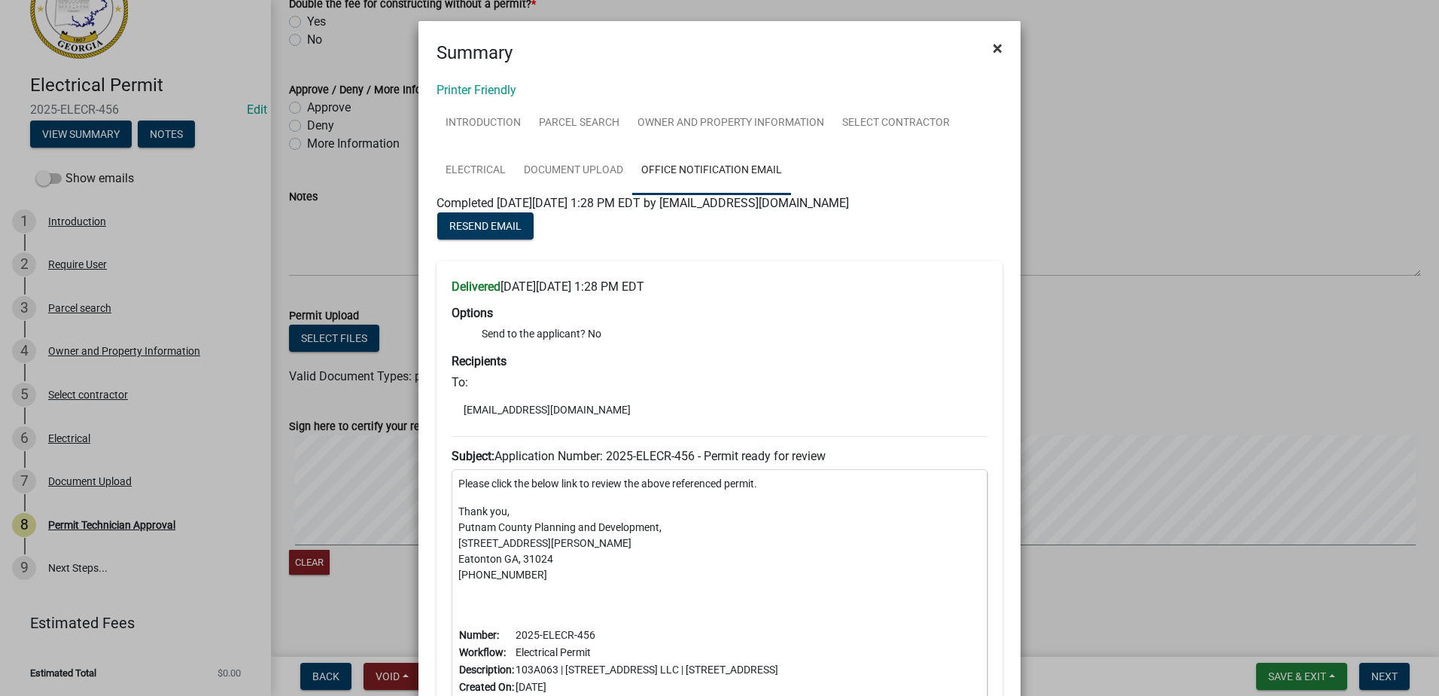
click at [993, 42] on span "×" at bounding box center [998, 48] width 10 height 21
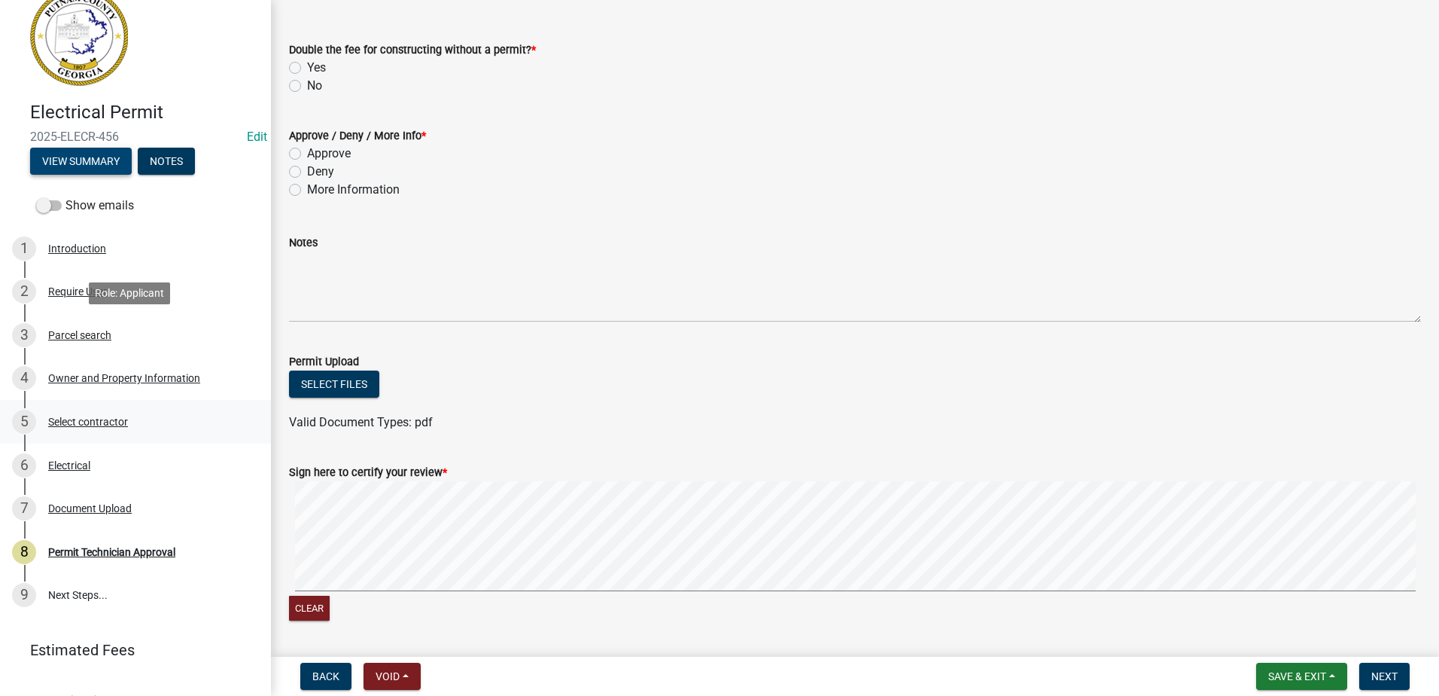
scroll to position [55, 0]
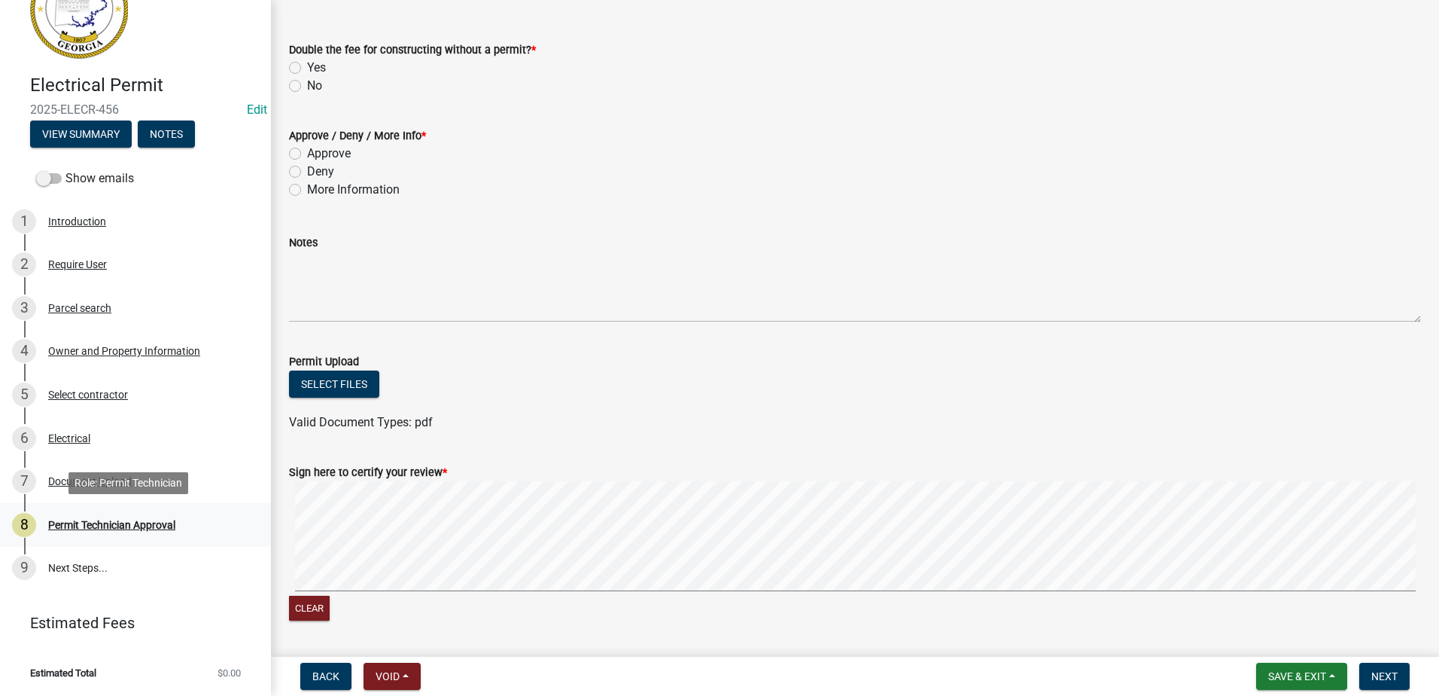
click at [113, 525] on div "Permit Technician Approval" at bounding box center [111, 524] width 127 height 11
click at [95, 142] on button "View Summary" at bounding box center [81, 133] width 102 height 27
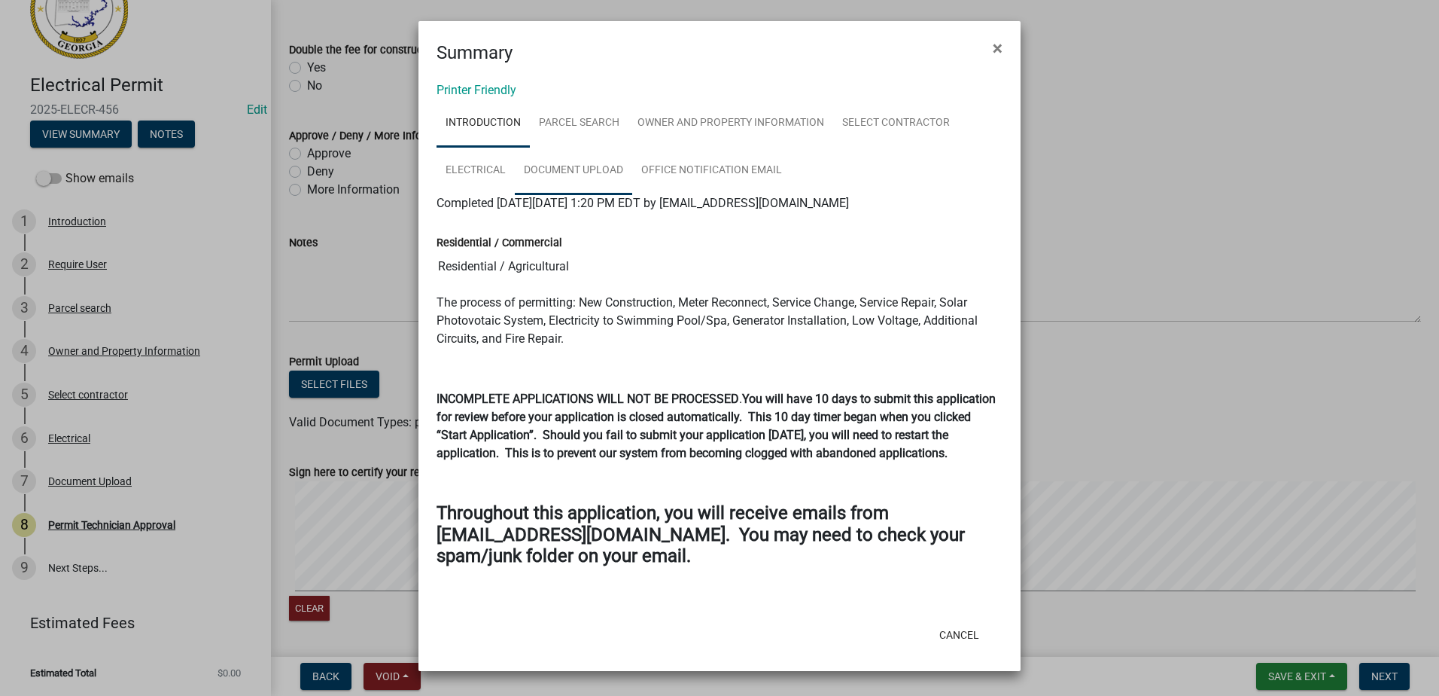
click at [606, 173] on link "Document Upload" at bounding box center [573, 171] width 117 height 48
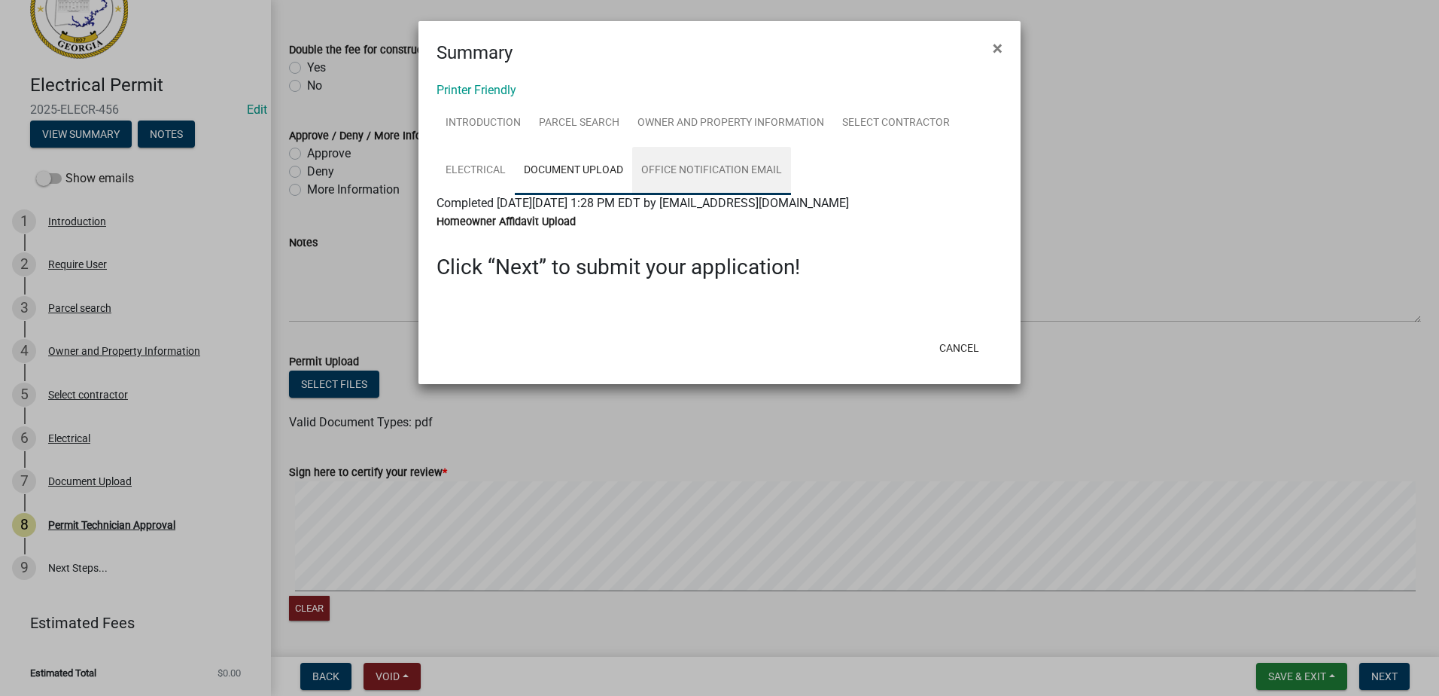
click at [671, 165] on link "Office Notification Email" at bounding box center [711, 171] width 159 height 48
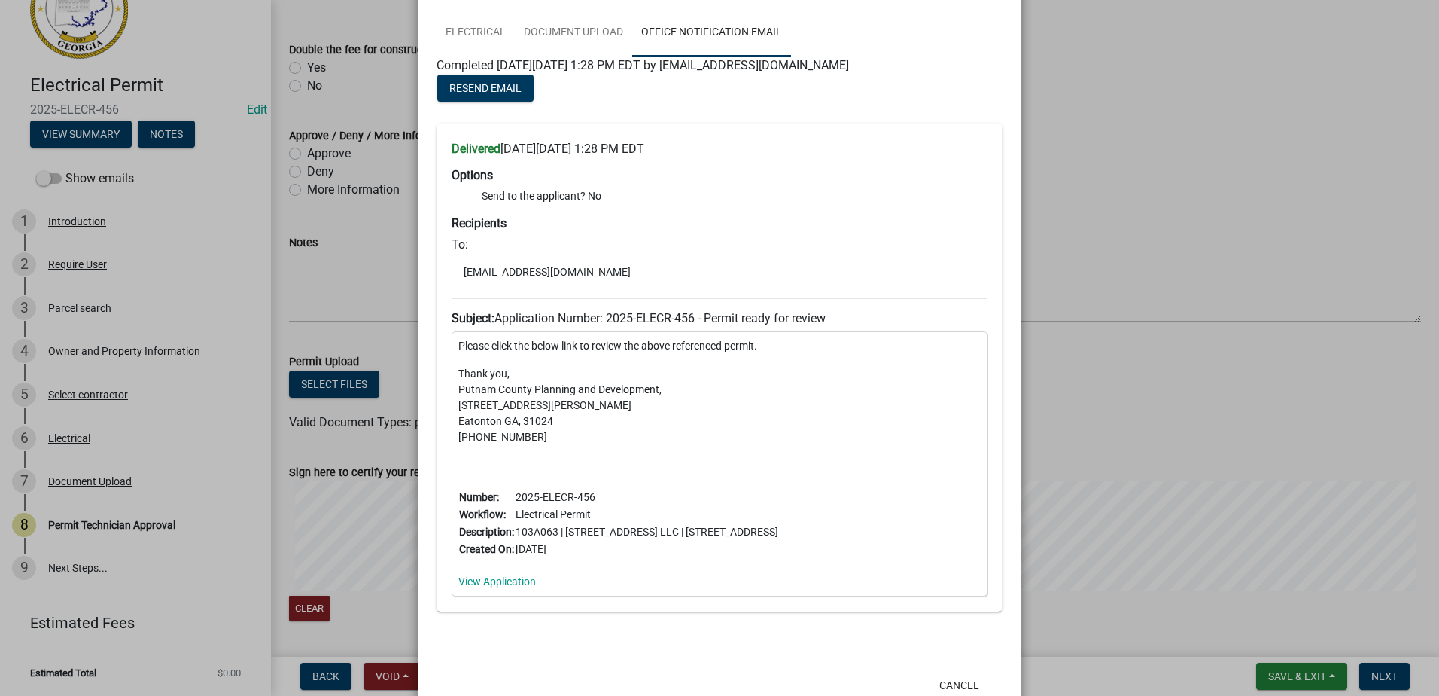
scroll to position [0, 0]
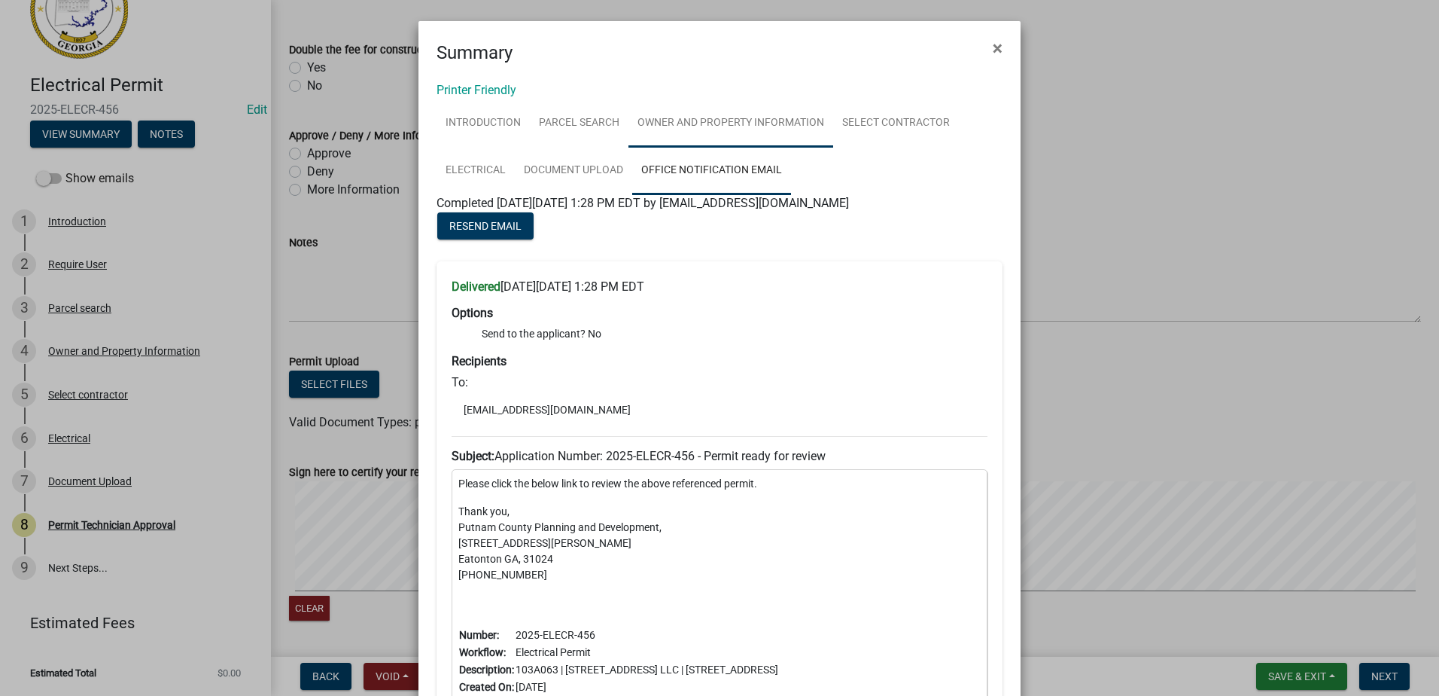
click at [646, 117] on link "Owner and Property Information" at bounding box center [731, 123] width 205 height 48
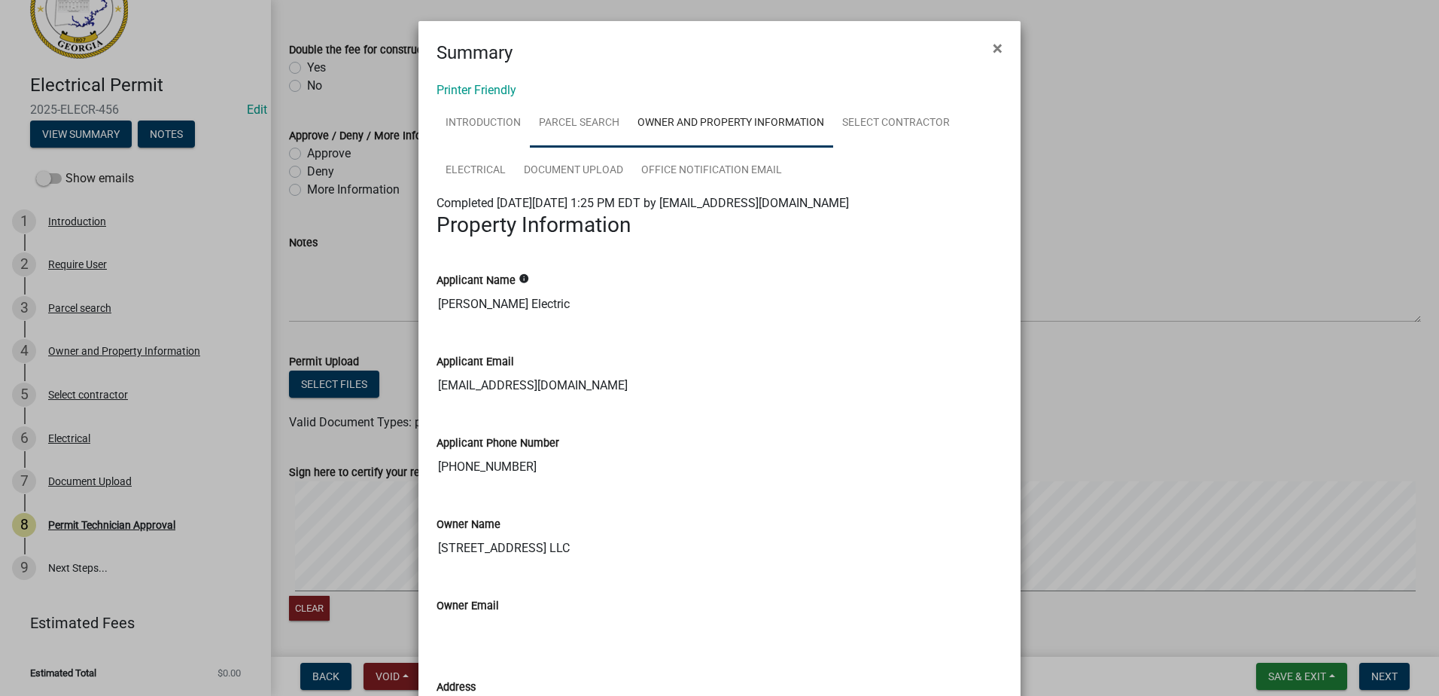
click at [560, 126] on link "Parcel search" at bounding box center [579, 123] width 99 height 48
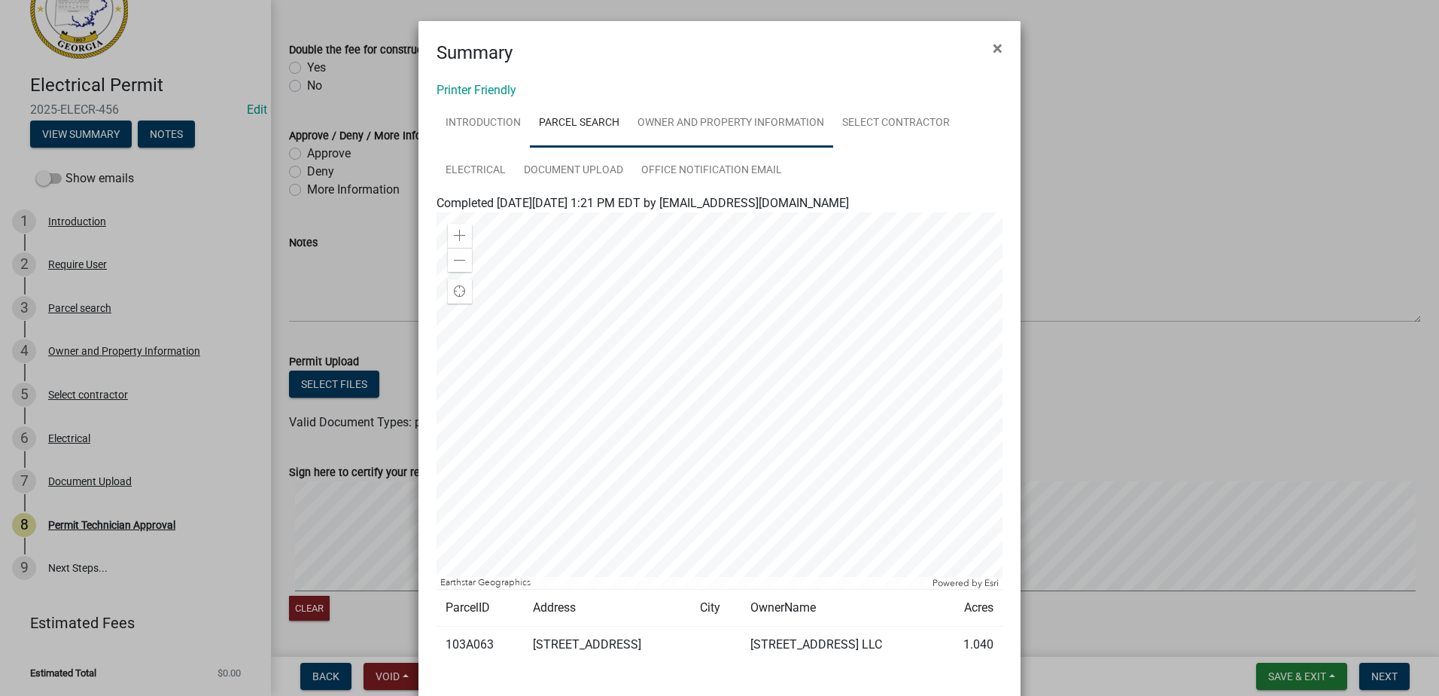
click at [752, 134] on link "Owner and Property Information" at bounding box center [731, 123] width 205 height 48
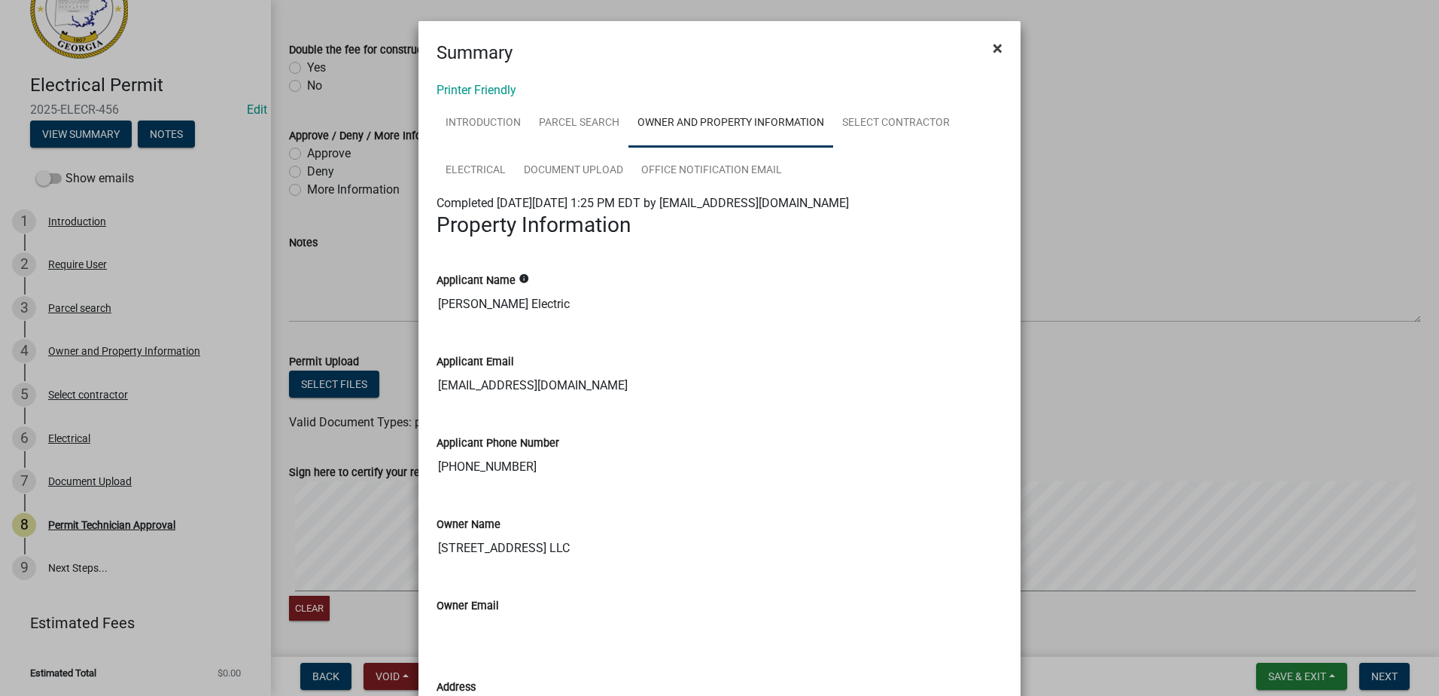
click at [994, 50] on span "×" at bounding box center [998, 48] width 10 height 21
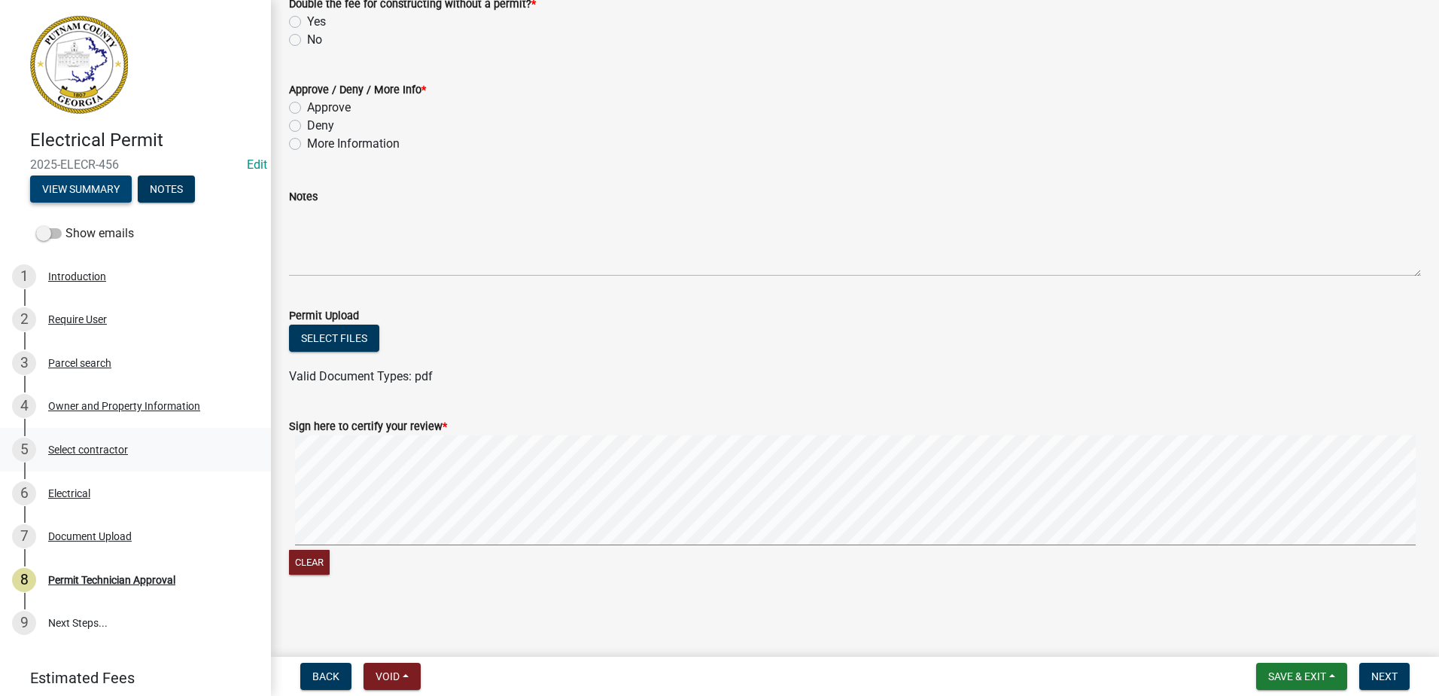
scroll to position [55, 0]
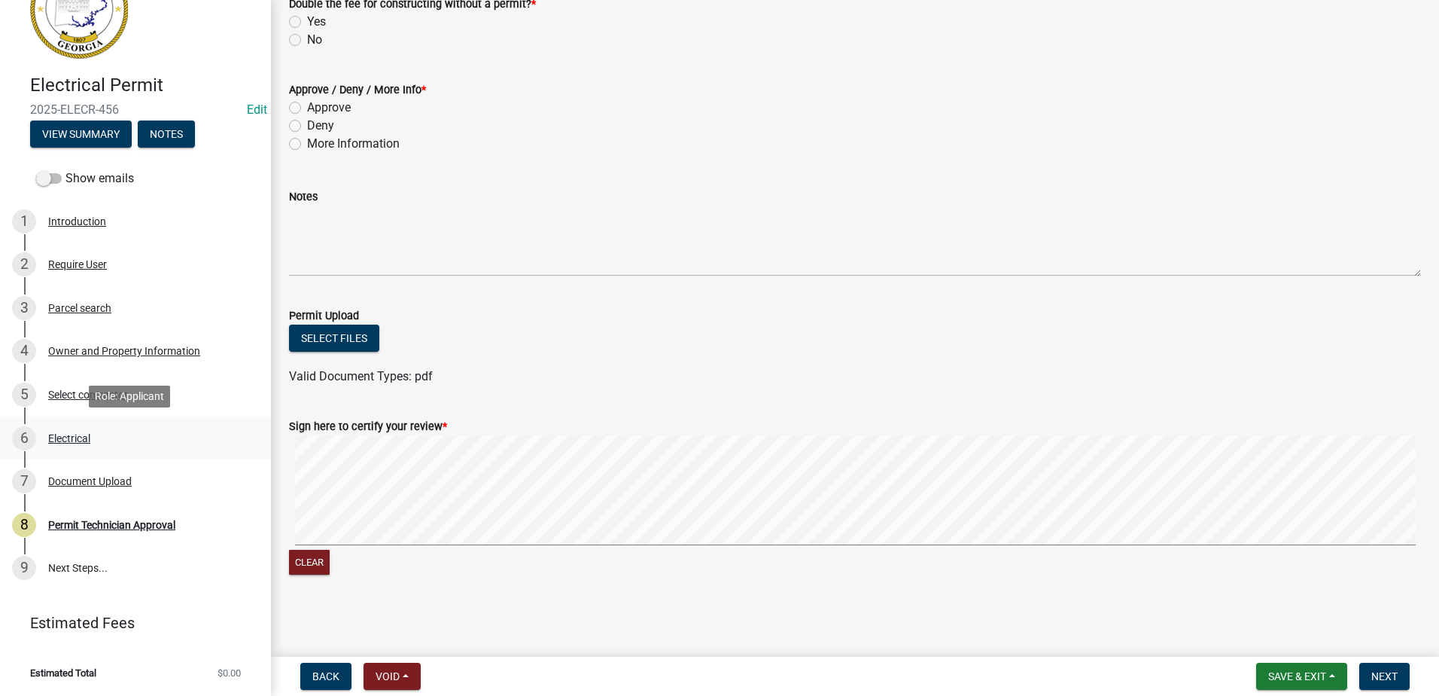
click at [69, 436] on div "Electrical" at bounding box center [69, 438] width 42 height 11
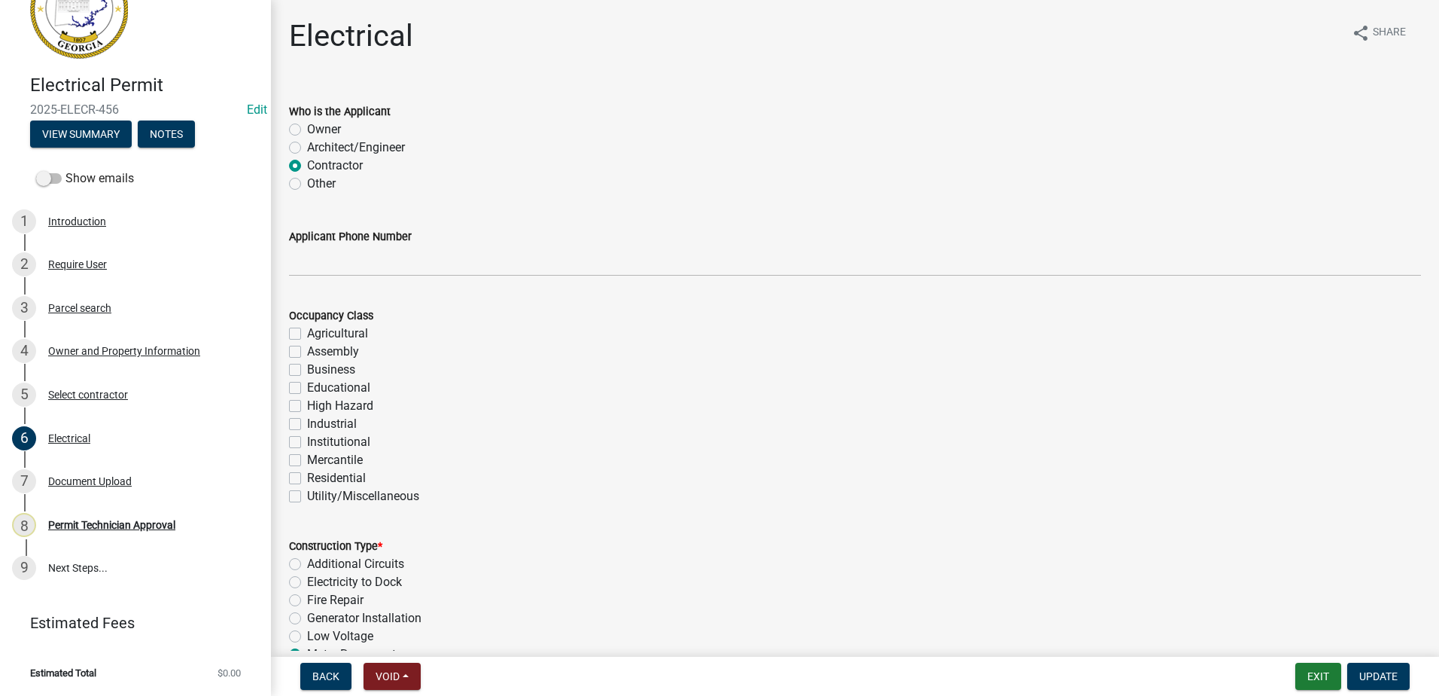
scroll to position [0, 0]
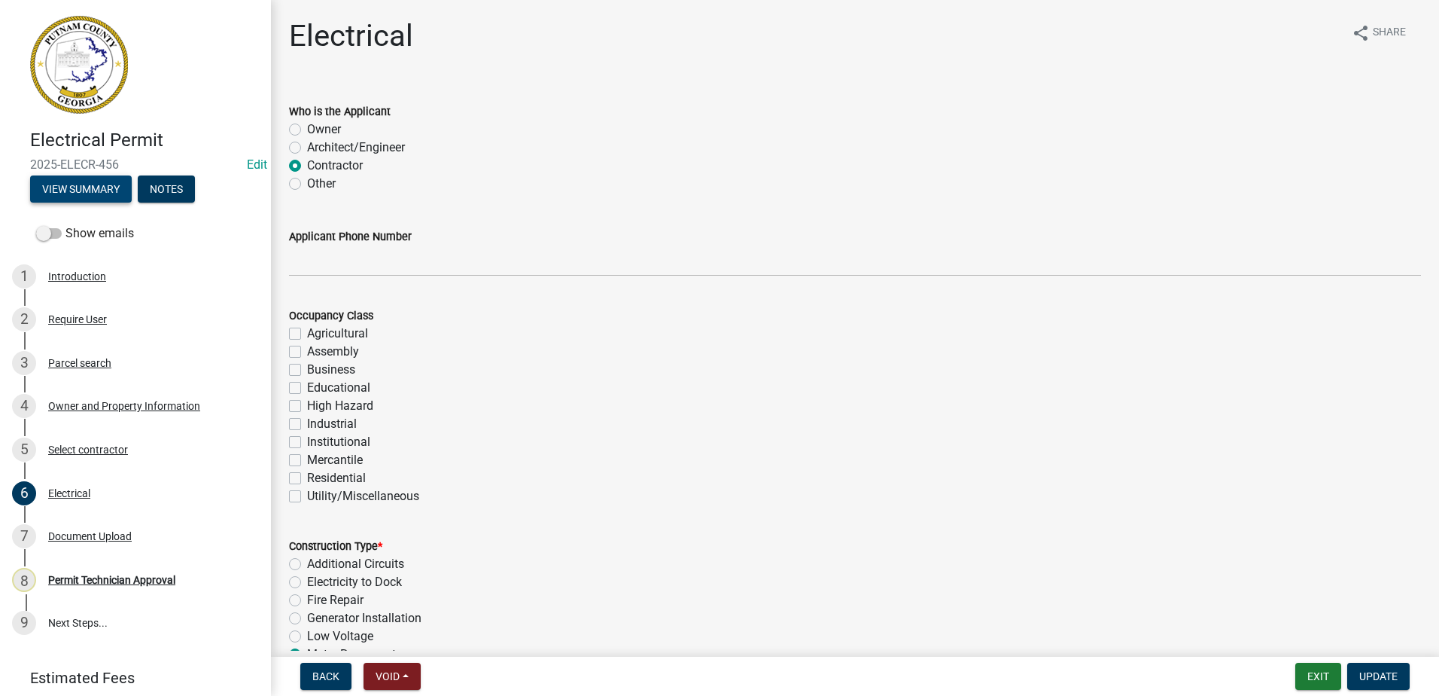
click at [87, 187] on button "View Summary" at bounding box center [81, 188] width 102 height 27
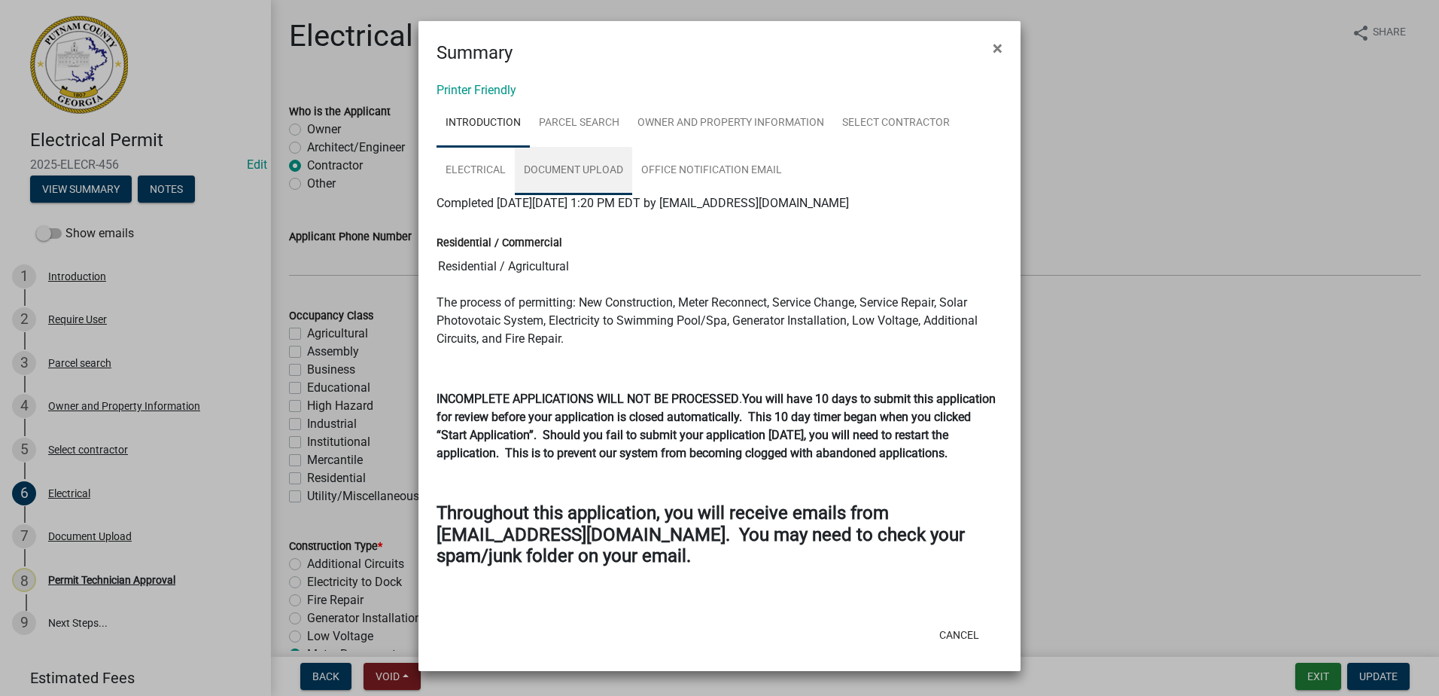
click at [601, 169] on link "Document Upload" at bounding box center [573, 171] width 117 height 48
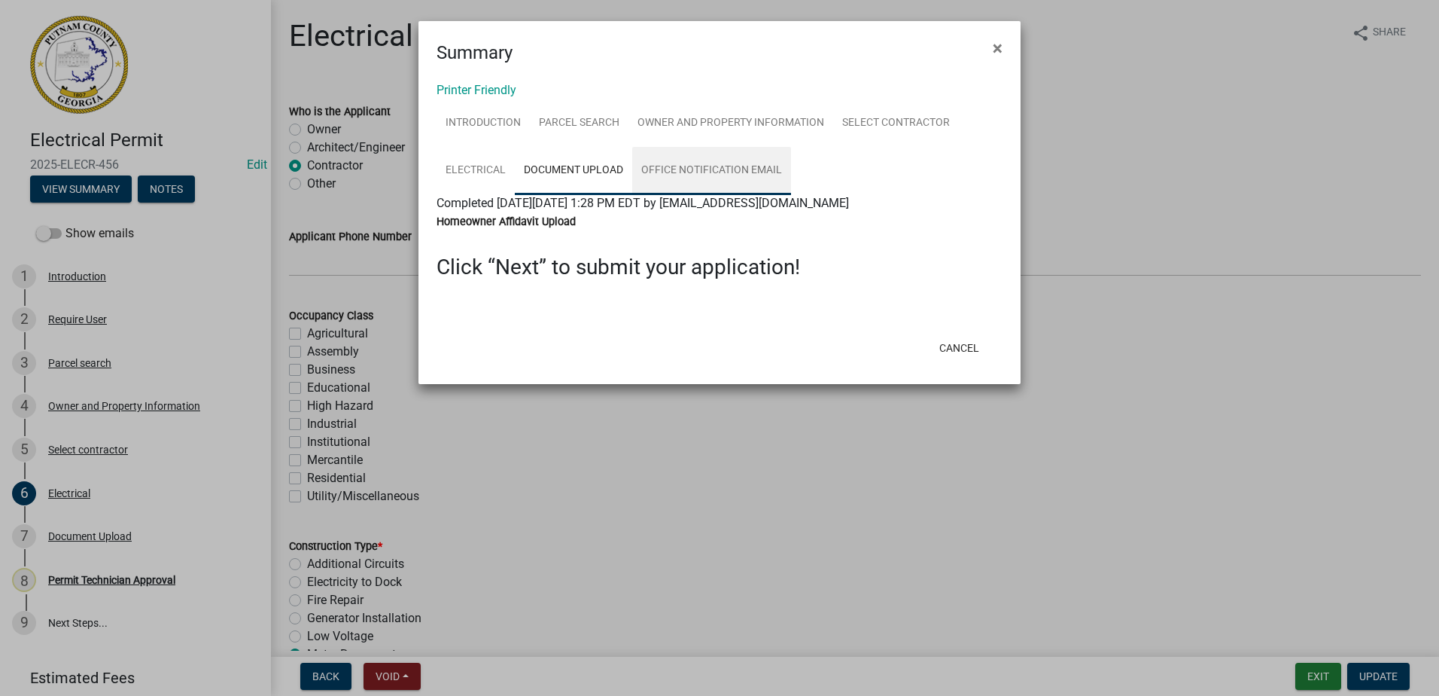
click at [712, 173] on link "Office Notification Email" at bounding box center [711, 171] width 159 height 48
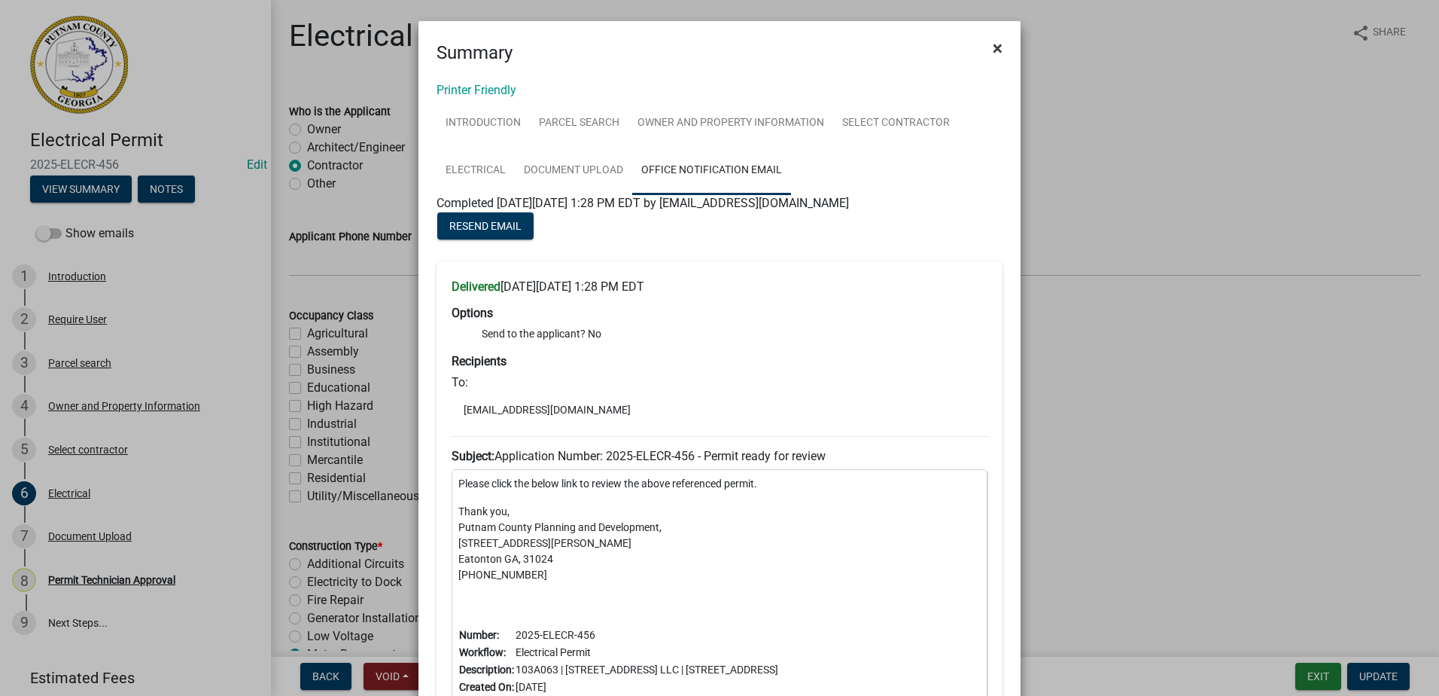
click at [993, 55] on span "×" at bounding box center [998, 48] width 10 height 21
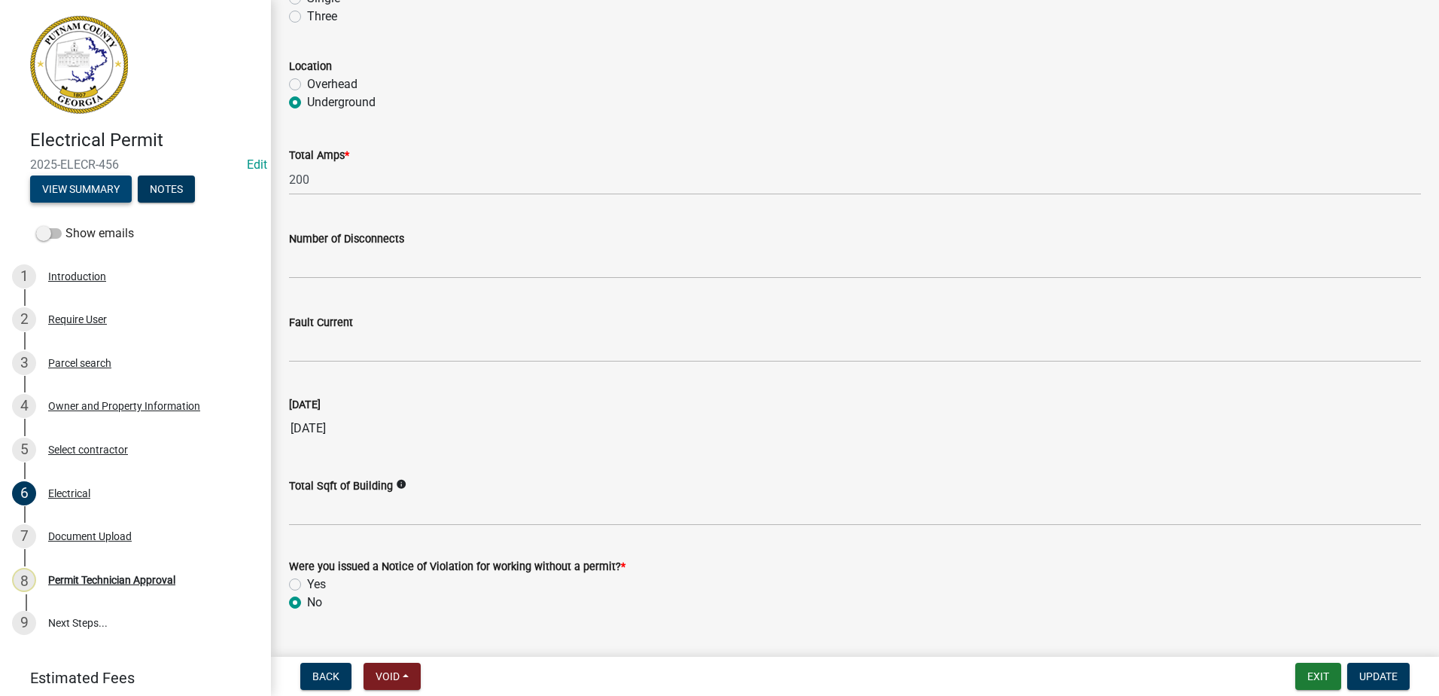
scroll to position [1423, 0]
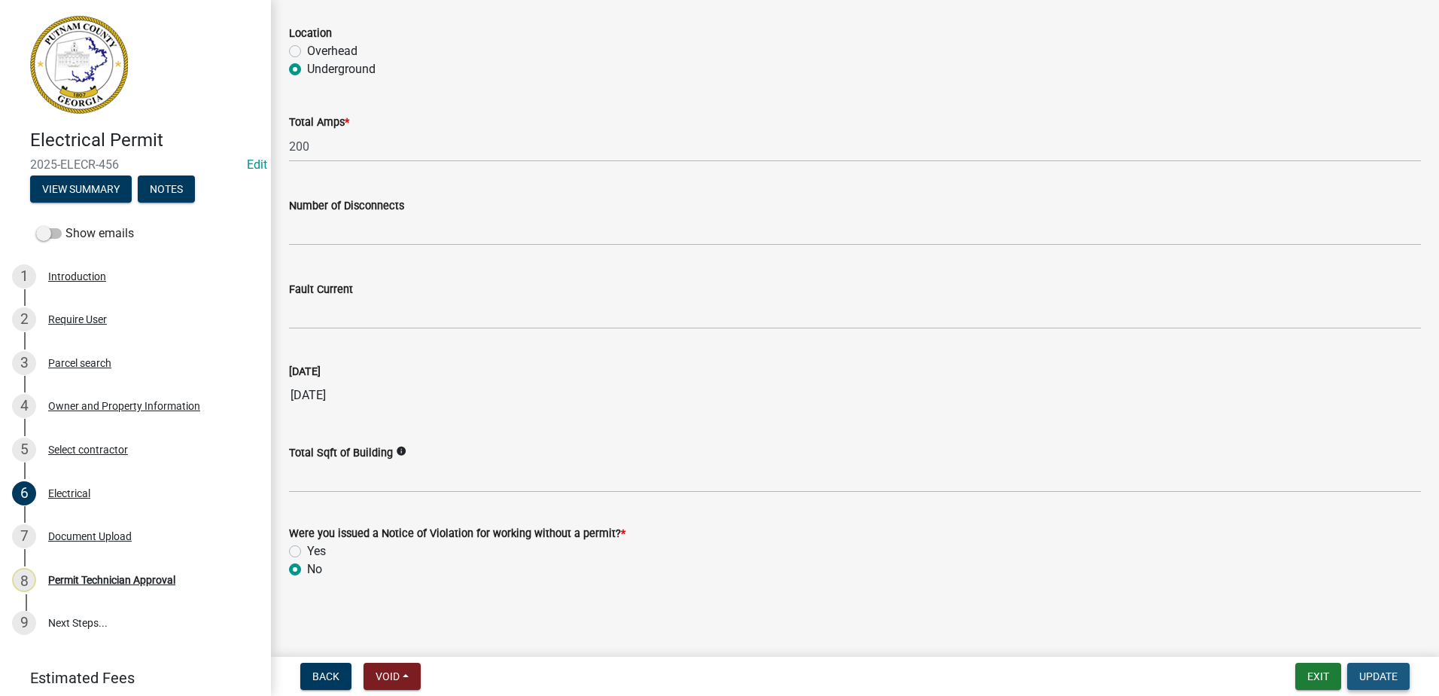
drag, startPoint x: 1379, startPoint y: 681, endPoint x: 1368, endPoint y: 679, distance: 11.5
click at [1368, 679] on span "Update" at bounding box center [1379, 676] width 38 height 12
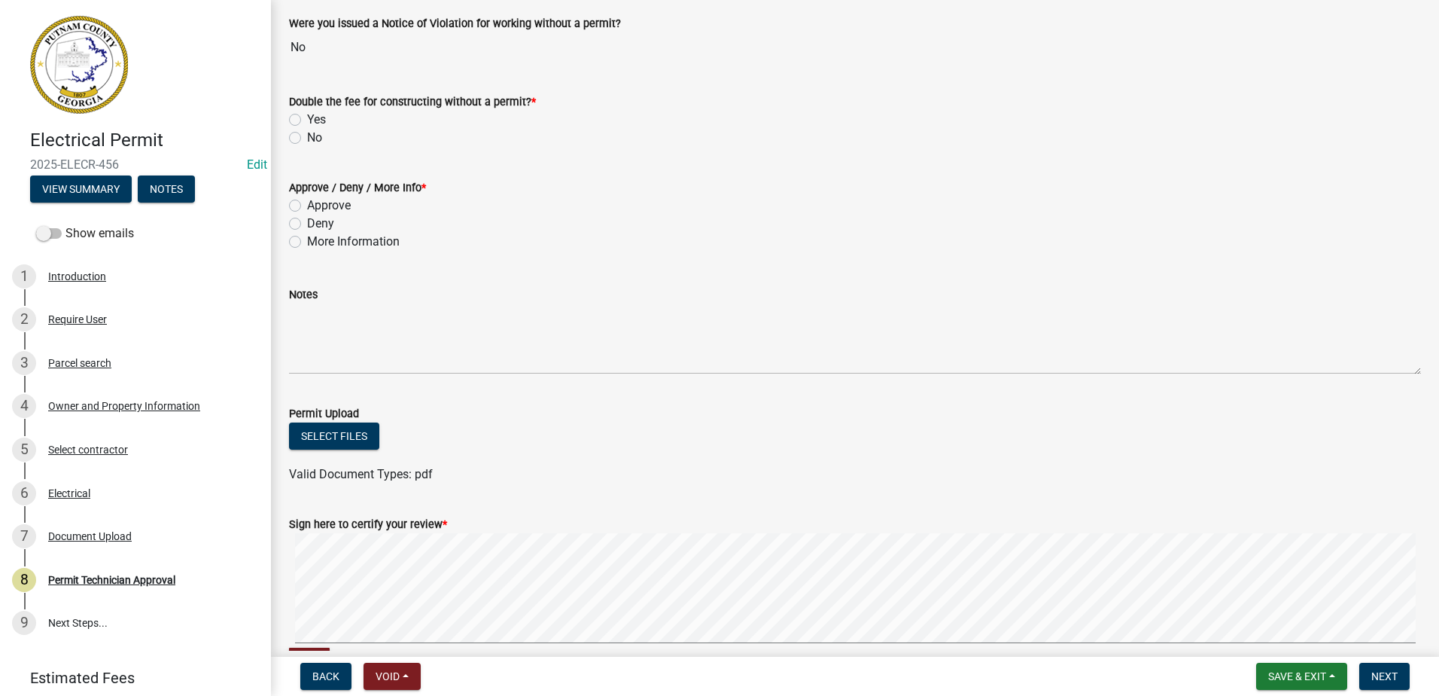
scroll to position [0, 0]
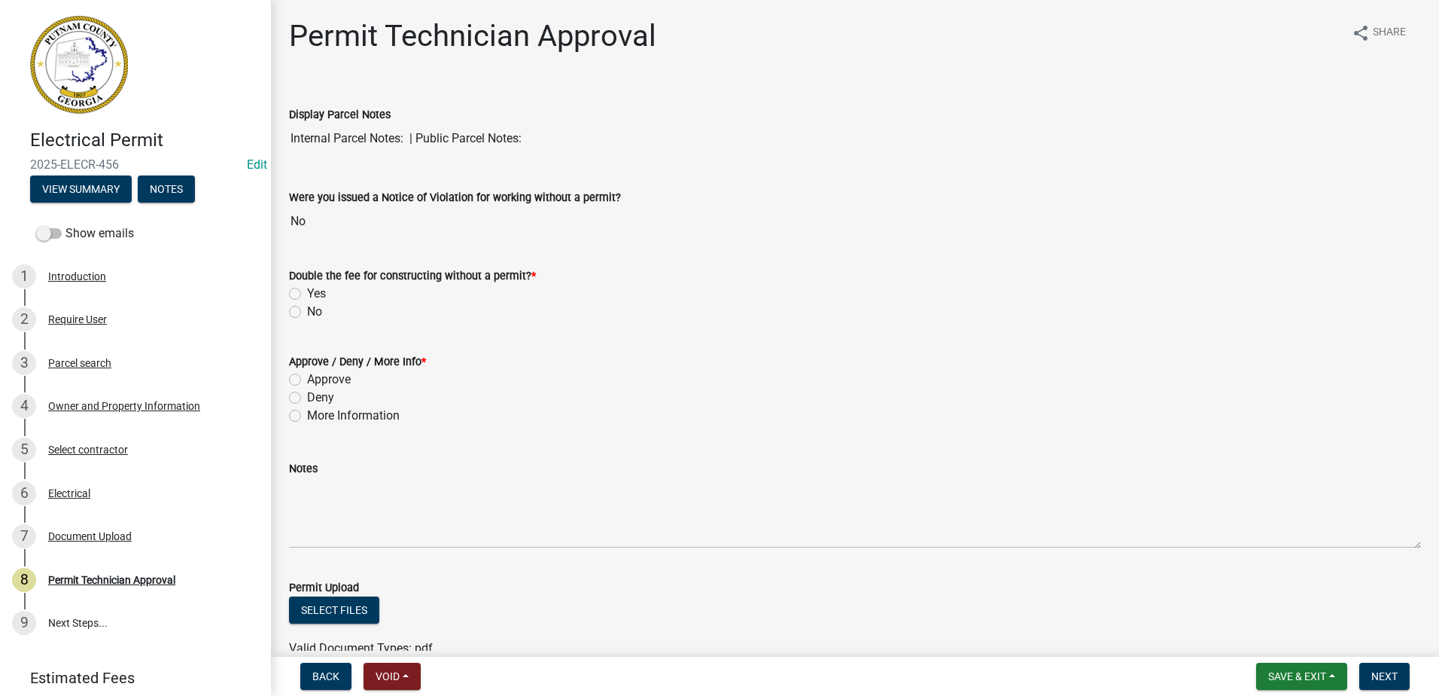
click at [307, 380] on label "Approve" at bounding box center [329, 379] width 44 height 18
click at [307, 380] on input "Approve" at bounding box center [312, 375] width 10 height 10
radio input "true"
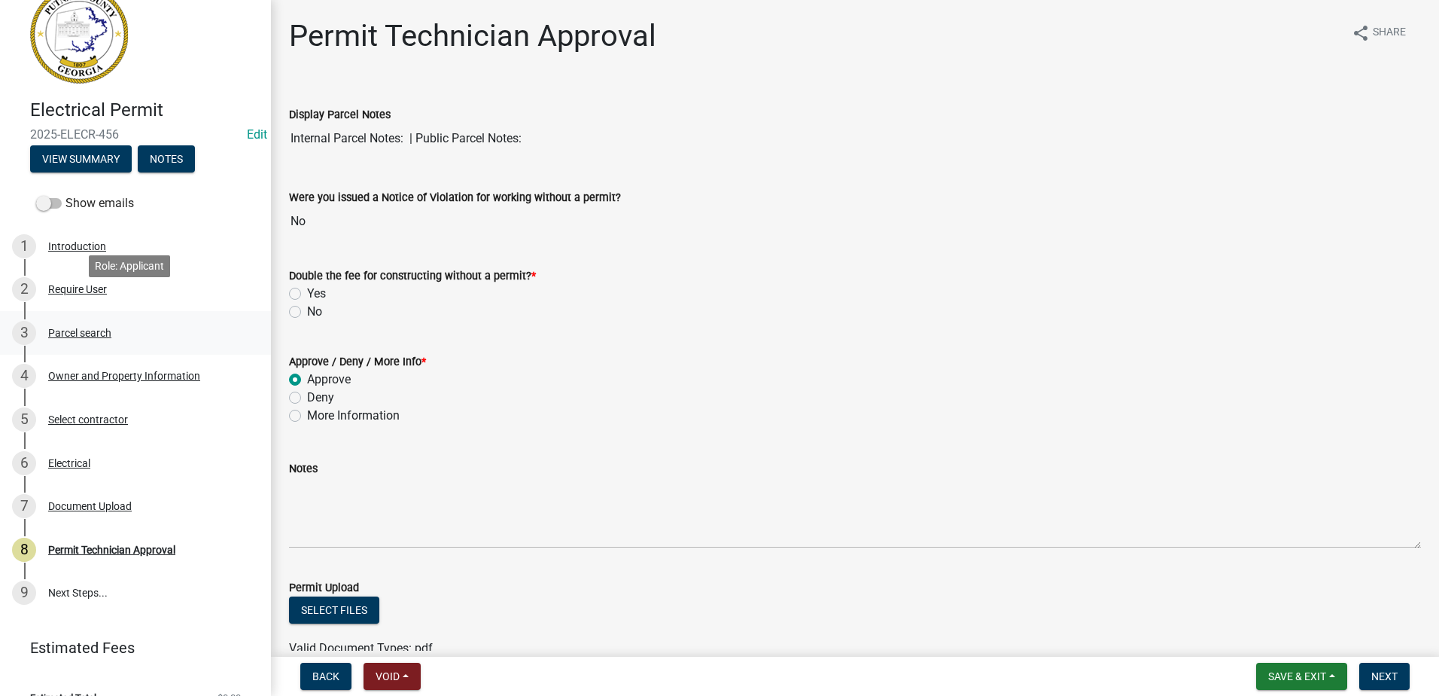
scroll to position [55, 0]
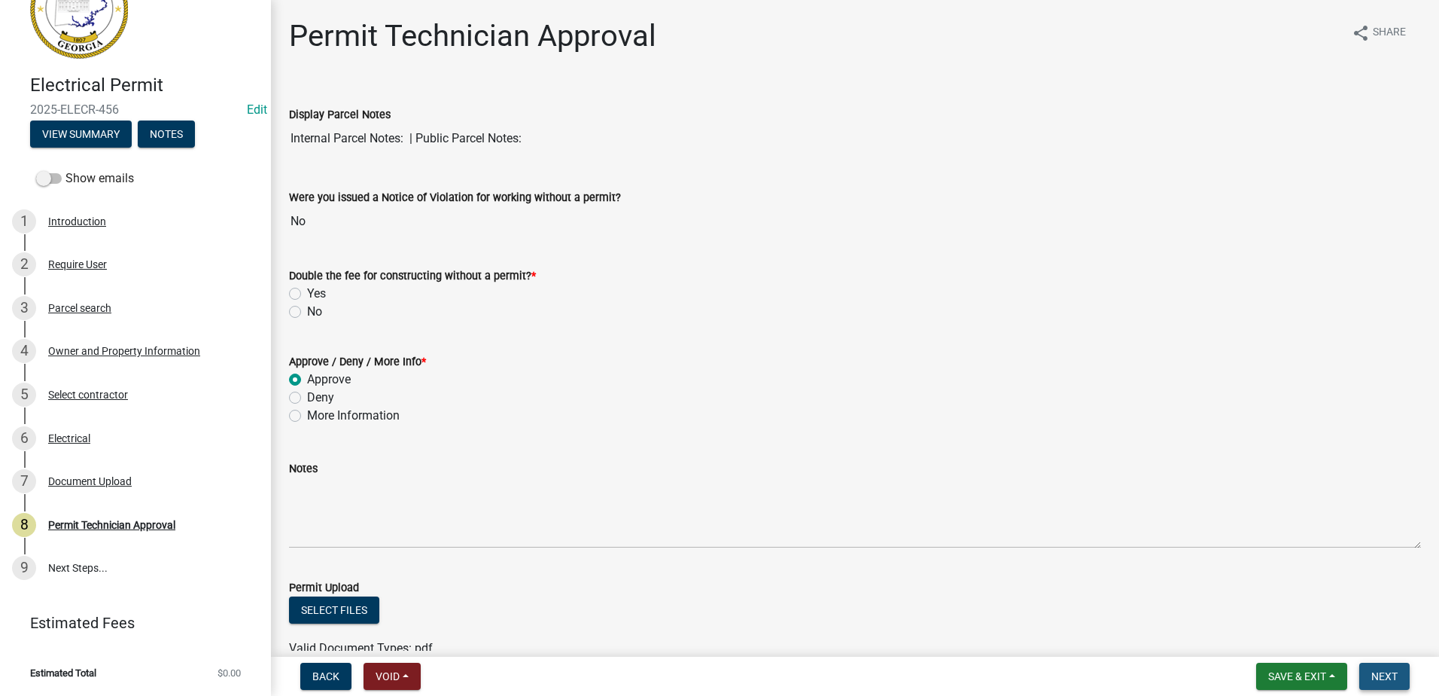
click at [1382, 673] on span "Next" at bounding box center [1385, 676] width 26 height 12
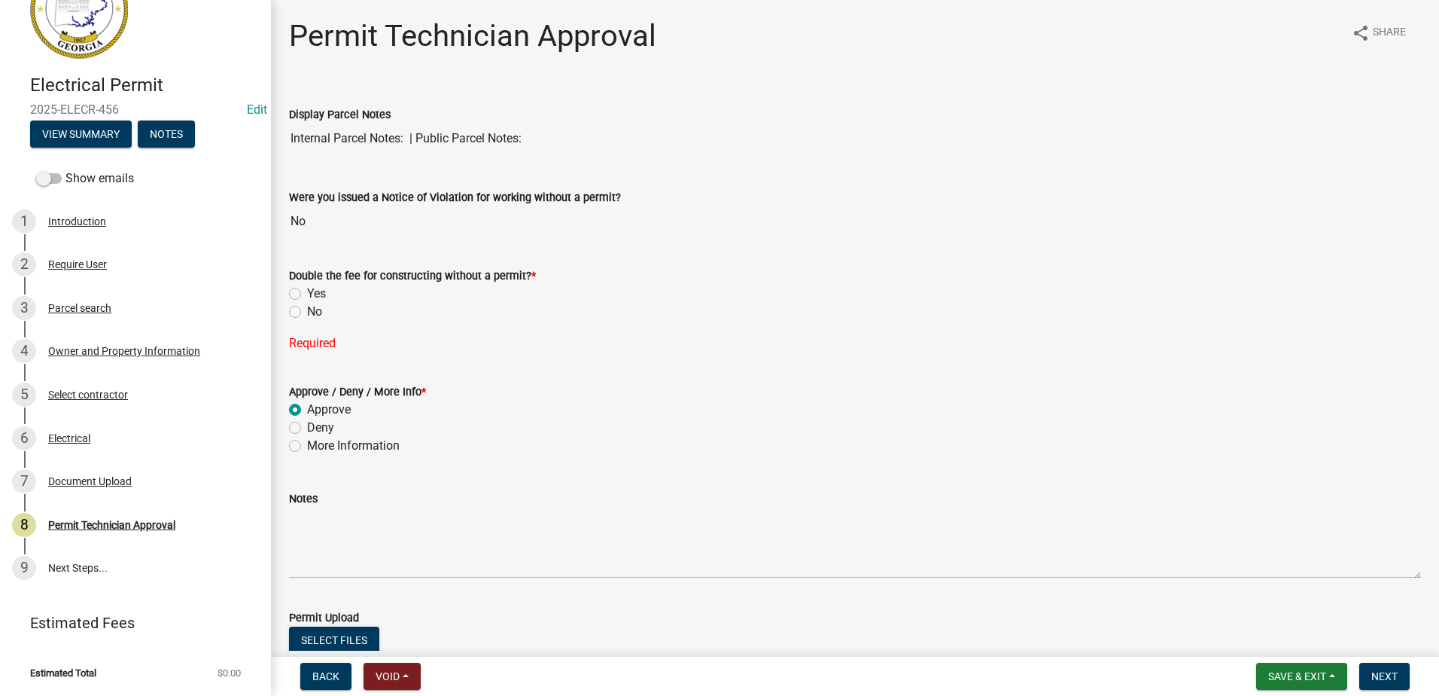
click at [307, 312] on label "No" at bounding box center [314, 312] width 15 height 18
click at [307, 312] on input "No" at bounding box center [312, 308] width 10 height 10
radio input "true"
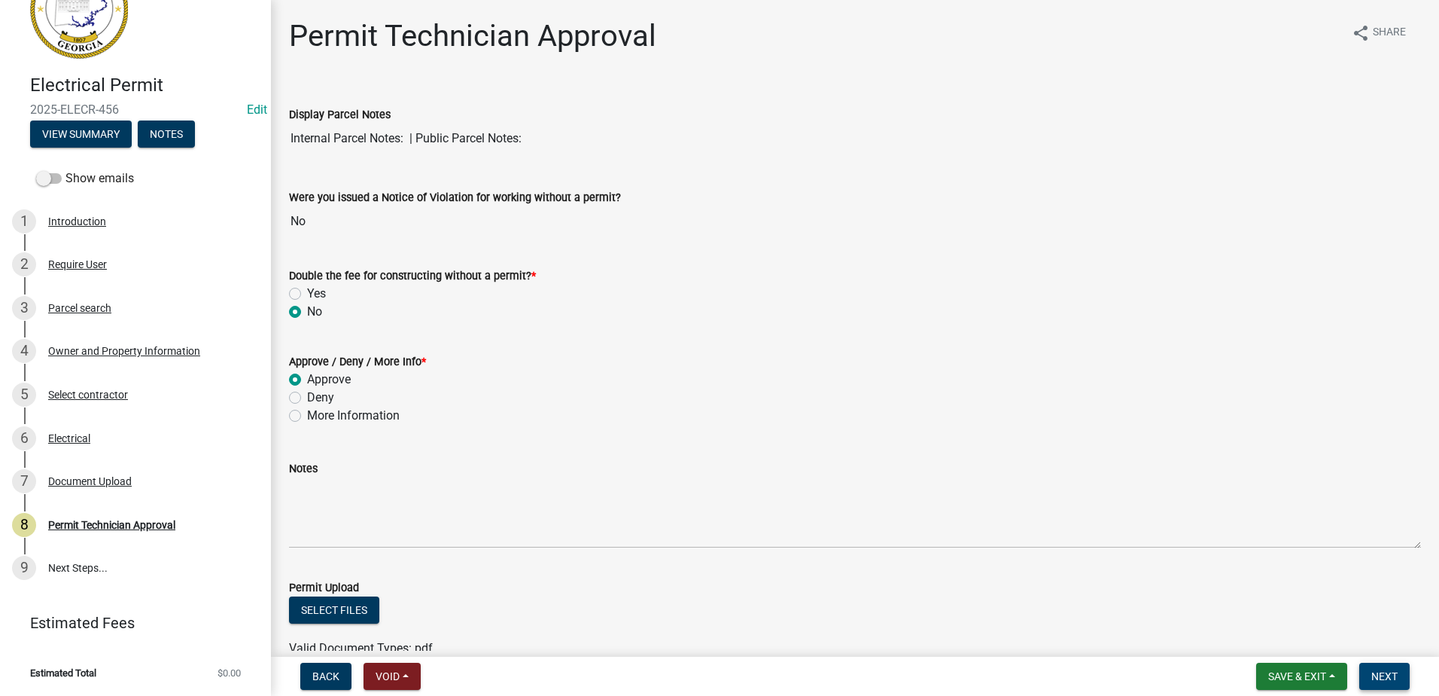
click at [1380, 678] on span "Next" at bounding box center [1385, 676] width 26 height 12
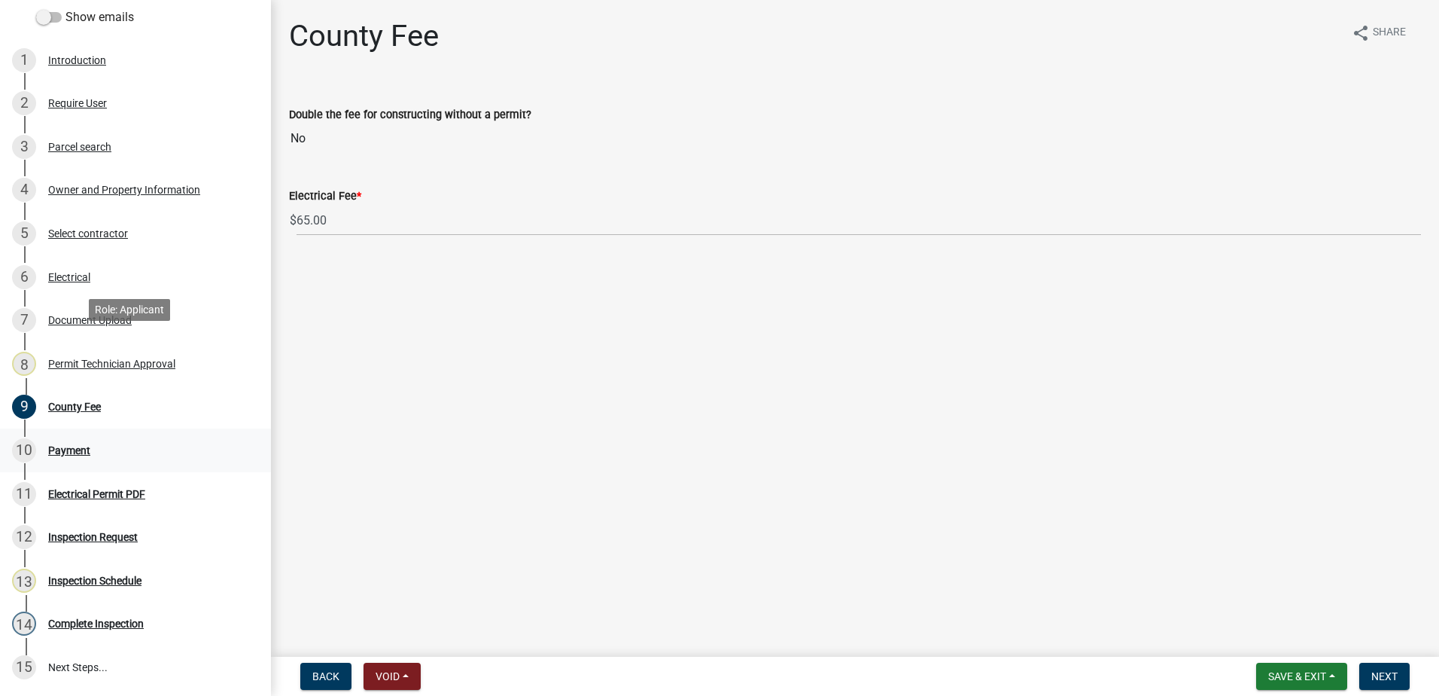
scroll to position [315, 0]
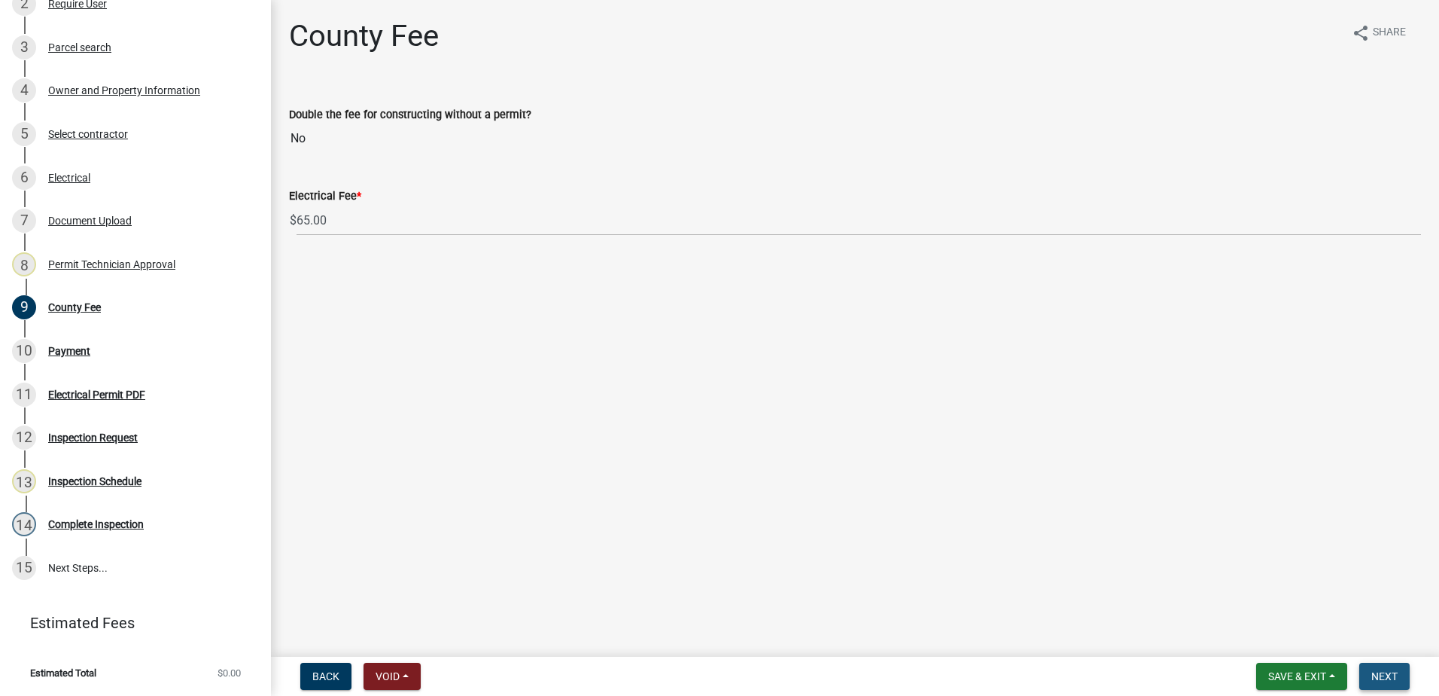
click at [1387, 667] on button "Next" at bounding box center [1385, 675] width 50 height 27
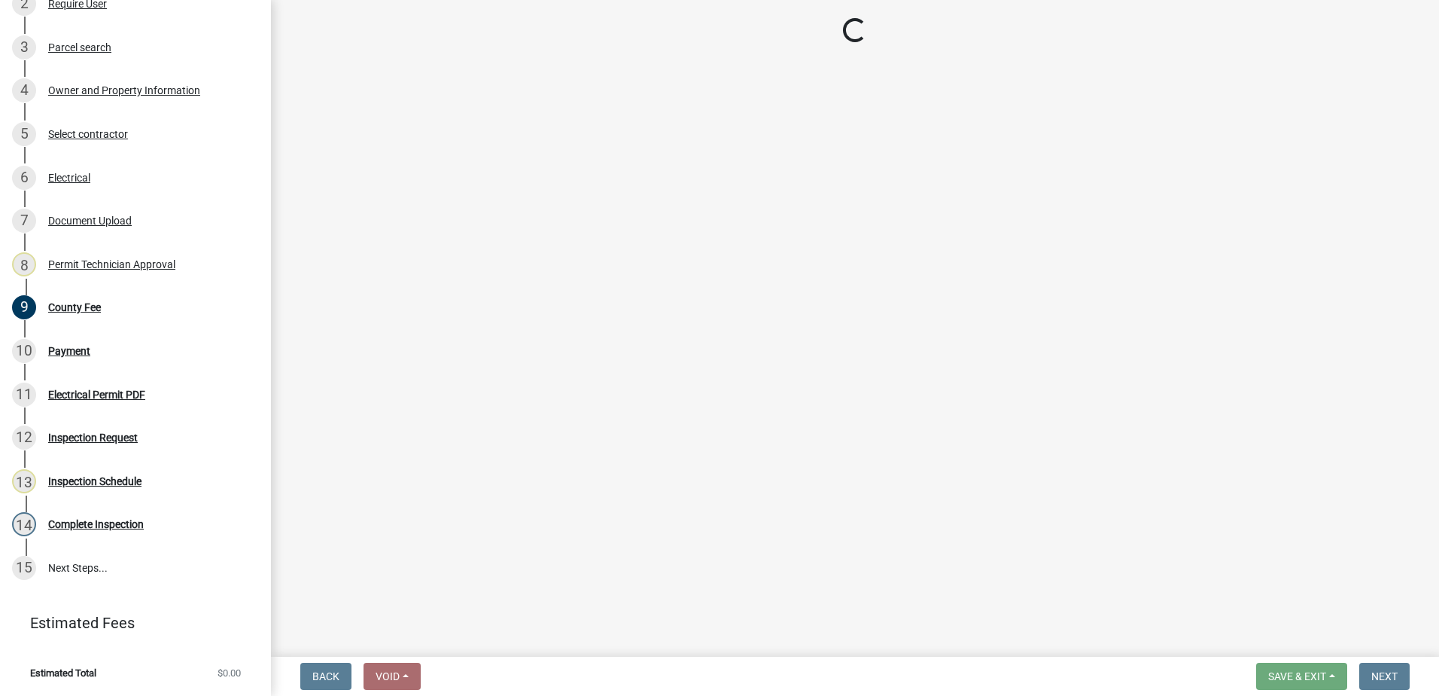
select select "3: 3"
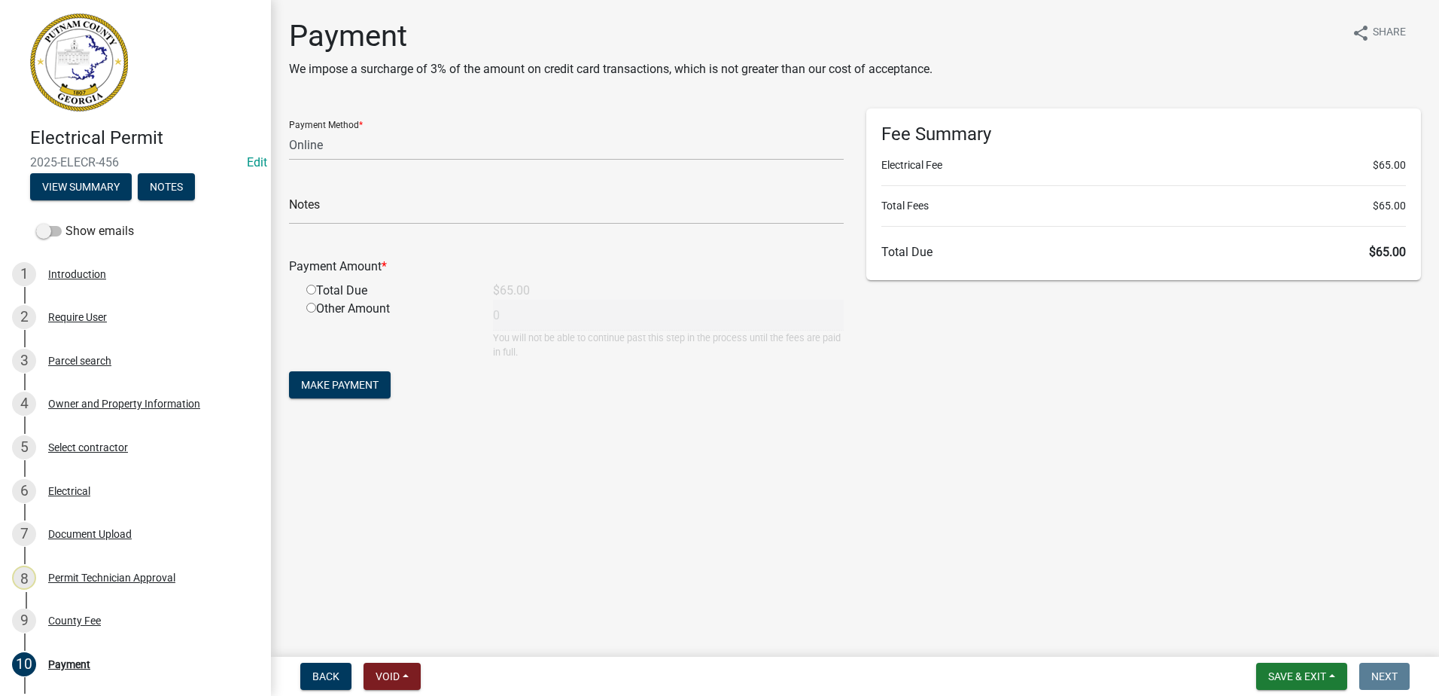
scroll to position [0, 0]
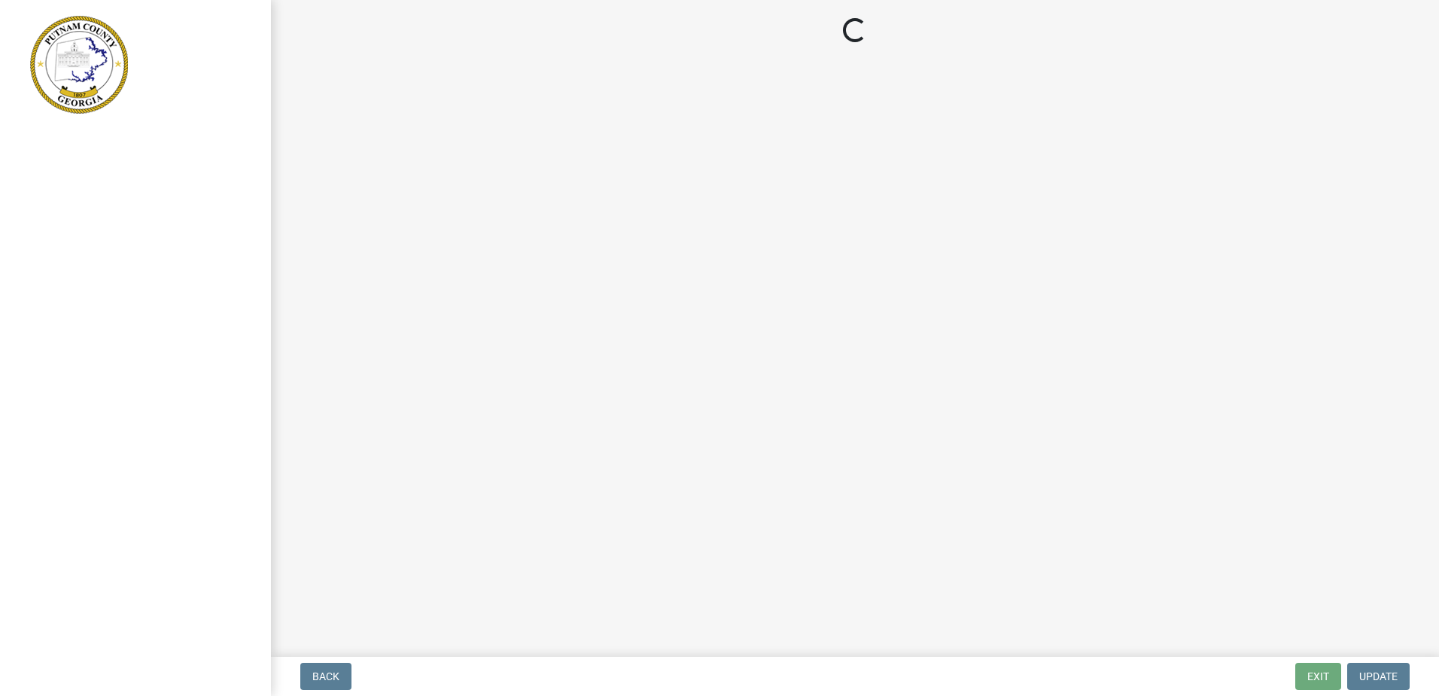
select select "3: 3"
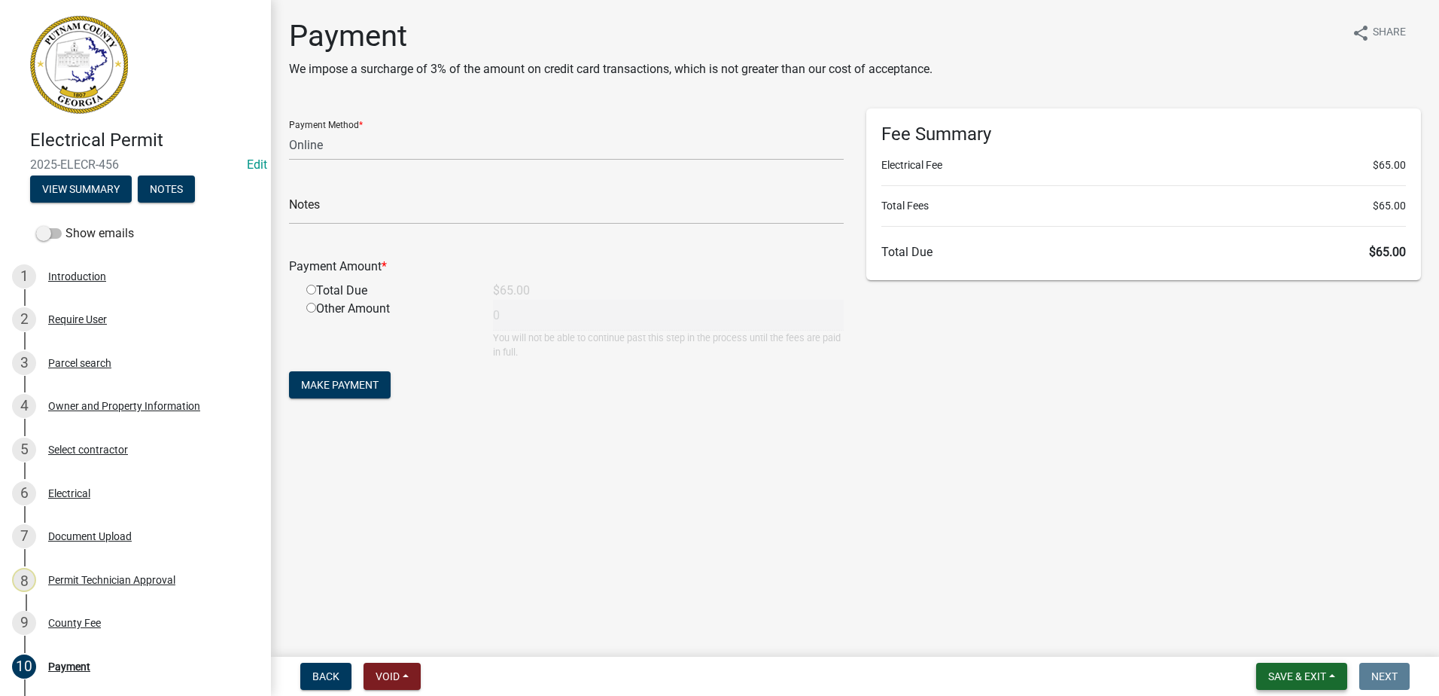
click at [1268, 668] on button "Save & Exit" at bounding box center [1301, 675] width 91 height 27
click at [1268, 633] on button "Save & Exit" at bounding box center [1287, 637] width 120 height 36
